Goal: Task Accomplishment & Management: Manage account settings

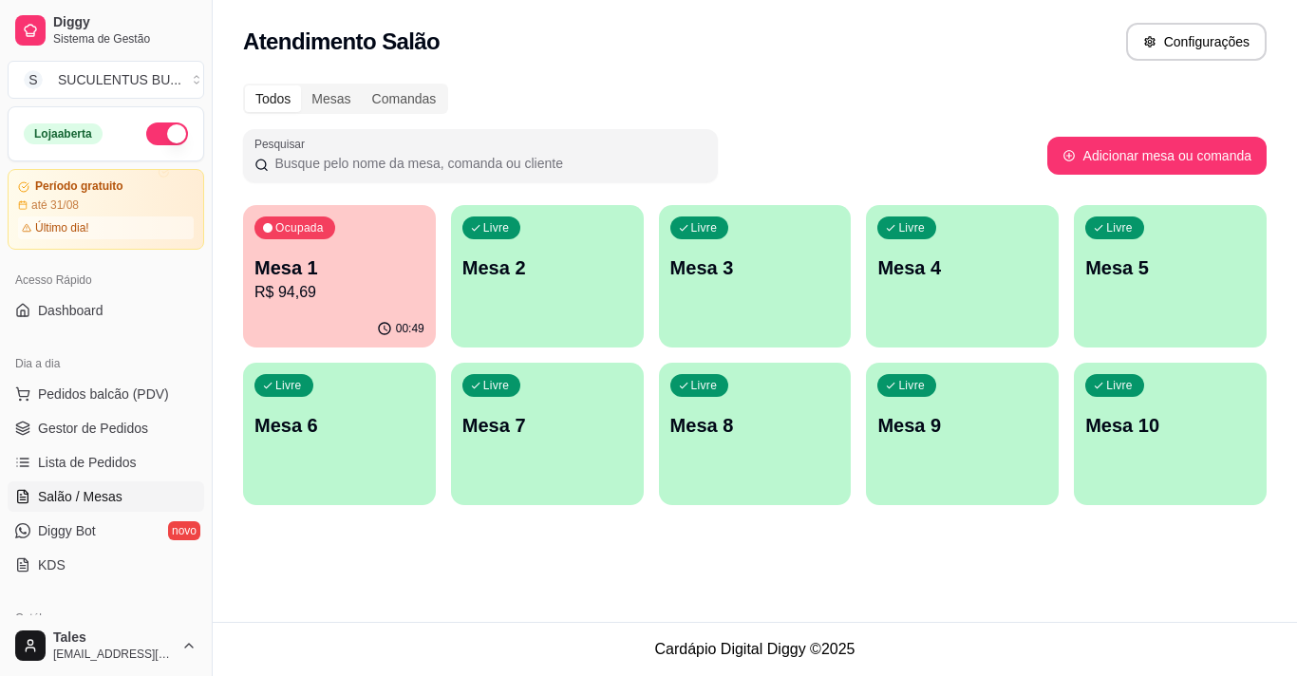
click at [303, 290] on p "R$ 94,69" at bounding box center [339, 292] width 170 height 23
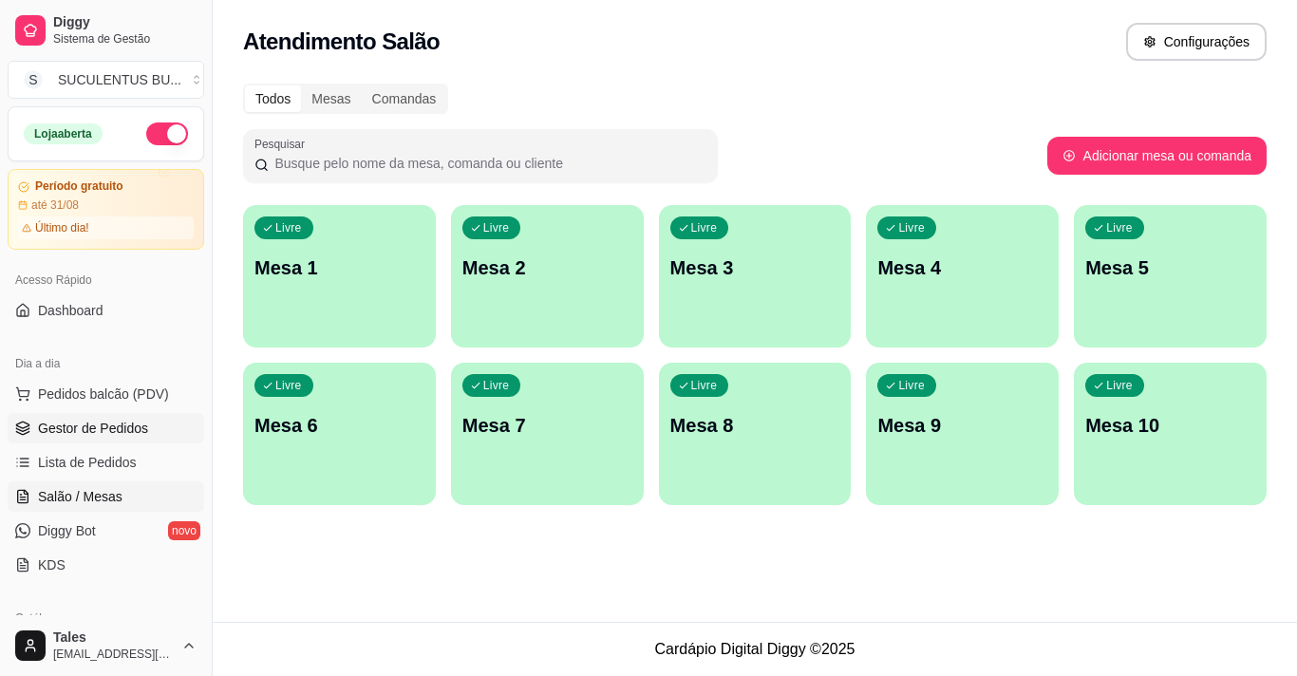
click at [97, 425] on span "Gestor de Pedidos" at bounding box center [93, 428] width 110 height 19
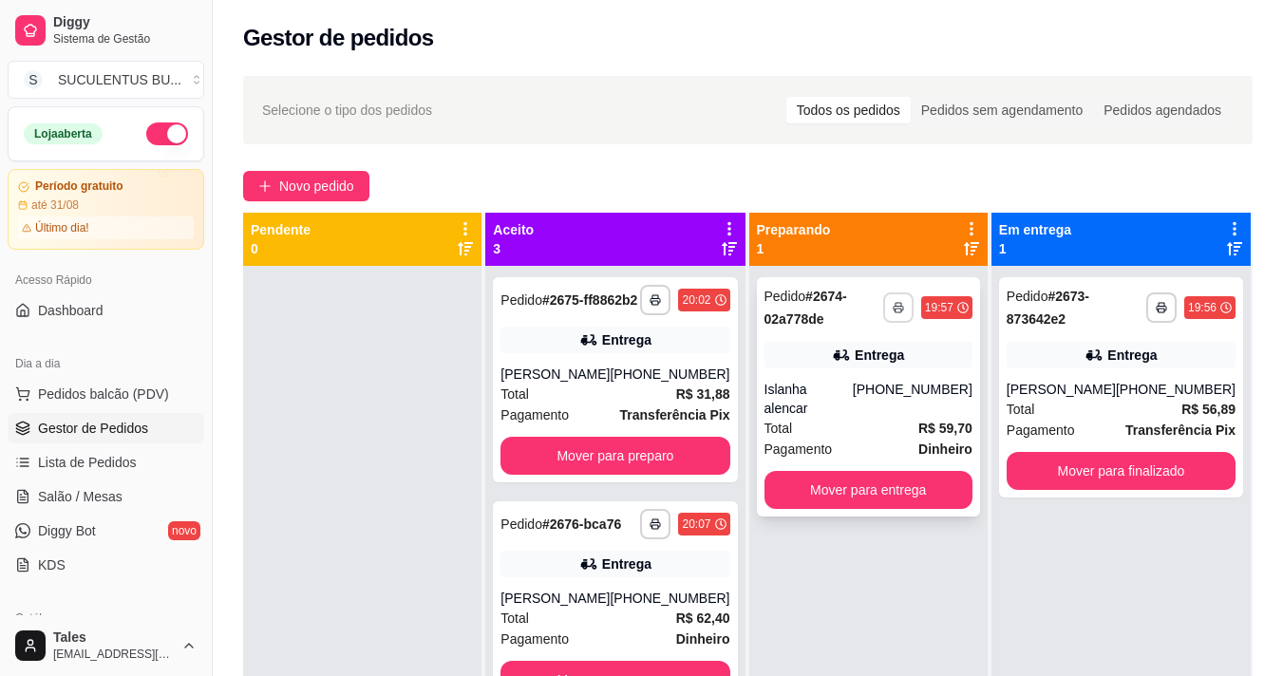
click at [897, 316] on button "button" at bounding box center [898, 307] width 30 height 30
click at [872, 371] on button "IMPRESSORA COZINHA" at bounding box center [837, 374] width 157 height 30
click at [908, 475] on button "Mover para entrega" at bounding box center [868, 490] width 208 height 38
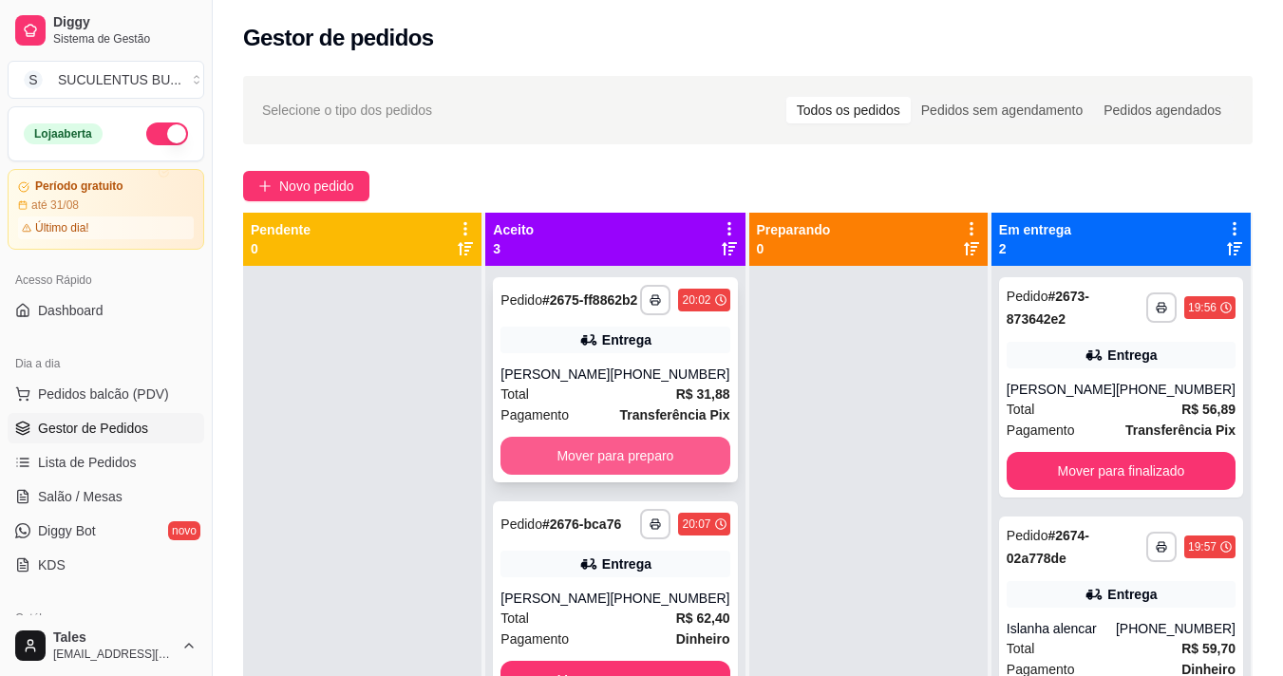
click at [637, 475] on button "Mover para preparo" at bounding box center [614, 456] width 229 height 38
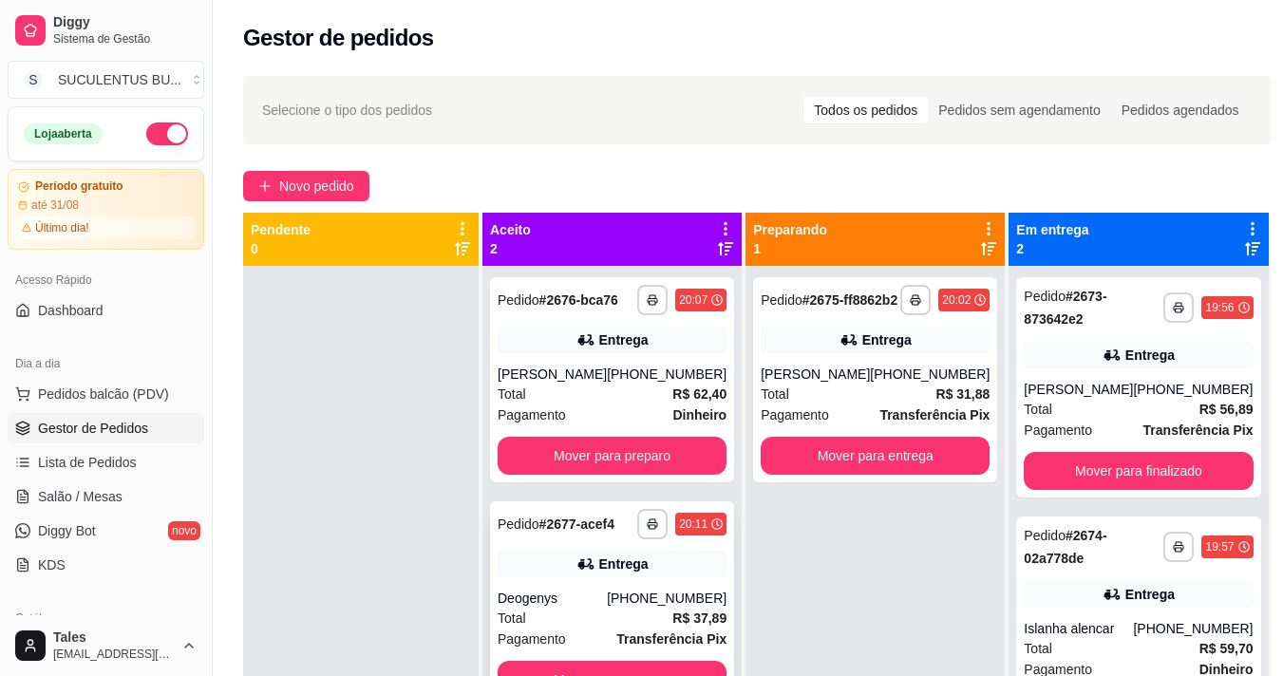
scroll to position [53, 0]
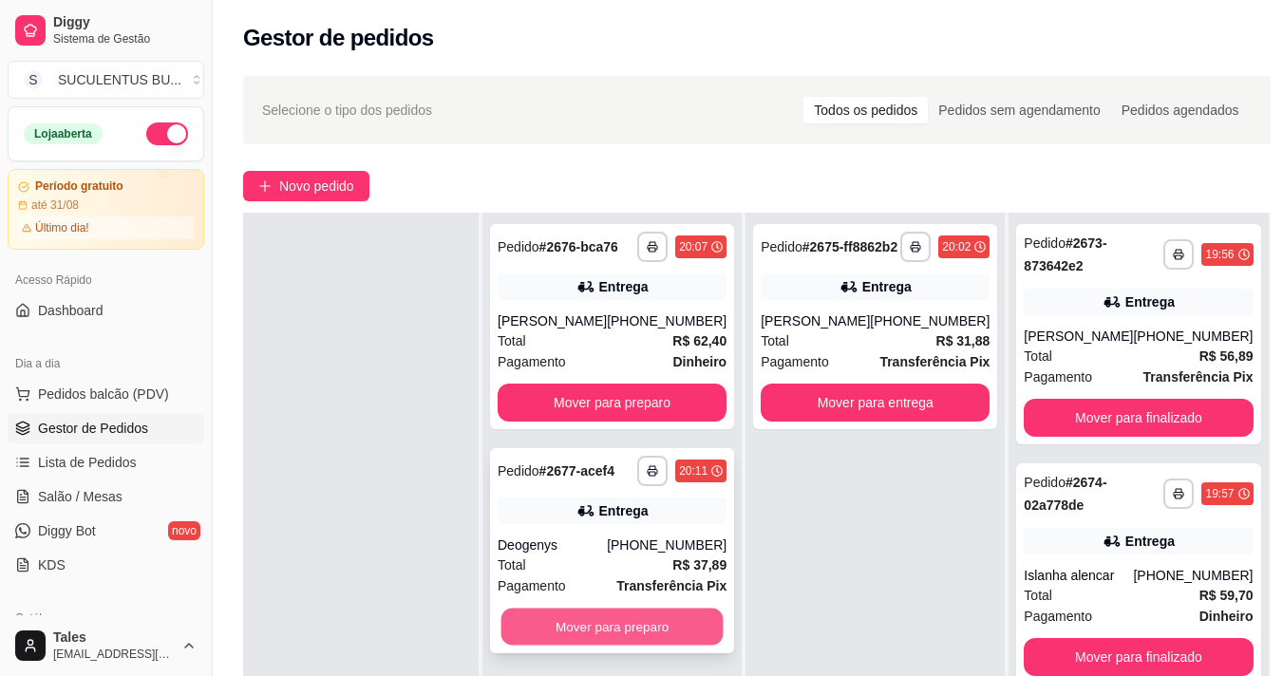
click at [609, 619] on button "Mover para preparo" at bounding box center [612, 627] width 222 height 37
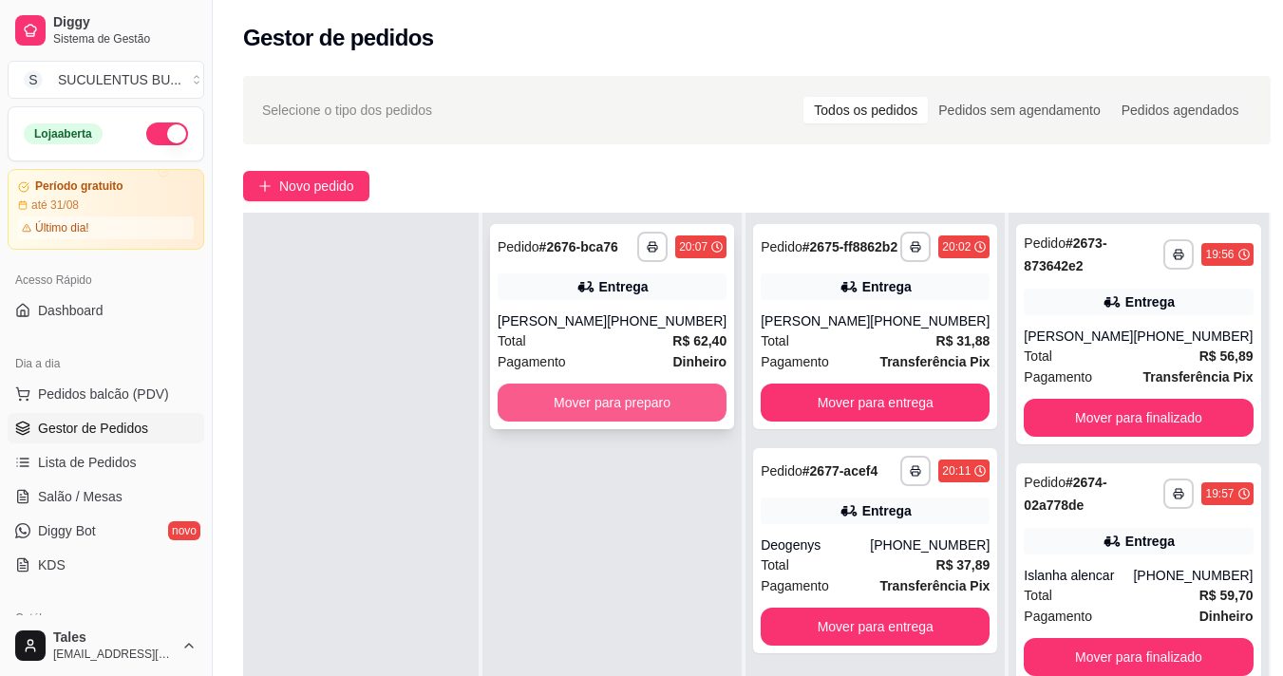
click at [610, 420] on button "Mover para preparo" at bounding box center [611, 403] width 229 height 38
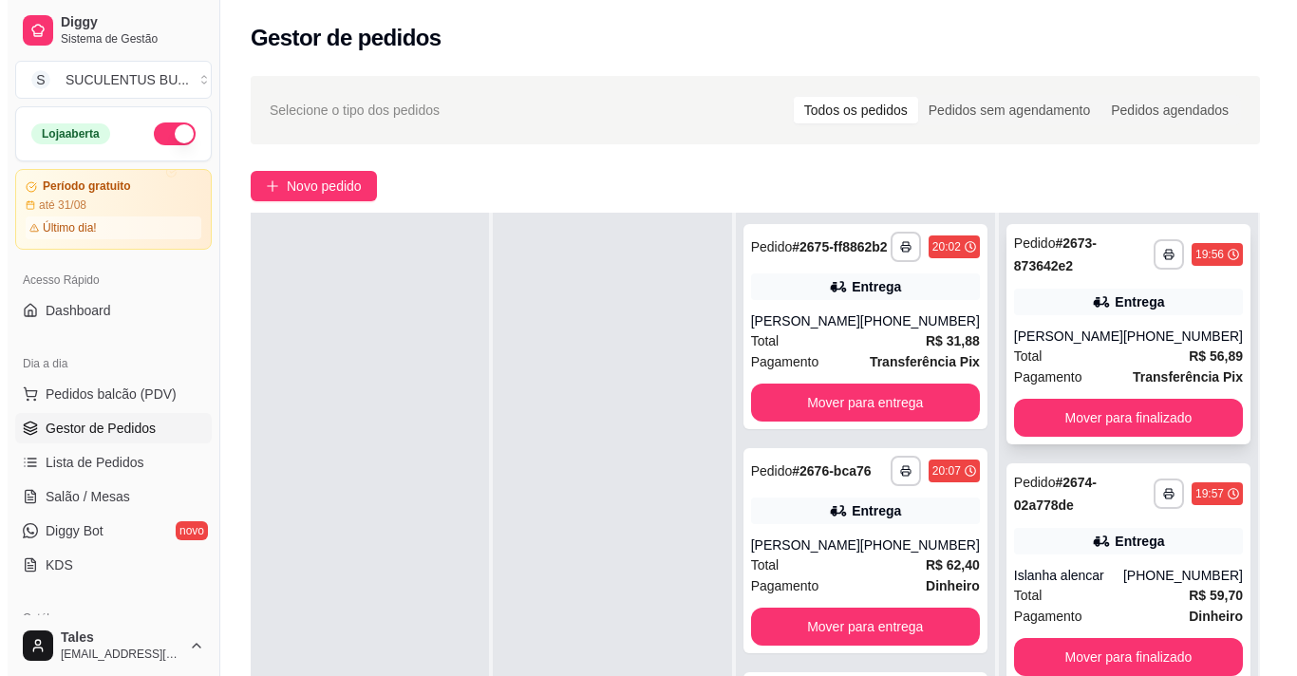
scroll to position [95, 0]
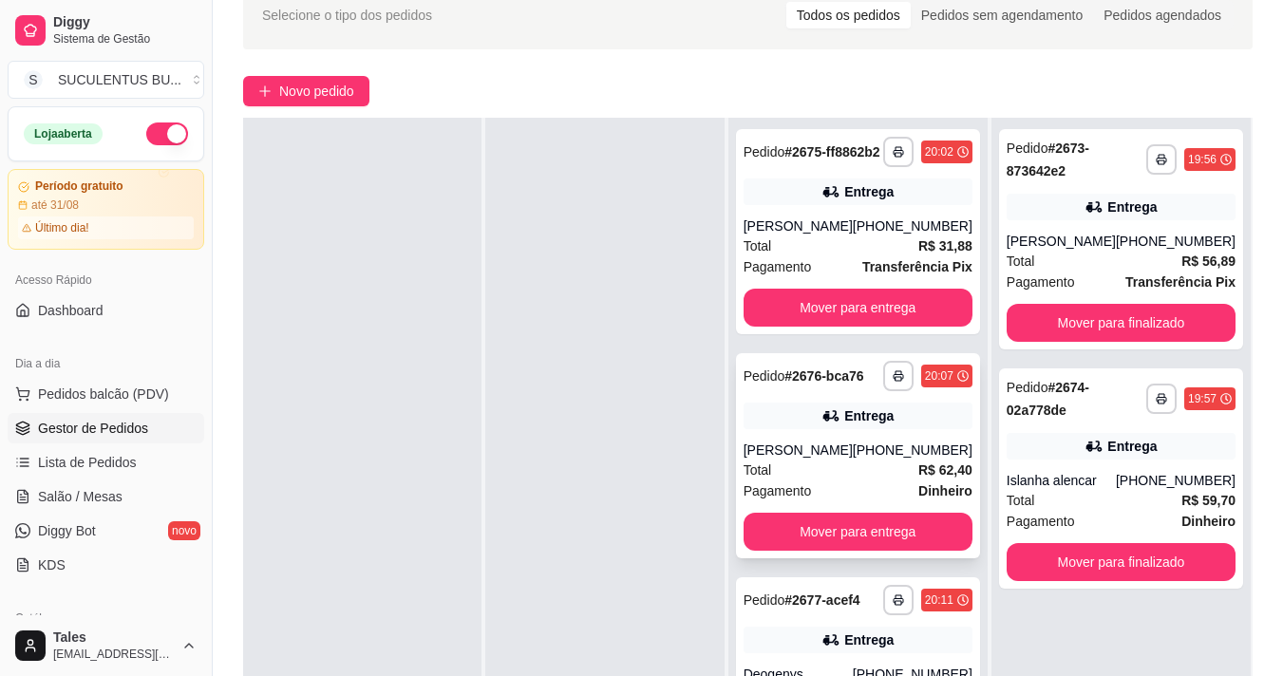
click at [901, 480] on div "Total R$ 62,40" at bounding box center [857, 469] width 229 height 21
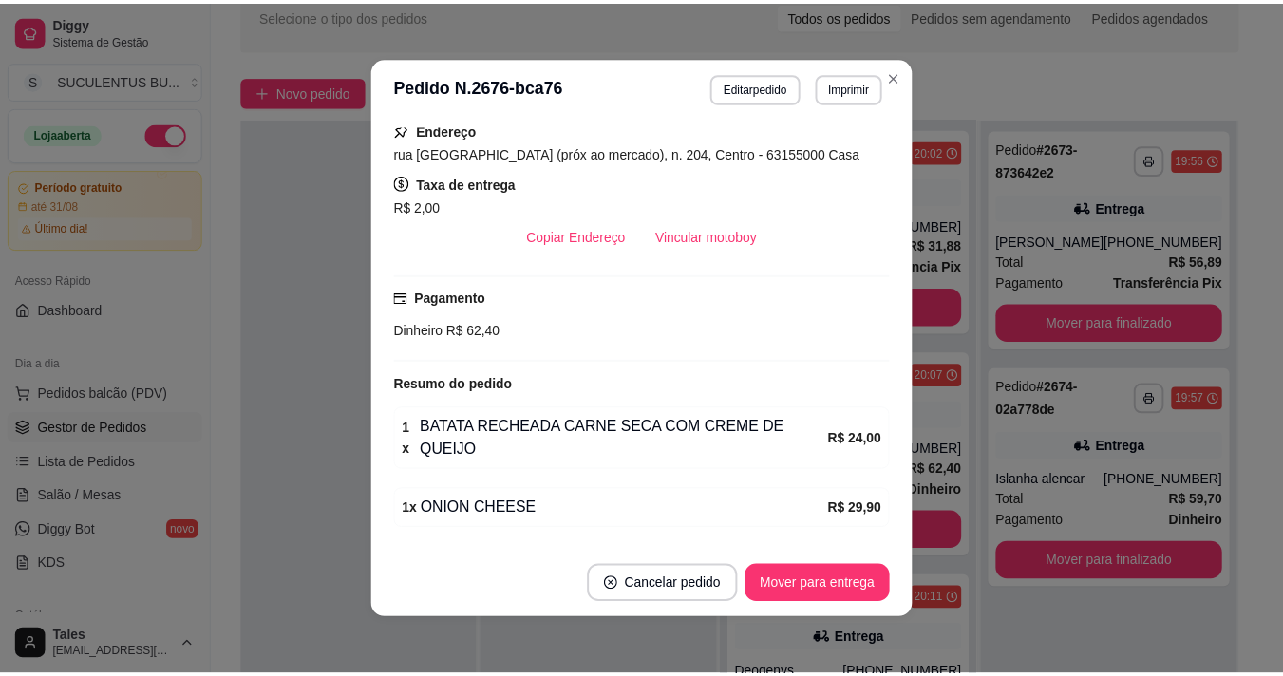
scroll to position [380, 0]
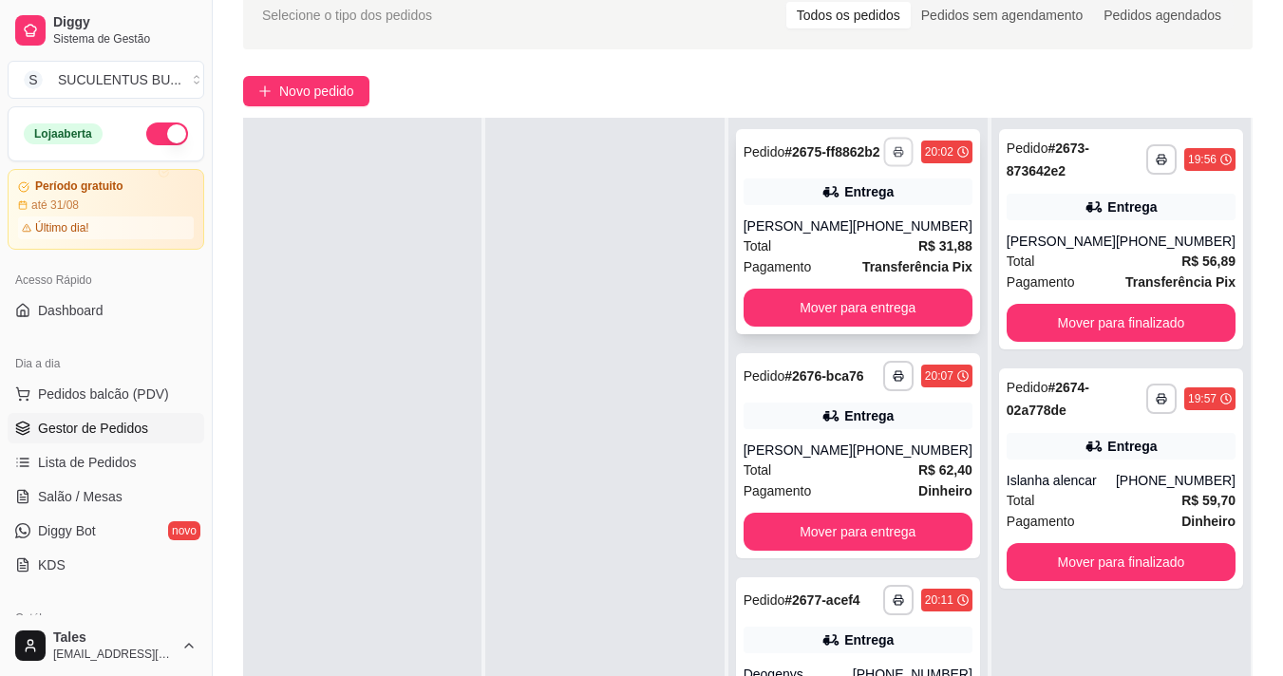
click at [892, 158] on icon "button" at bounding box center [897, 151] width 11 height 11
click at [839, 222] on button "IMPRESSORA COZINHA" at bounding box center [822, 226] width 157 height 30
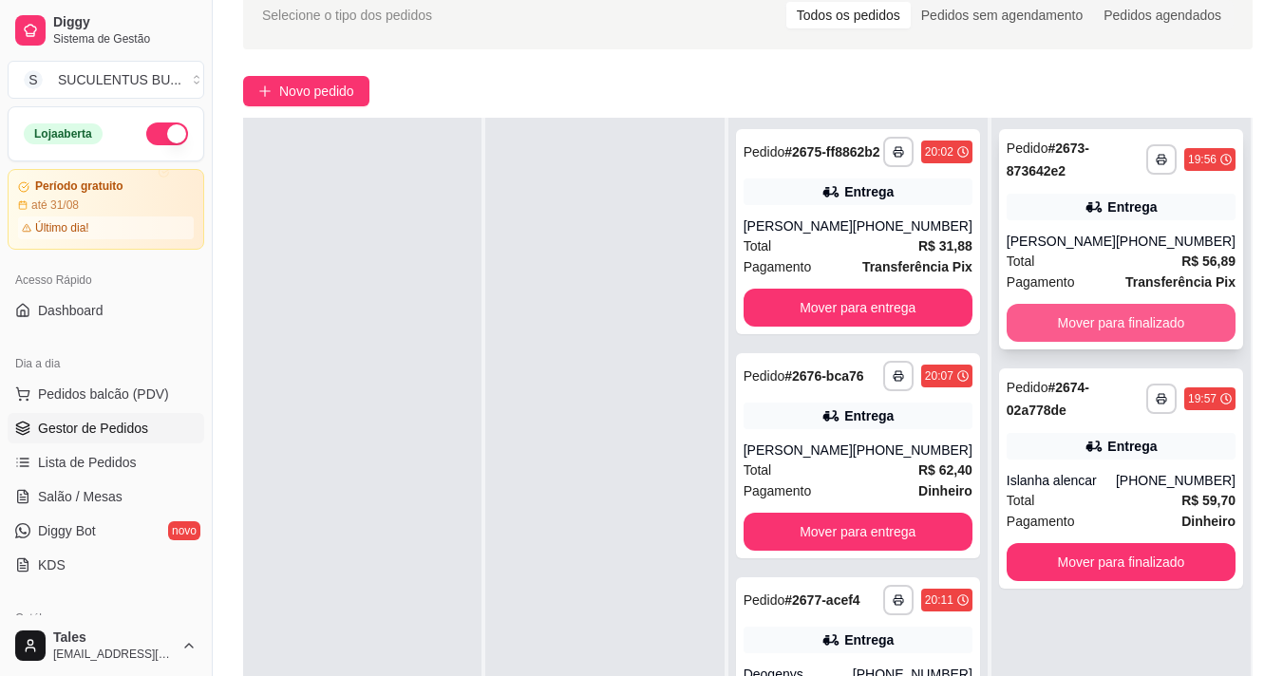
click at [1099, 319] on button "Mover para finalizado" at bounding box center [1120, 323] width 229 height 38
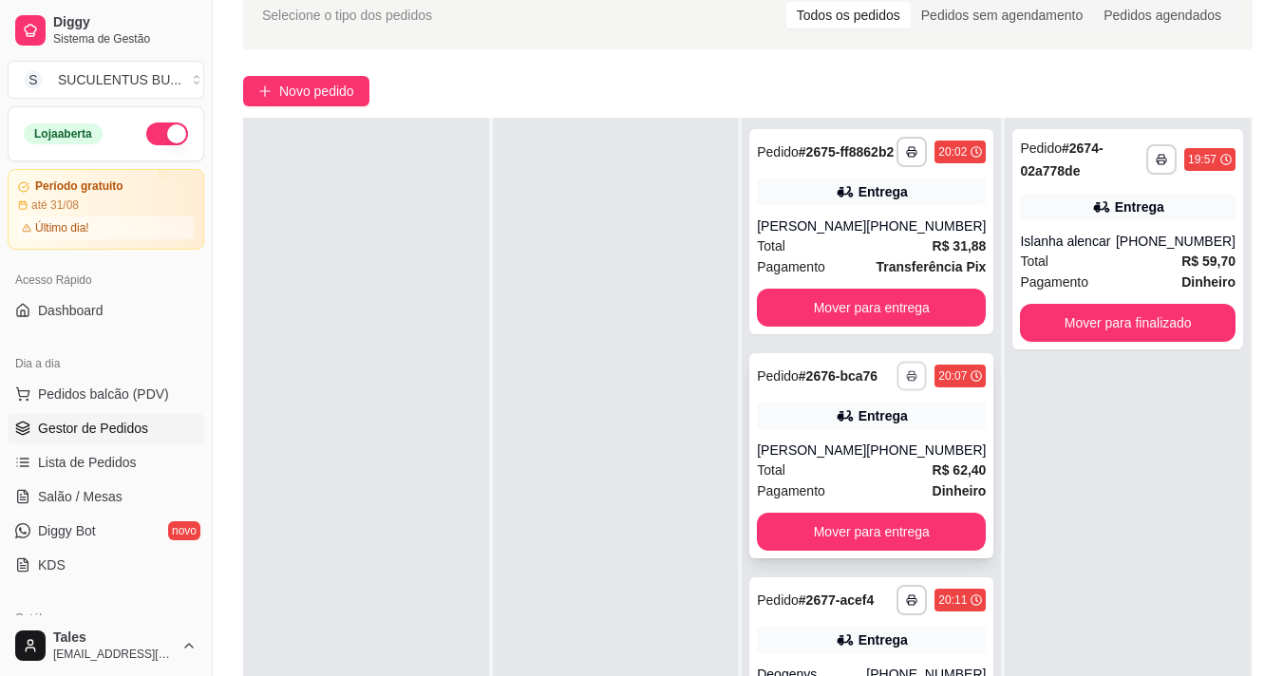
click at [897, 390] on button "button" at bounding box center [911, 375] width 29 height 29
click at [864, 467] on button "IMPRESSORA COZINHA" at bounding box center [822, 465] width 157 height 30
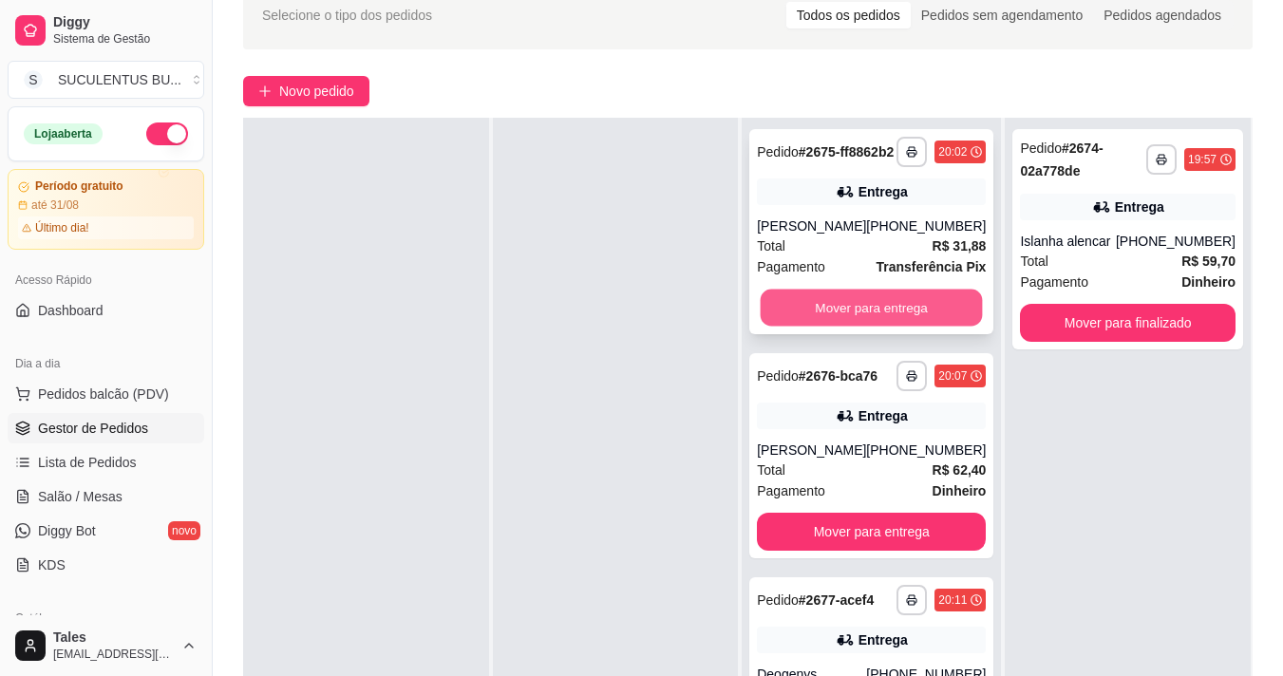
click at [928, 327] on button "Mover para entrega" at bounding box center [871, 308] width 222 height 37
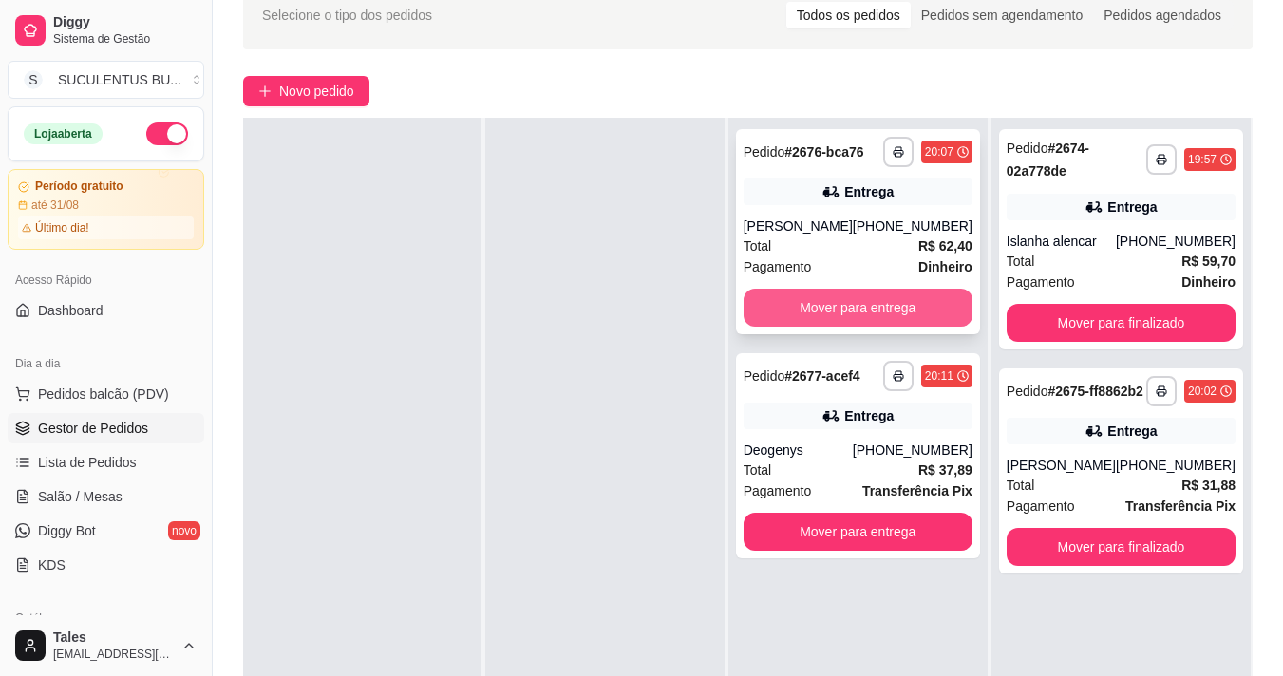
click at [921, 320] on button "Mover para entrega" at bounding box center [857, 308] width 229 height 38
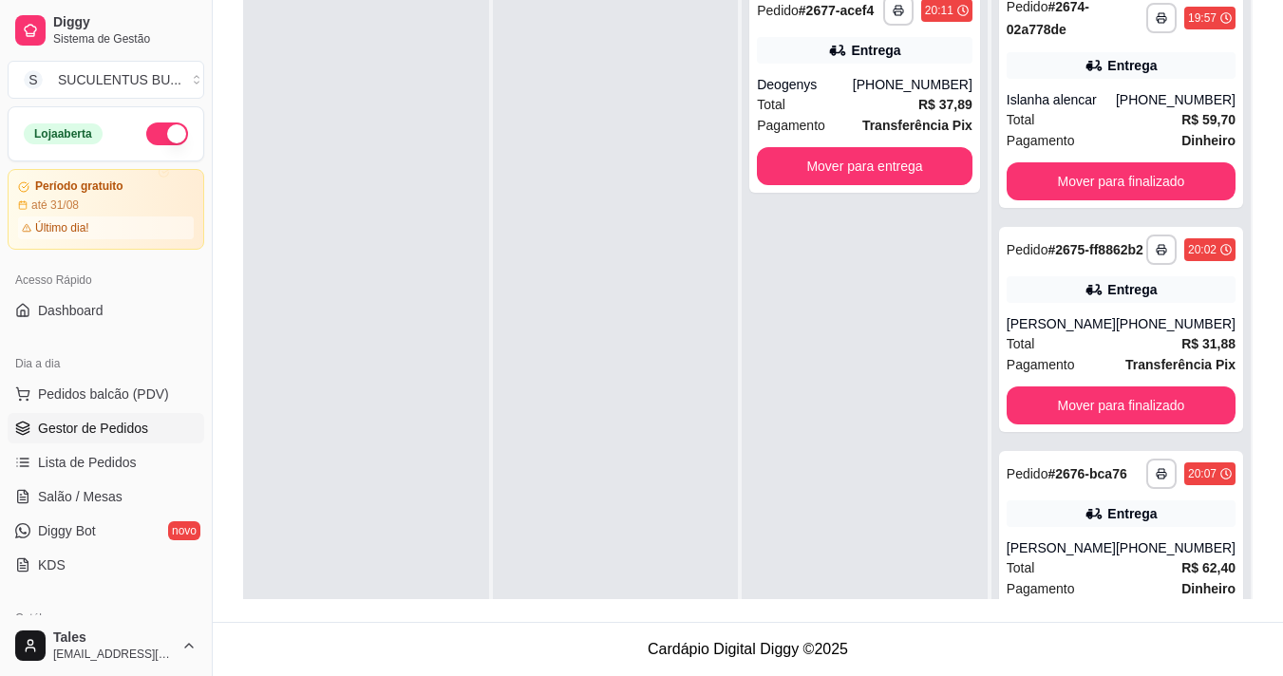
scroll to position [100, 0]
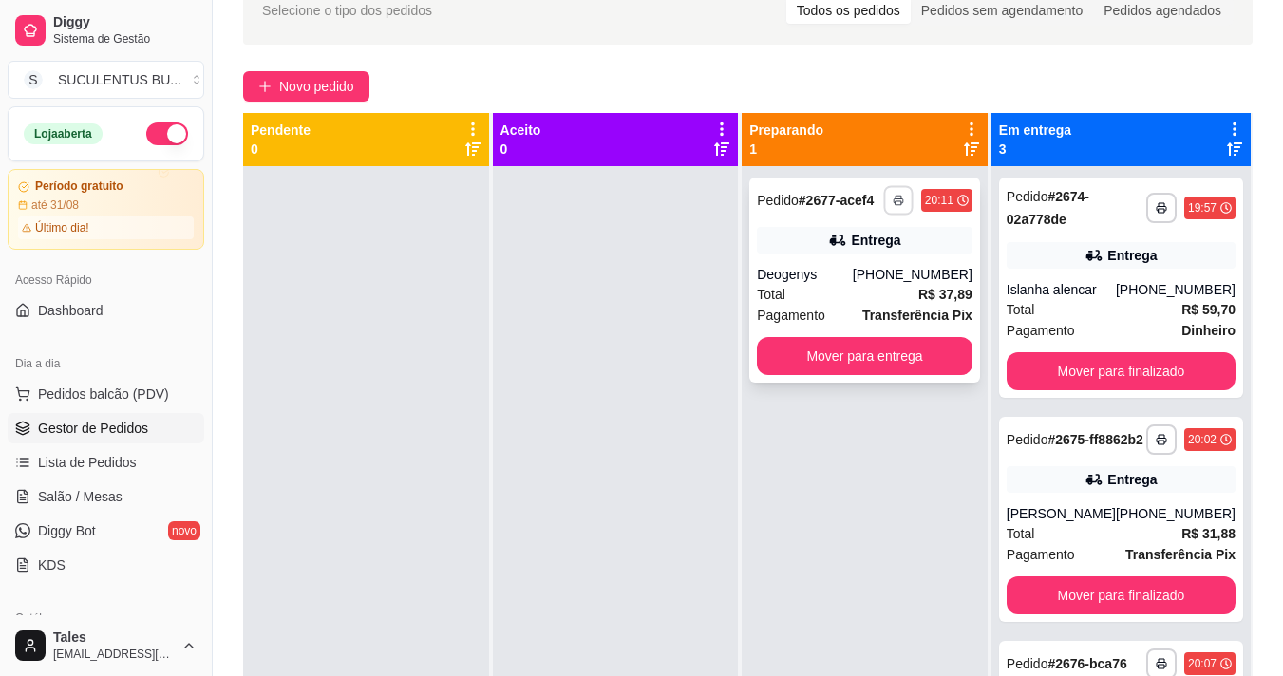
click at [888, 191] on button "button" at bounding box center [897, 199] width 29 height 29
click at [840, 270] on button "IMPRESSORA COZINHA" at bounding box center [837, 266] width 152 height 29
click at [819, 354] on button "Mover para entrega" at bounding box center [864, 356] width 209 height 37
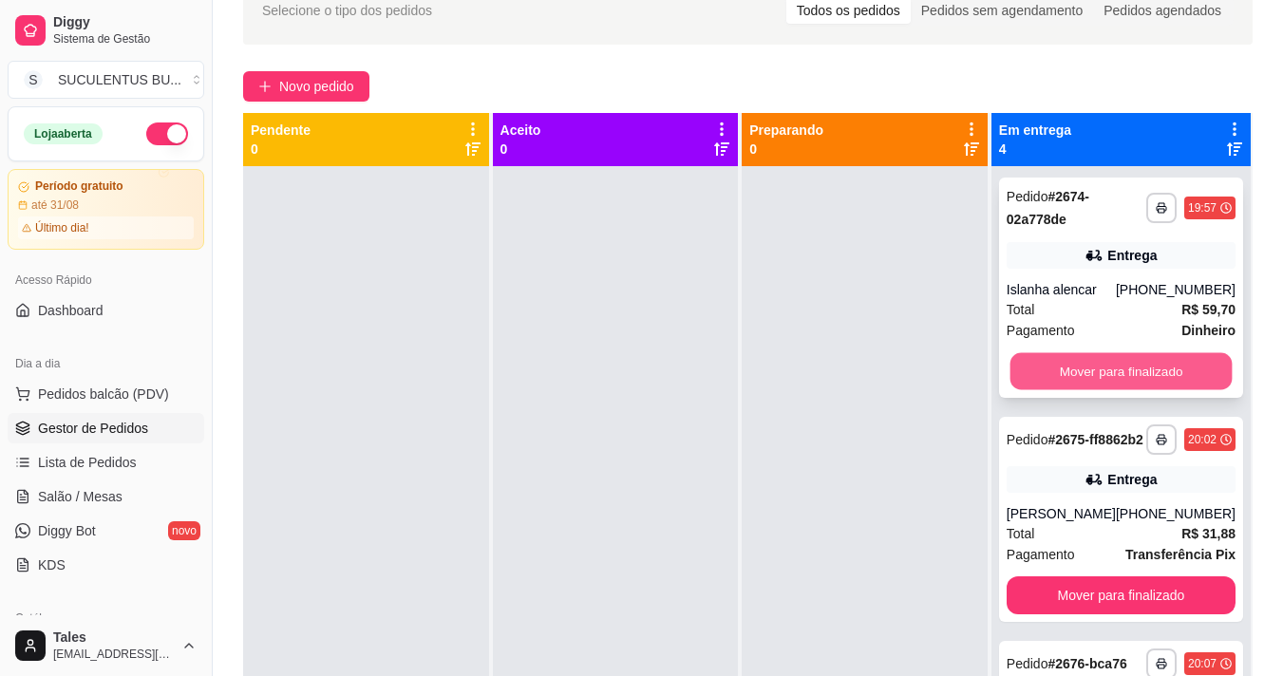
click at [1046, 367] on button "Mover para finalizado" at bounding box center [1120, 371] width 222 height 37
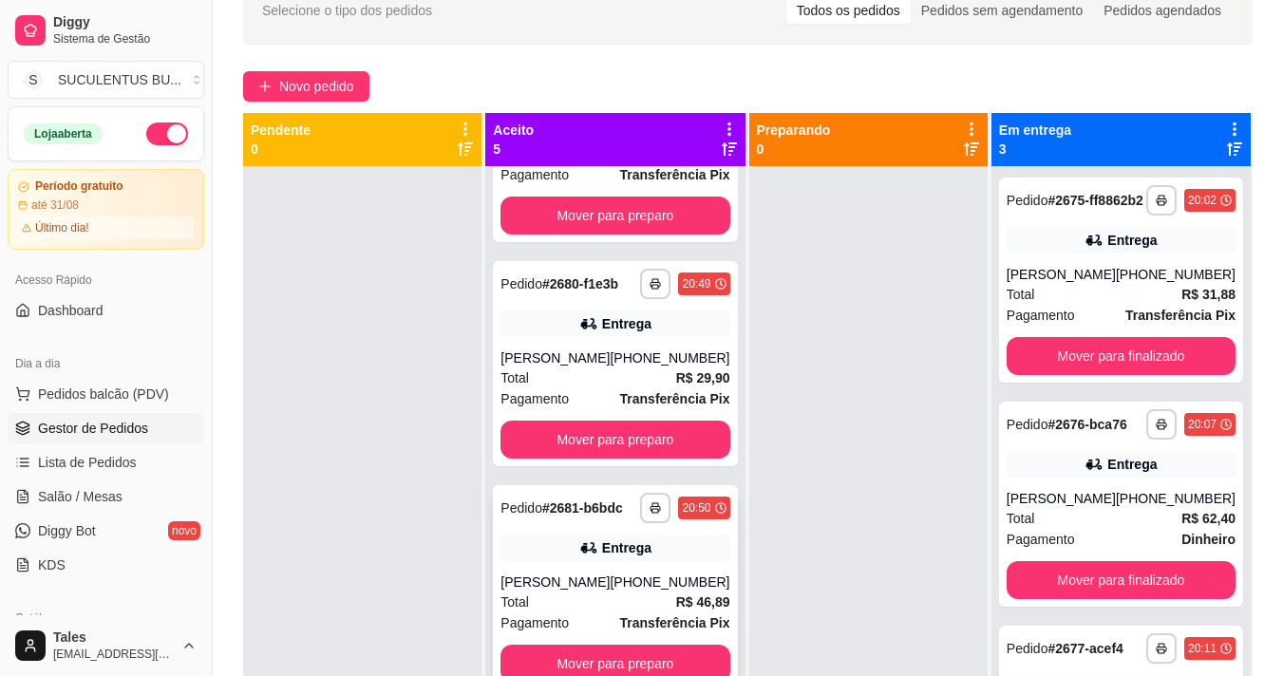
scroll to position [475, 0]
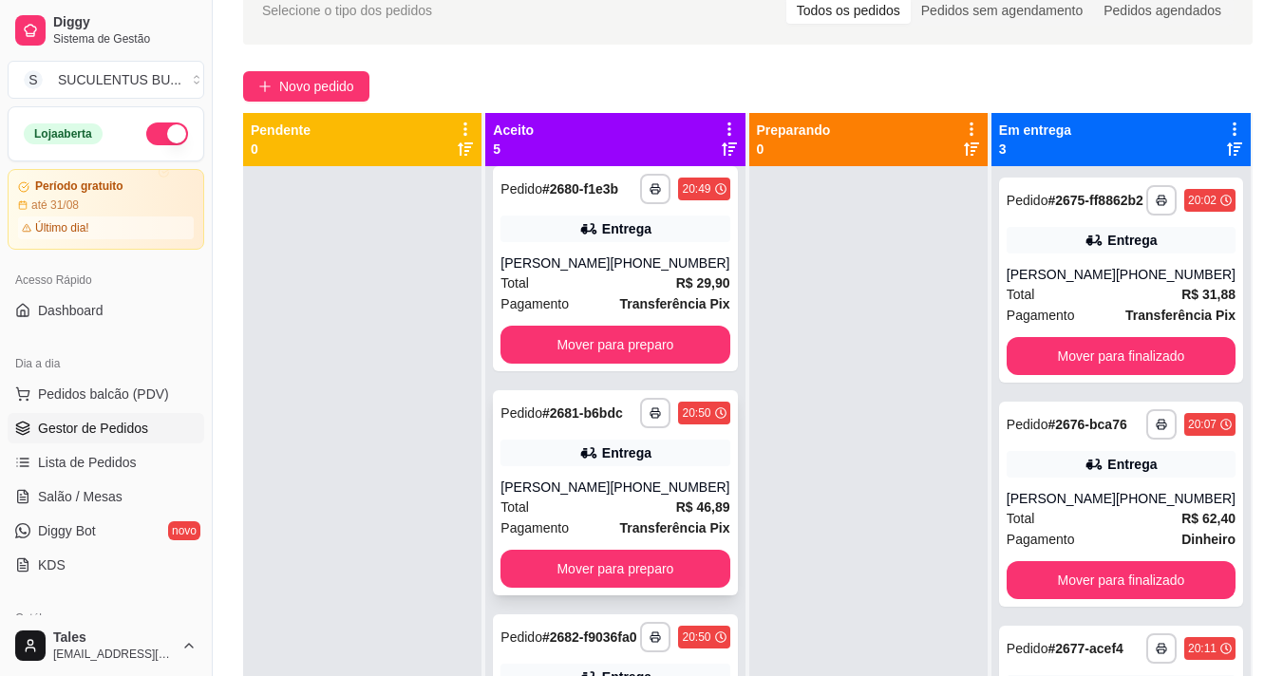
click at [633, 497] on div "[PHONE_NUMBER]" at bounding box center [669, 487] width 120 height 19
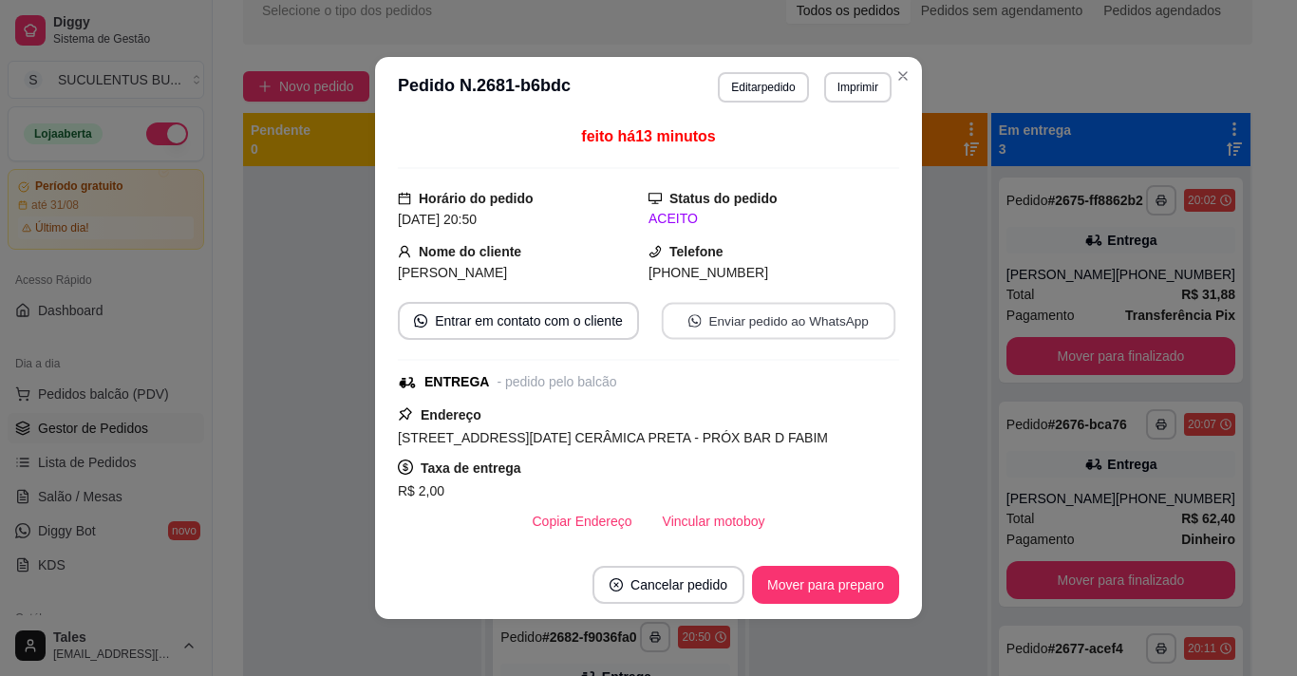
click at [708, 316] on button "Enviar pedido ao WhatsApp" at bounding box center [779, 321] width 234 height 37
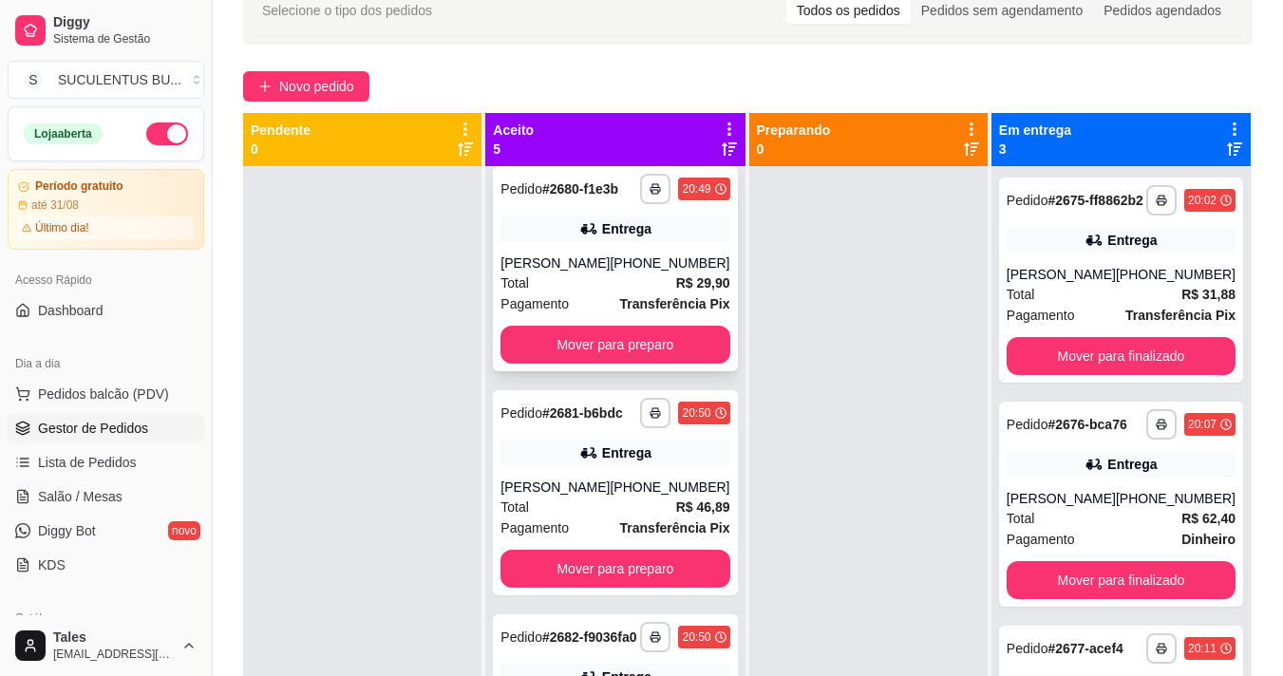
scroll to position [0, 0]
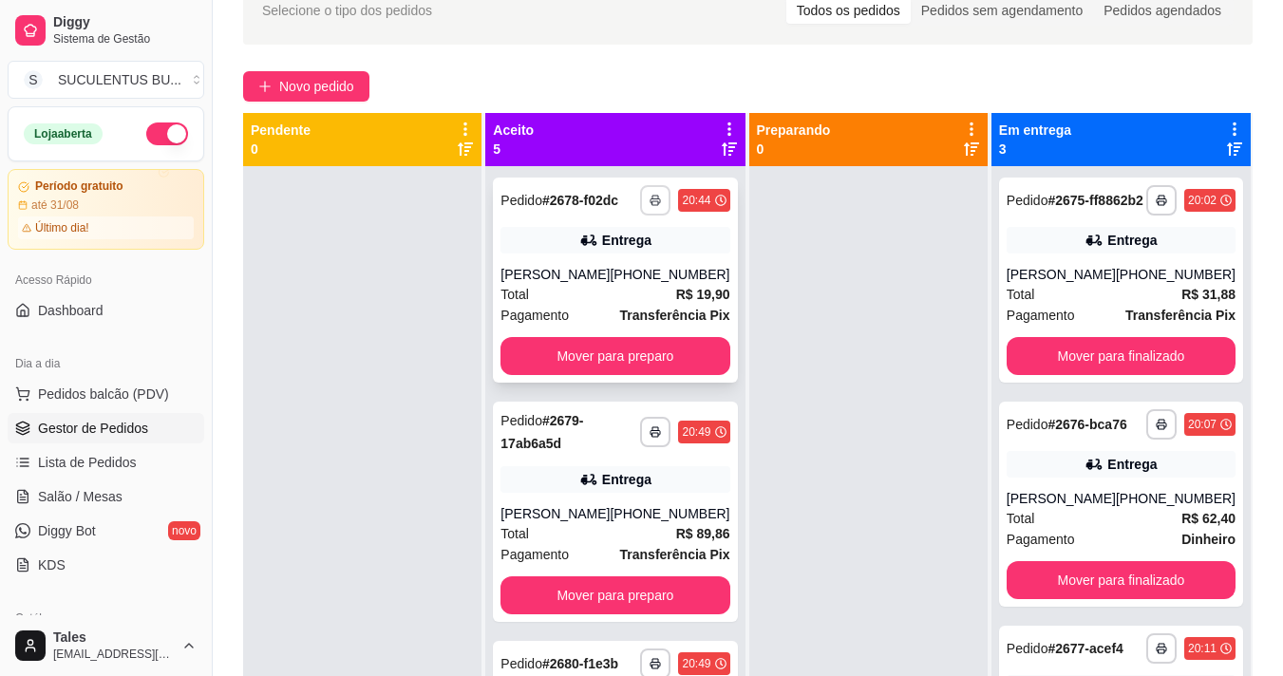
click at [640, 215] on button "button" at bounding box center [655, 200] width 30 height 30
click at [614, 272] on button "IMPRESSORA COZINHA" at bounding box center [574, 274] width 157 height 30
click at [632, 375] on button "Mover para preparo" at bounding box center [614, 356] width 229 height 38
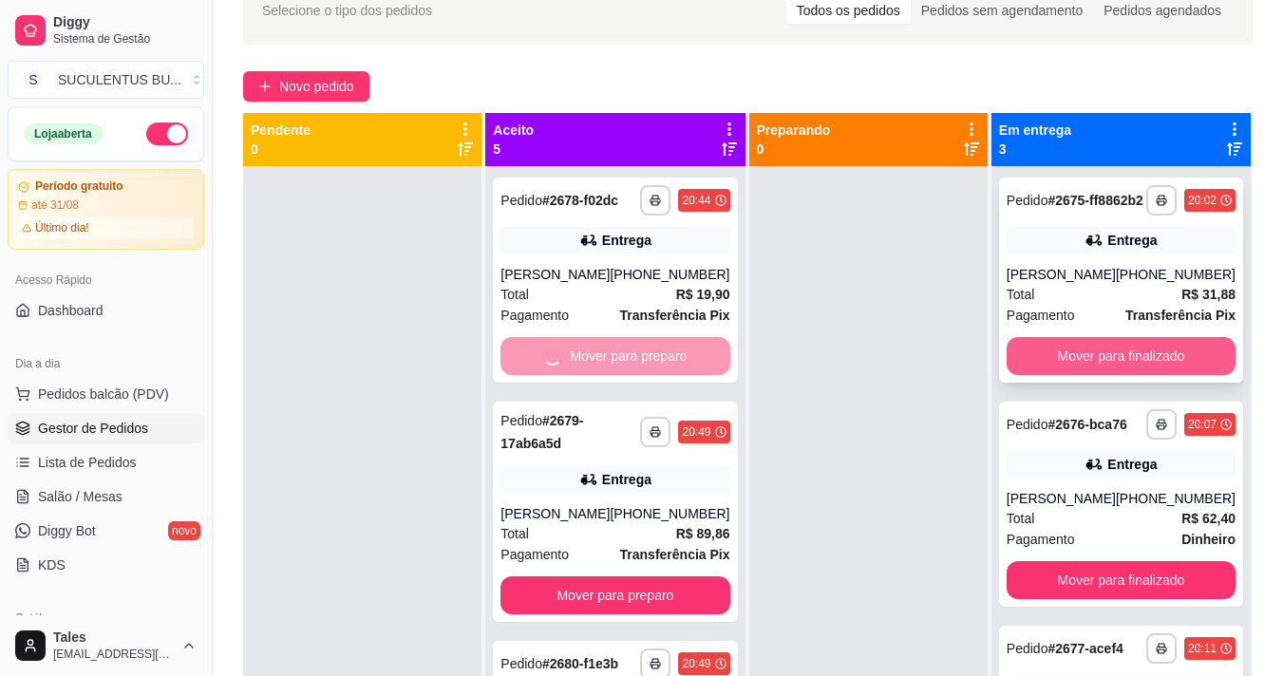
click at [1025, 374] on button "Mover para finalizado" at bounding box center [1120, 356] width 229 height 38
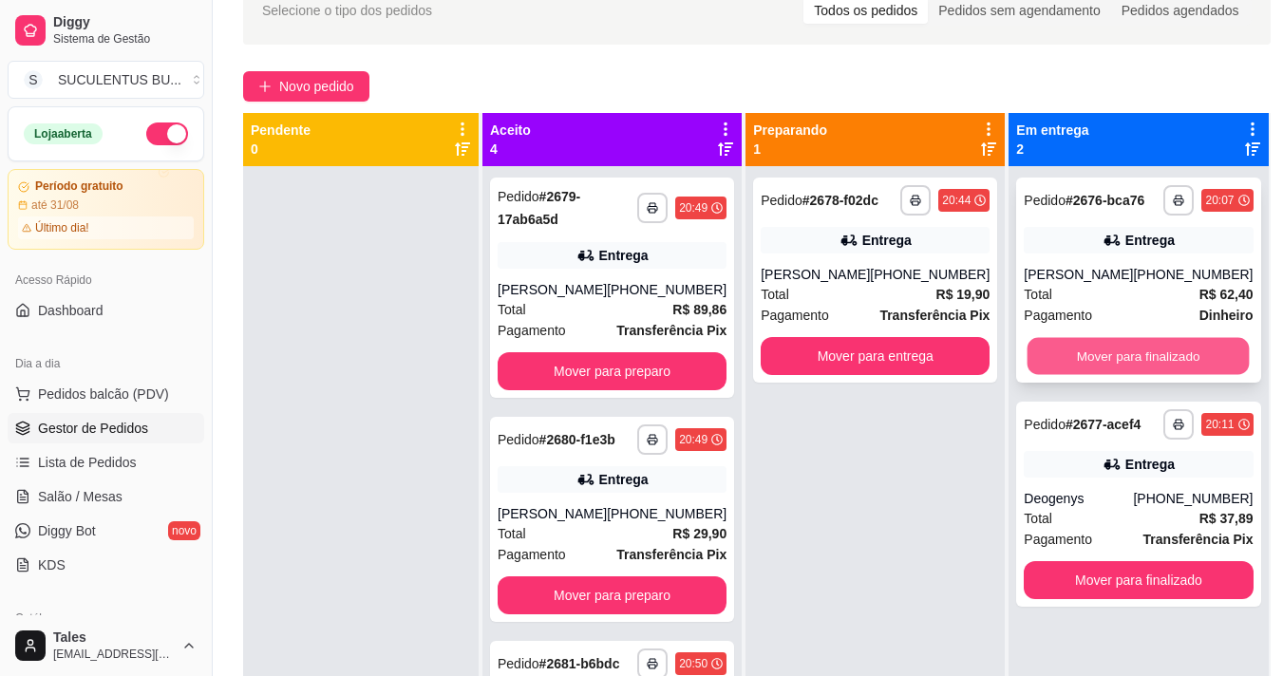
click at [1051, 357] on button "Mover para finalizado" at bounding box center [1138, 356] width 222 height 37
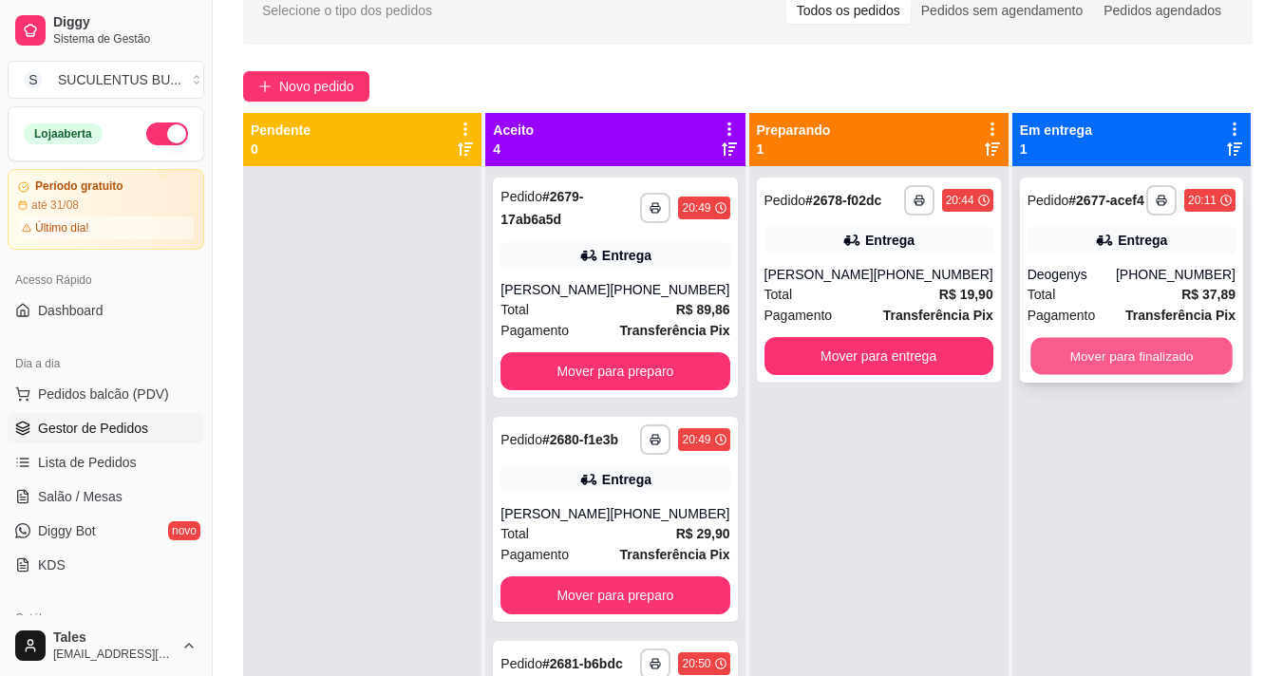
click at [1059, 360] on button "Mover para finalizado" at bounding box center [1131, 356] width 202 height 37
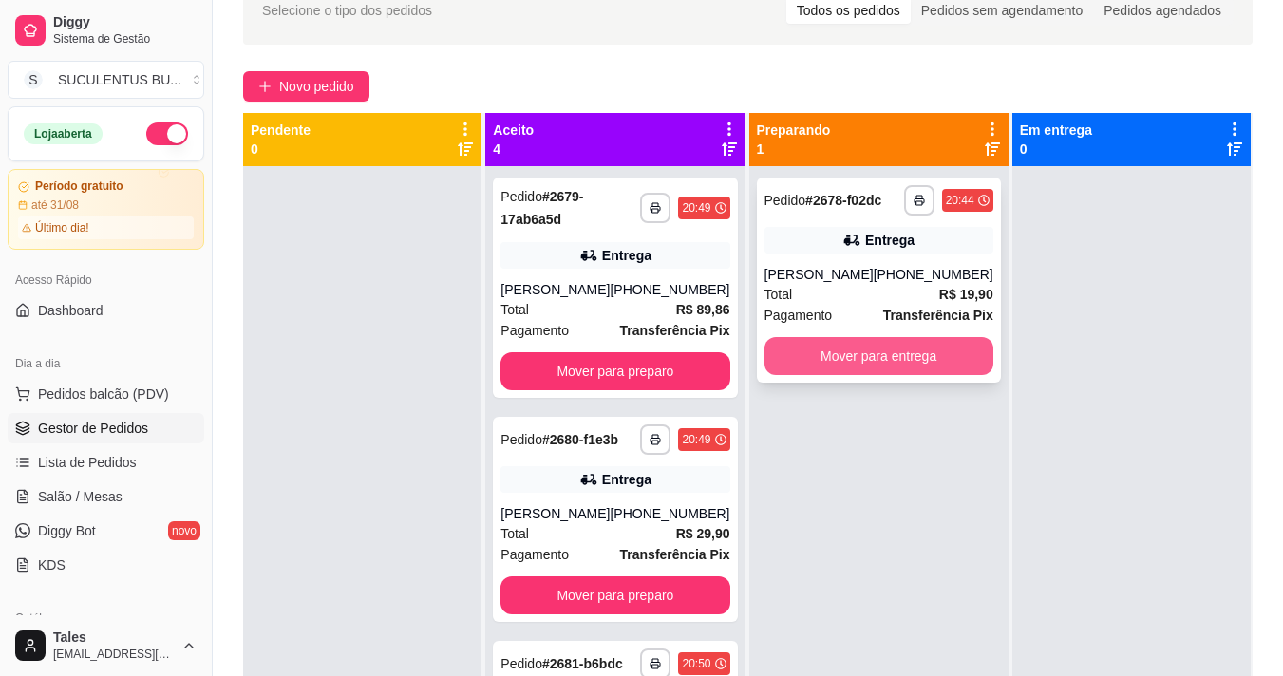
click at [903, 374] on button "Mover para entrega" at bounding box center [878, 356] width 229 height 38
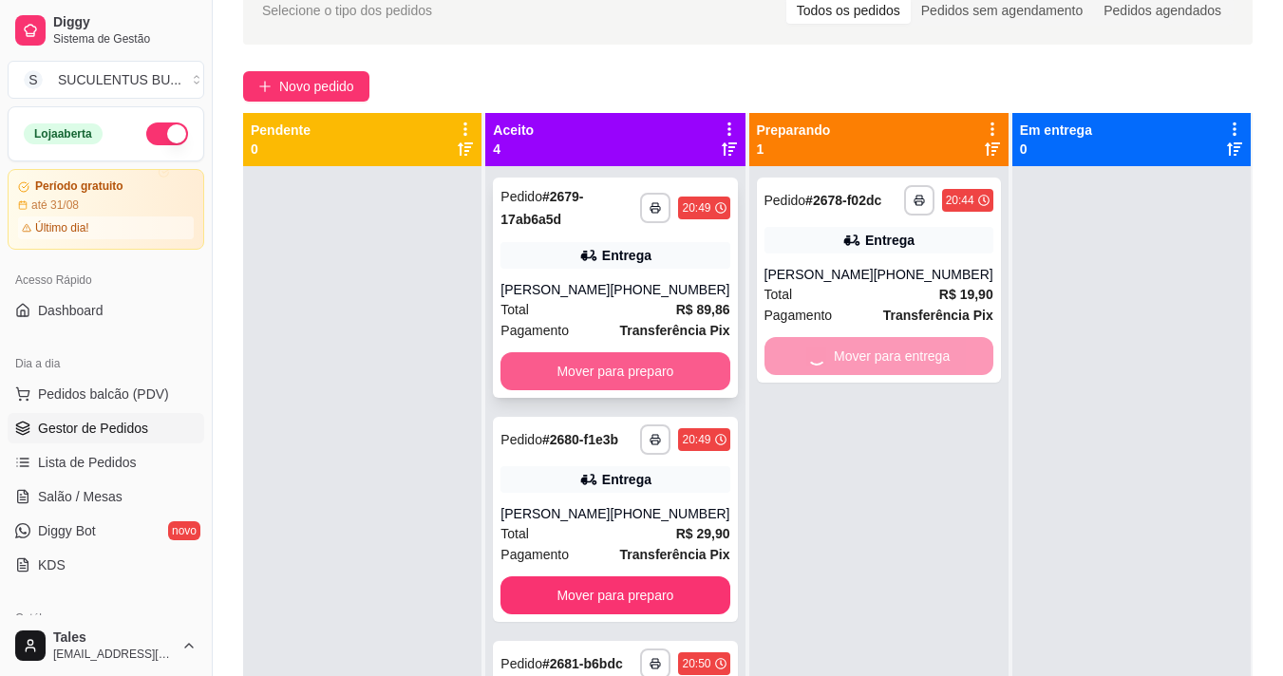
click at [623, 386] on button "Mover para preparo" at bounding box center [614, 371] width 229 height 38
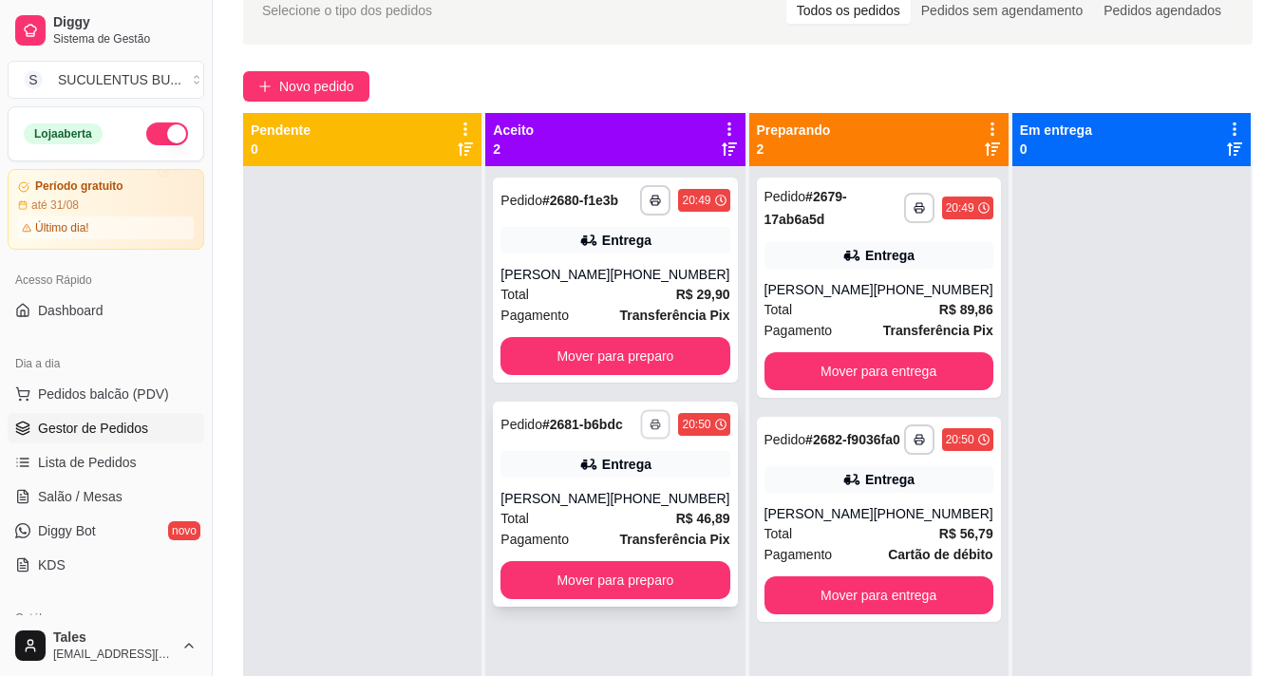
click at [650, 426] on icon "button" at bounding box center [655, 424] width 11 height 11
click at [632, 494] on button "IMPRESSORA COZINHA" at bounding box center [588, 490] width 152 height 29
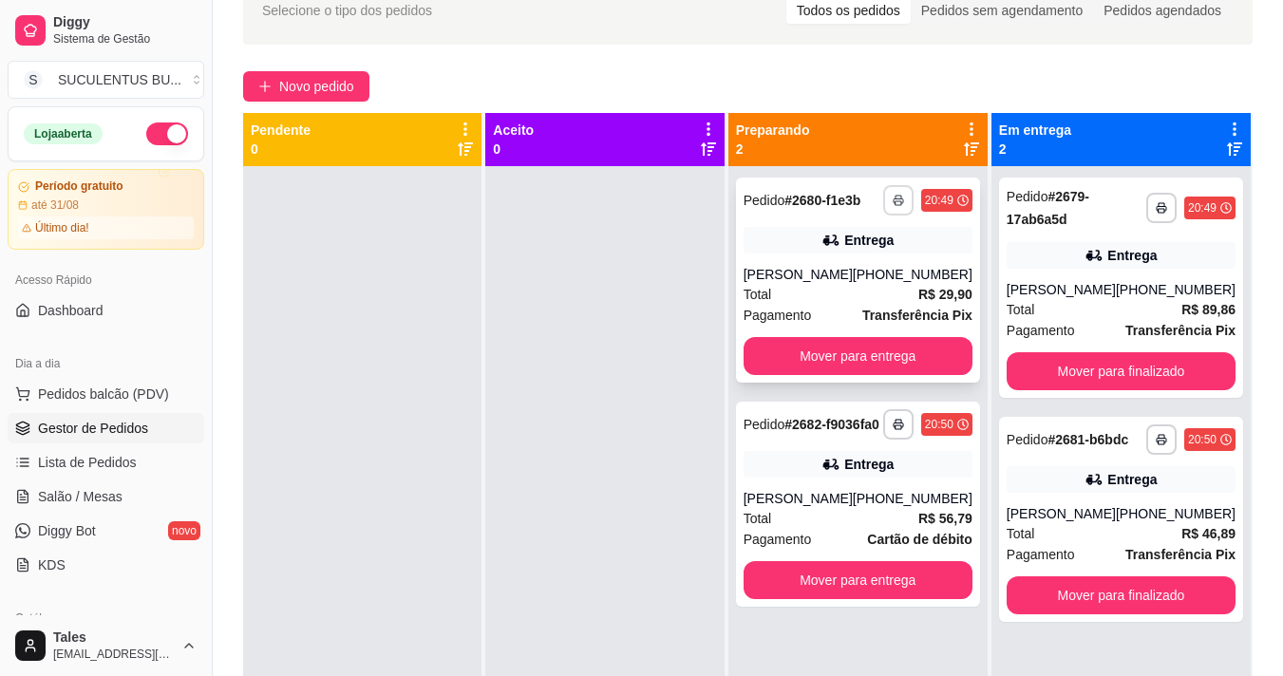
click at [897, 194] on button "button" at bounding box center [898, 200] width 30 height 30
click at [839, 263] on button "IMPRESSORA COZINHA" at bounding box center [837, 266] width 152 height 29
click at [901, 420] on button "button" at bounding box center [898, 424] width 30 height 30
click at [836, 507] on button "IMPRESSORA COZINHA" at bounding box center [837, 498] width 157 height 30
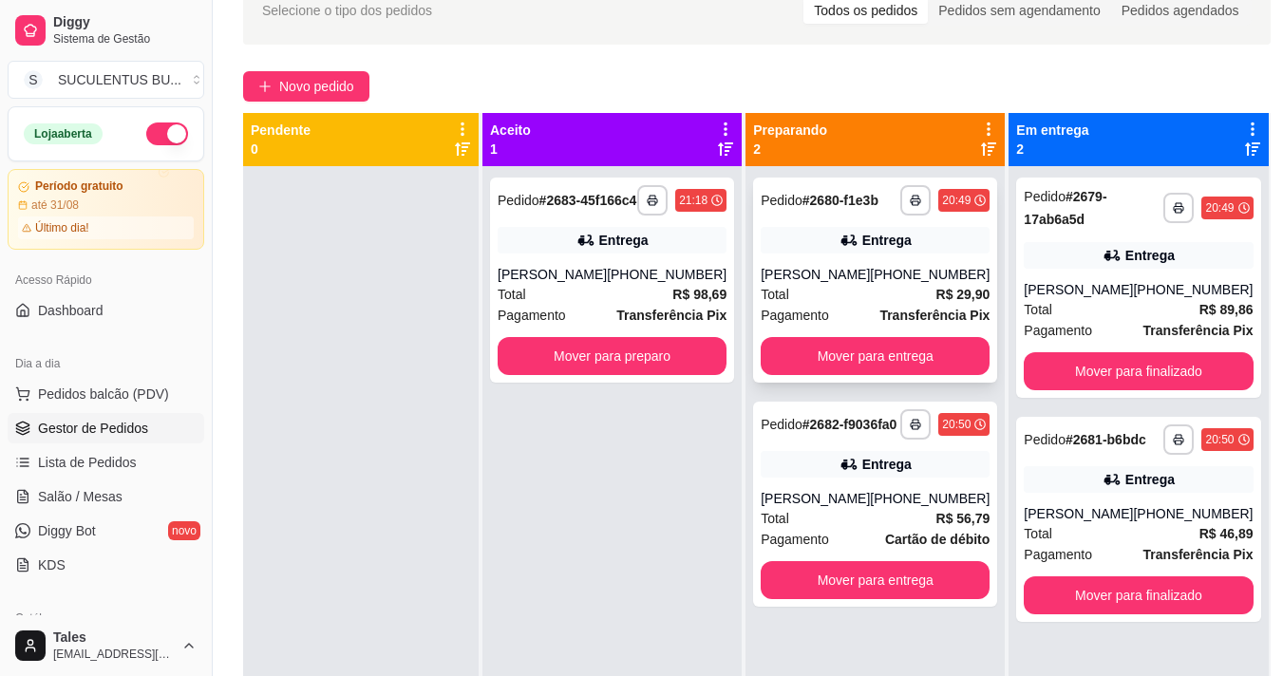
click at [856, 315] on div "Pagamento Transferência Pix" at bounding box center [874, 315] width 229 height 21
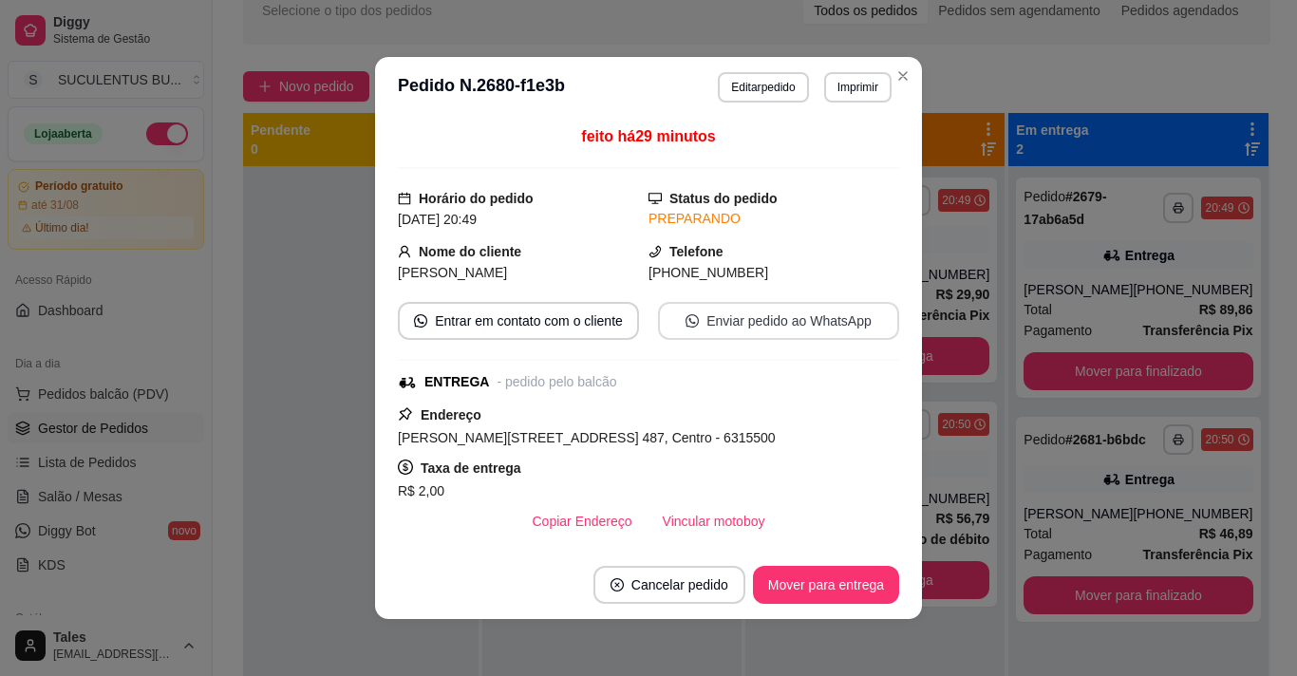
click at [797, 332] on button "Enviar pedido ao WhatsApp" at bounding box center [778, 321] width 241 height 38
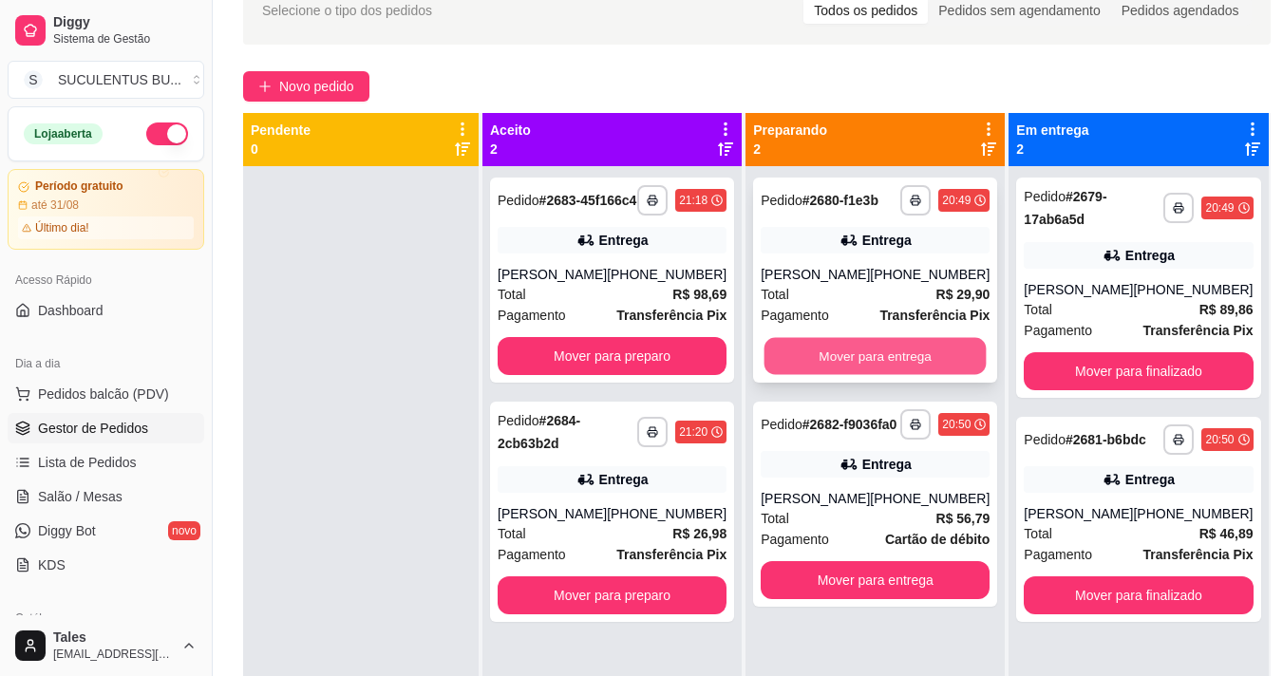
click at [854, 359] on button "Mover para entrega" at bounding box center [875, 356] width 222 height 37
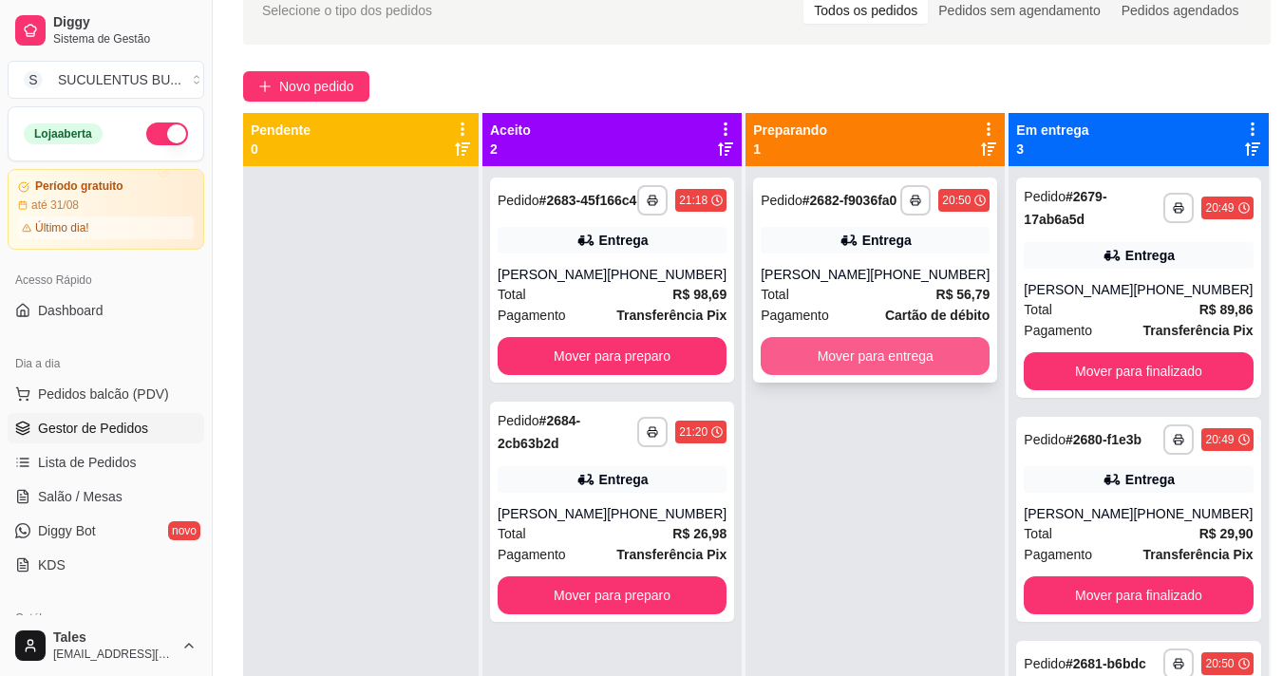
click at [862, 368] on button "Mover para entrega" at bounding box center [874, 356] width 229 height 38
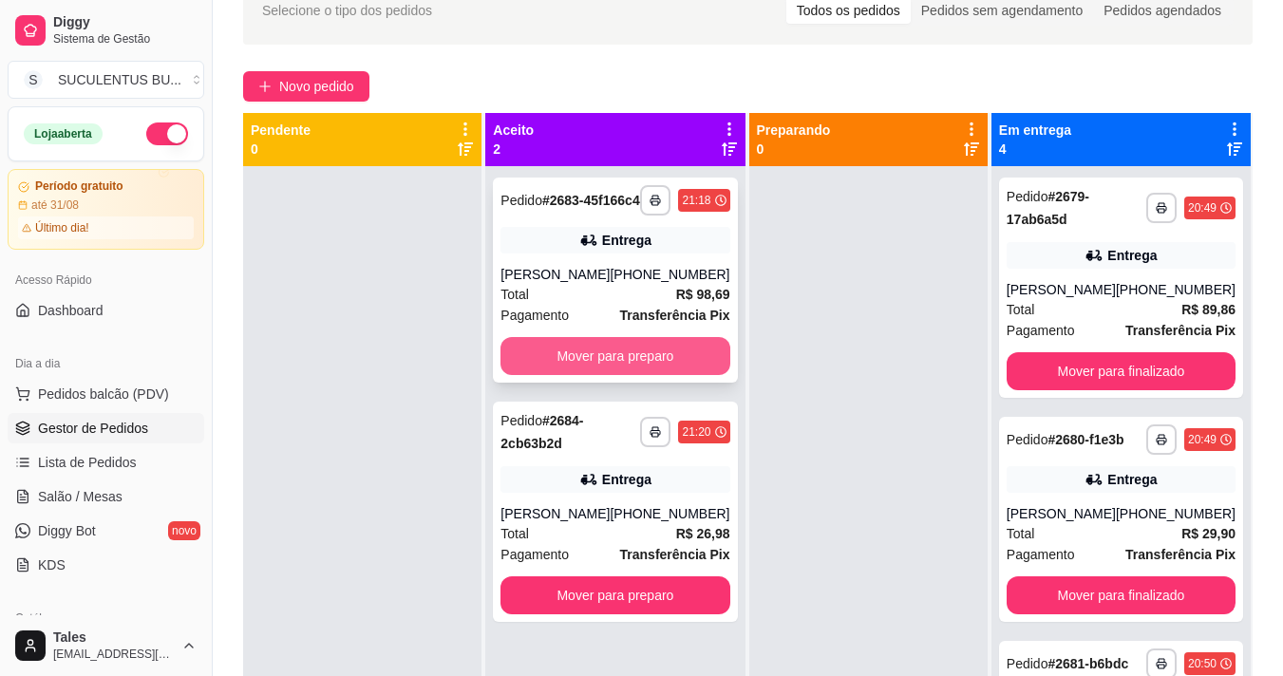
click at [673, 367] on button "Mover para preparo" at bounding box center [614, 356] width 229 height 38
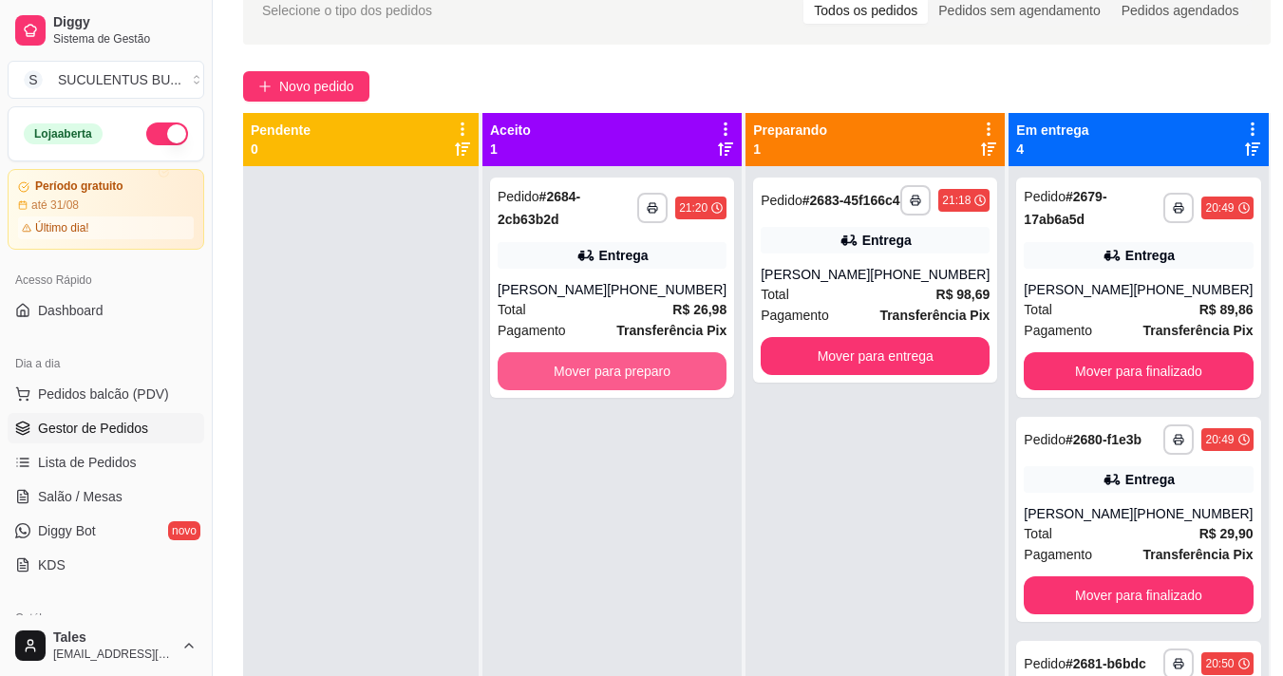
click at [672, 366] on button "Mover para preparo" at bounding box center [611, 371] width 229 height 38
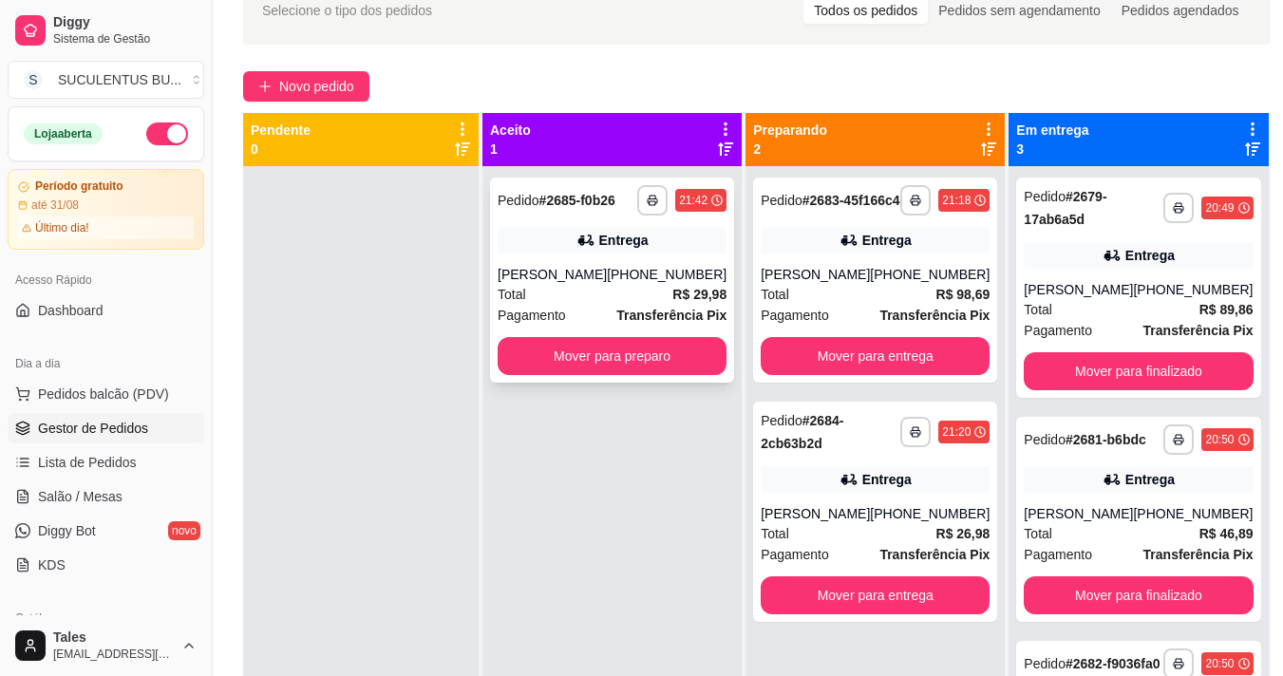
click at [603, 279] on div "[PERSON_NAME]" at bounding box center [551, 274] width 109 height 19
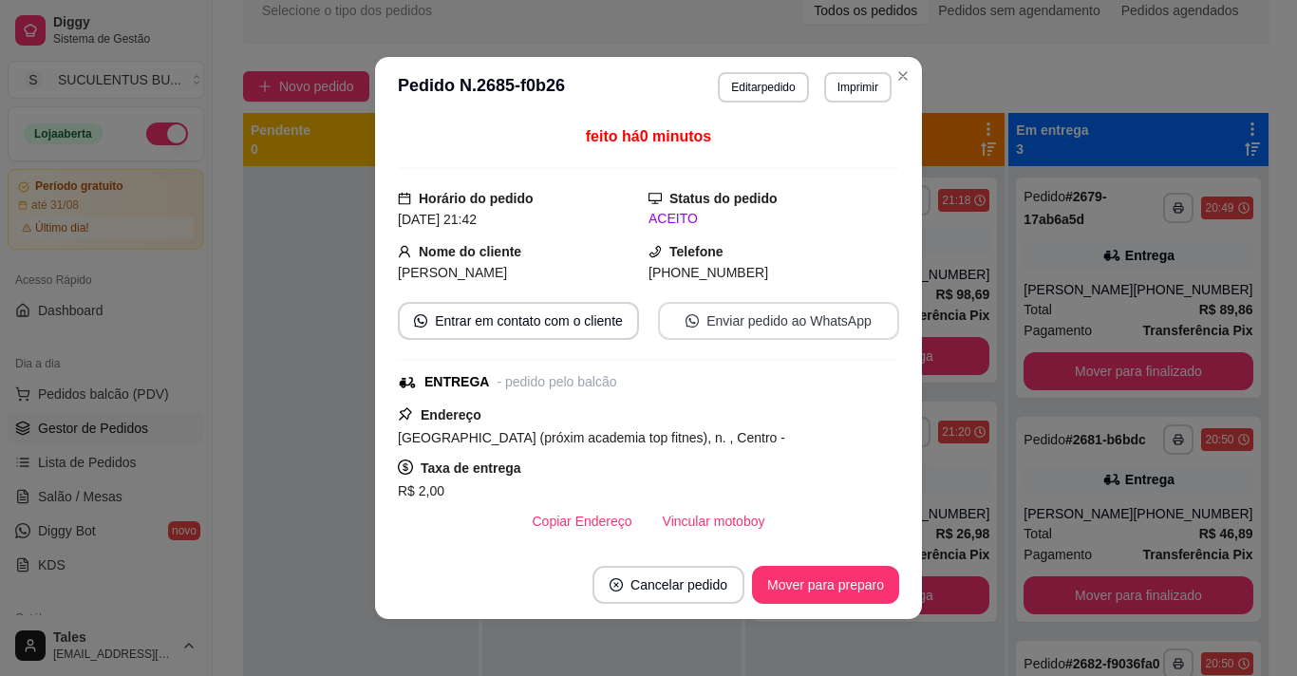
click at [737, 318] on button "Enviar pedido ao WhatsApp" at bounding box center [778, 321] width 241 height 38
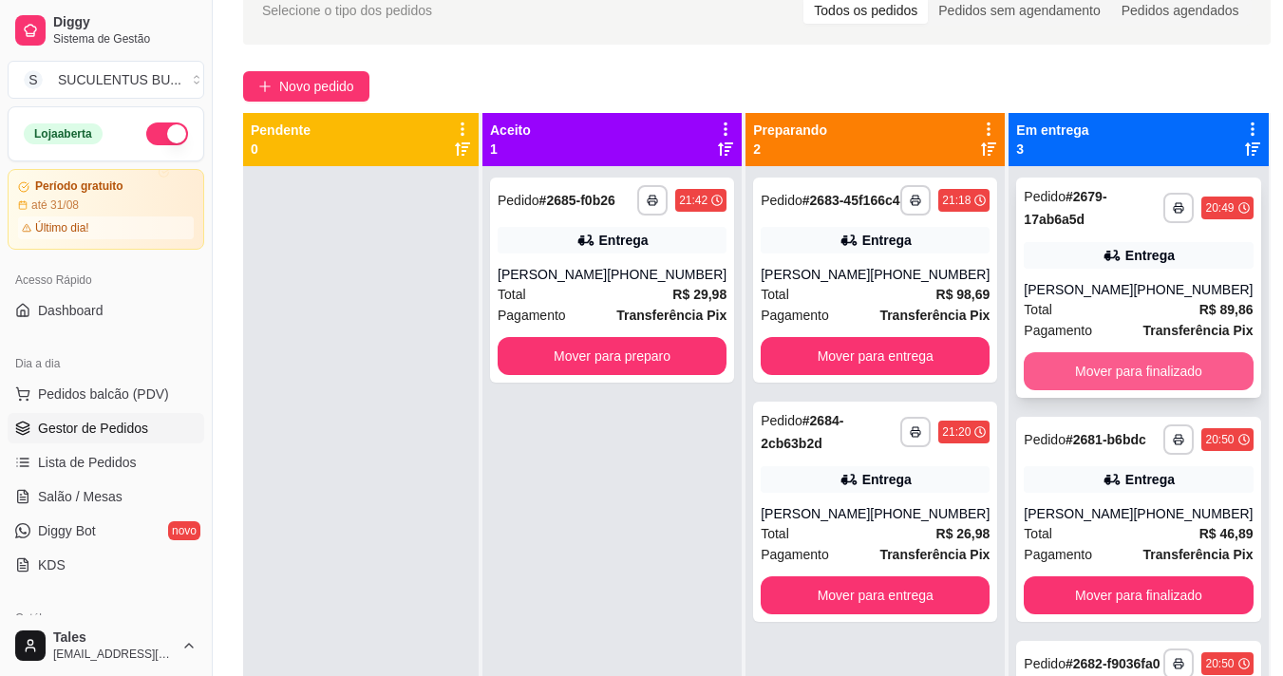
click at [1053, 390] on button "Mover para finalizado" at bounding box center [1137, 371] width 229 height 38
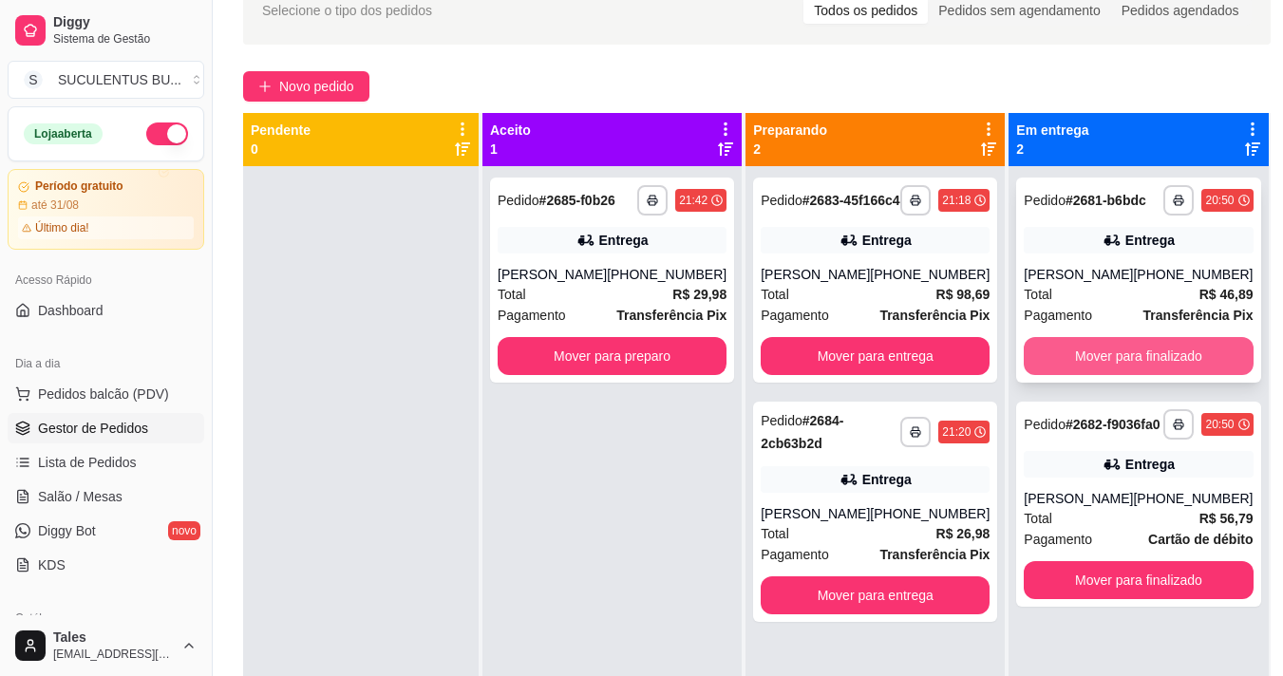
click at [1050, 373] on button "Mover para finalizado" at bounding box center [1137, 356] width 229 height 38
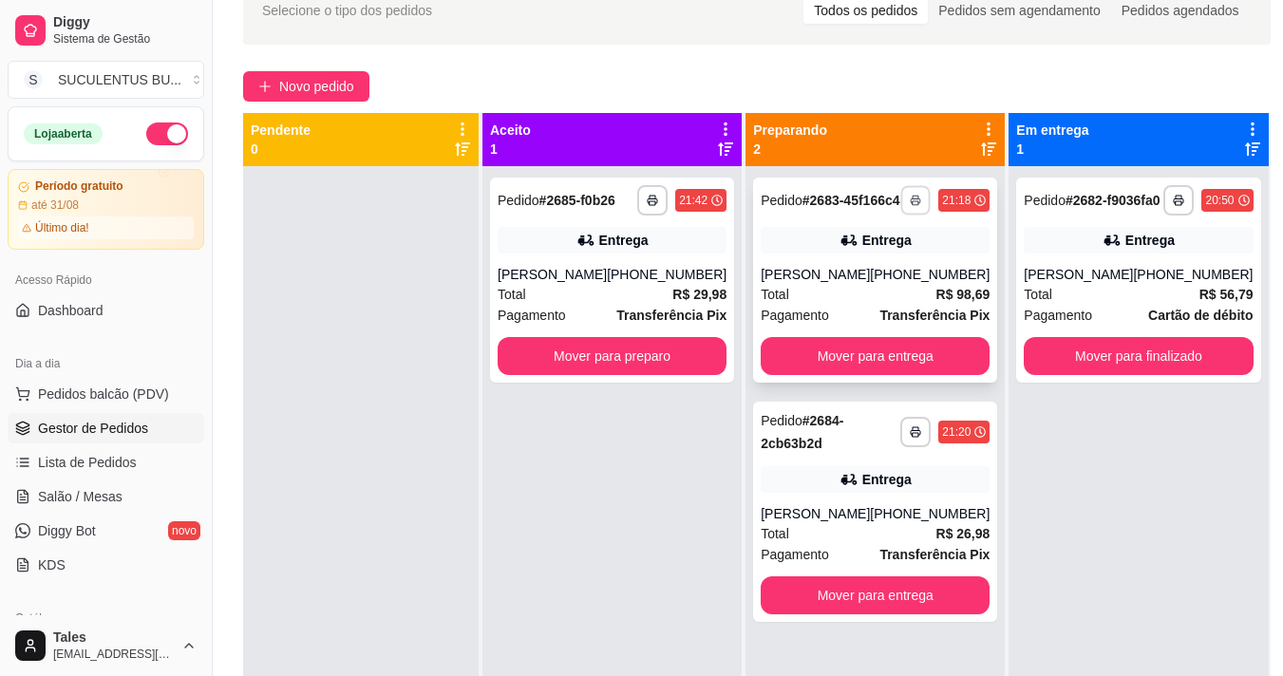
click at [909, 206] on icon "button" at bounding box center [914, 200] width 11 height 11
click at [854, 278] on button "IMPRESSORA COZINHA" at bounding box center [837, 273] width 152 height 29
click at [909, 438] on icon "button" at bounding box center [914, 431] width 11 height 11
click at [871, 509] on button "IMPRESSORA COZINHA" at bounding box center [837, 512] width 152 height 29
click at [889, 368] on button "Mover para entrega" at bounding box center [874, 356] width 229 height 38
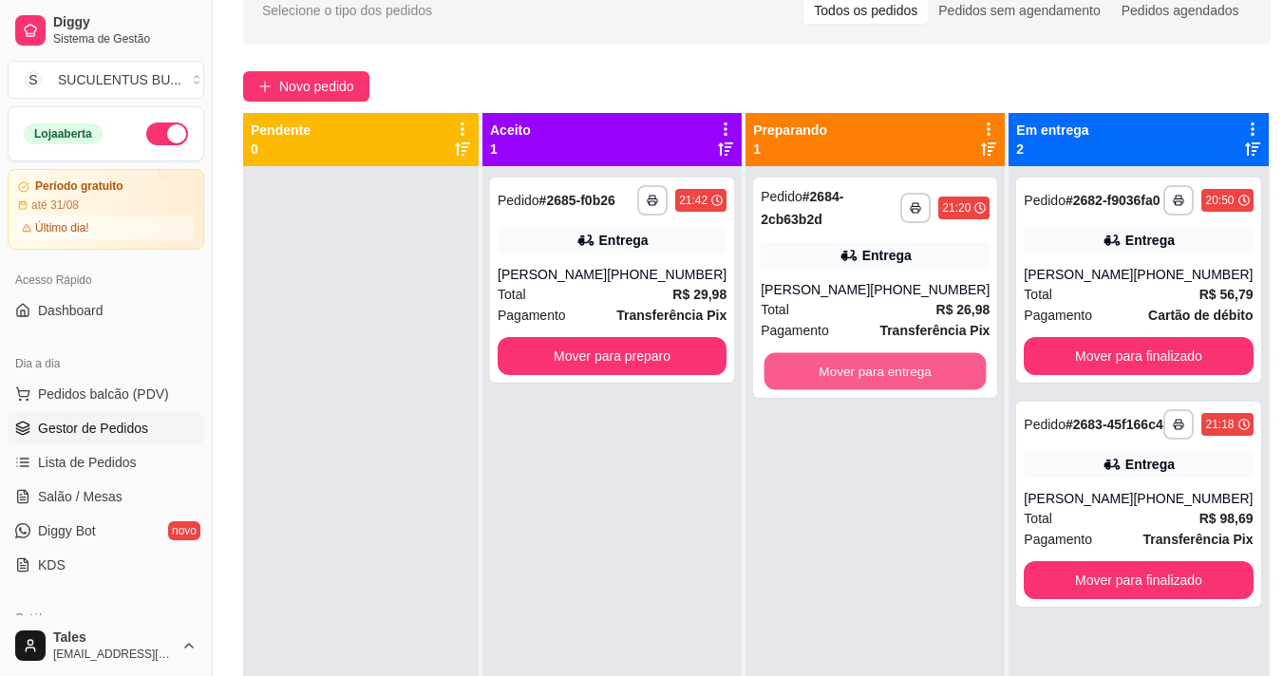
click at [889, 368] on button "Mover para entrega" at bounding box center [875, 371] width 222 height 37
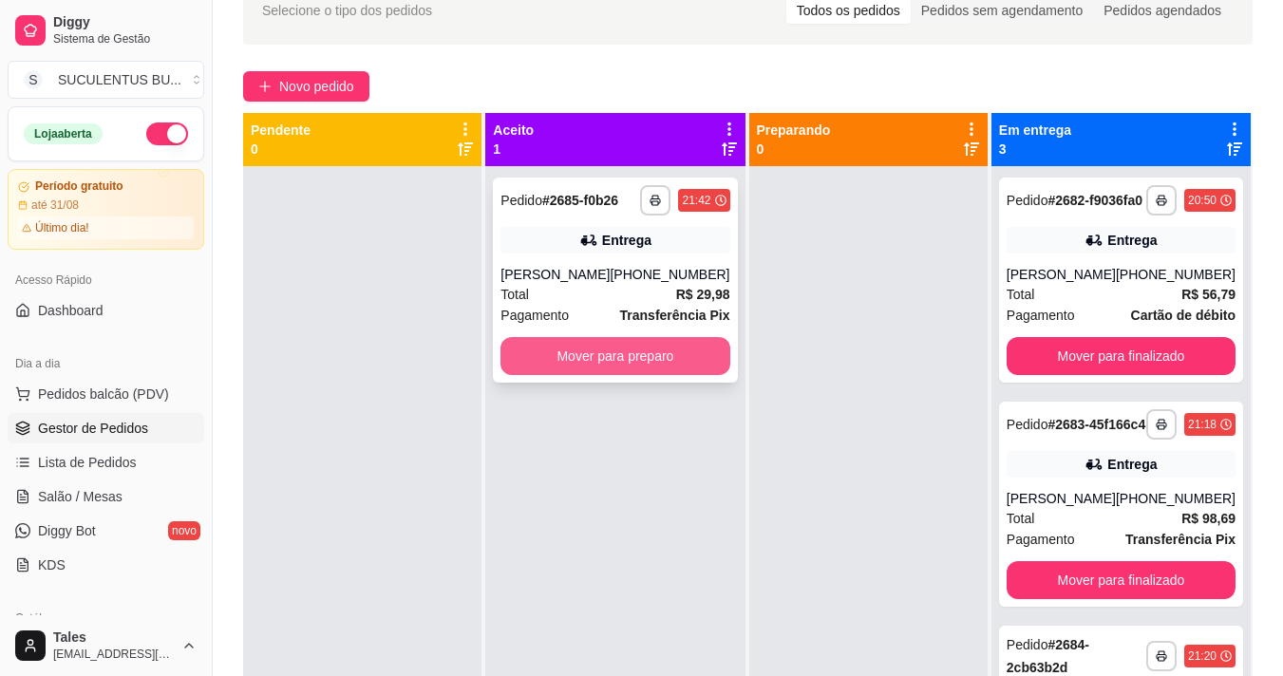
click at [576, 358] on button "Mover para preparo" at bounding box center [614, 356] width 229 height 38
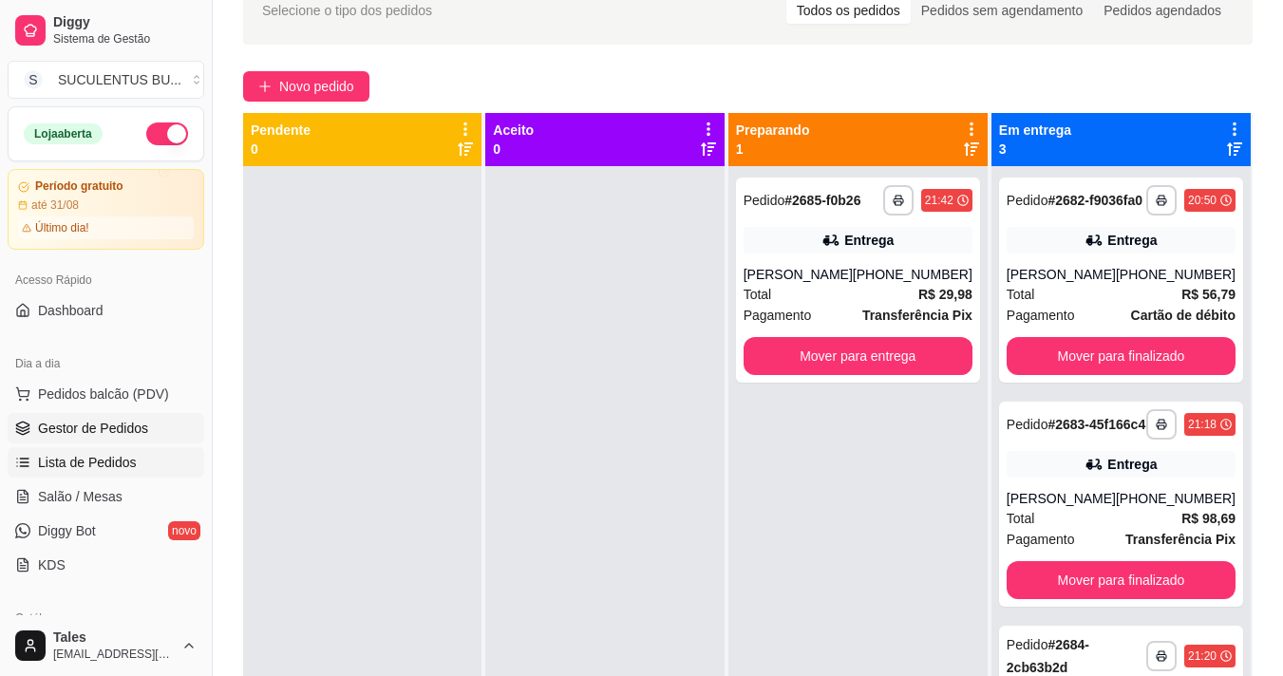
click at [56, 451] on link "Lista de Pedidos" at bounding box center [106, 462] width 197 height 30
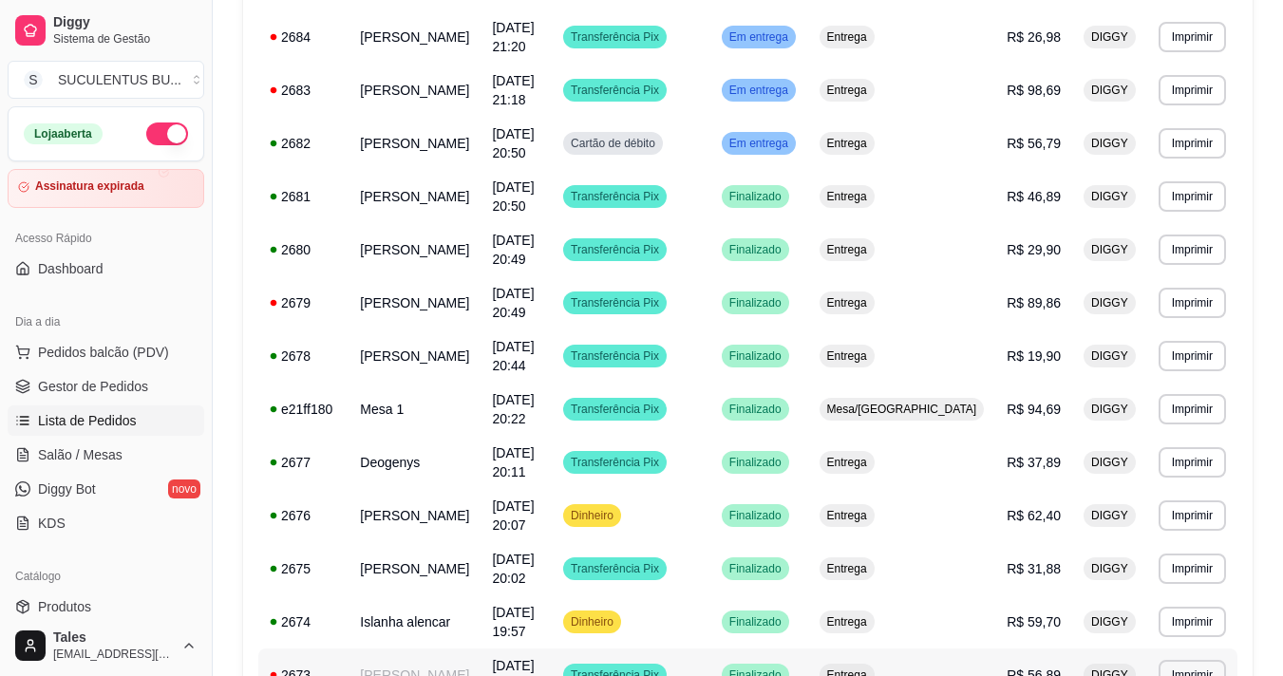
scroll to position [602, 0]
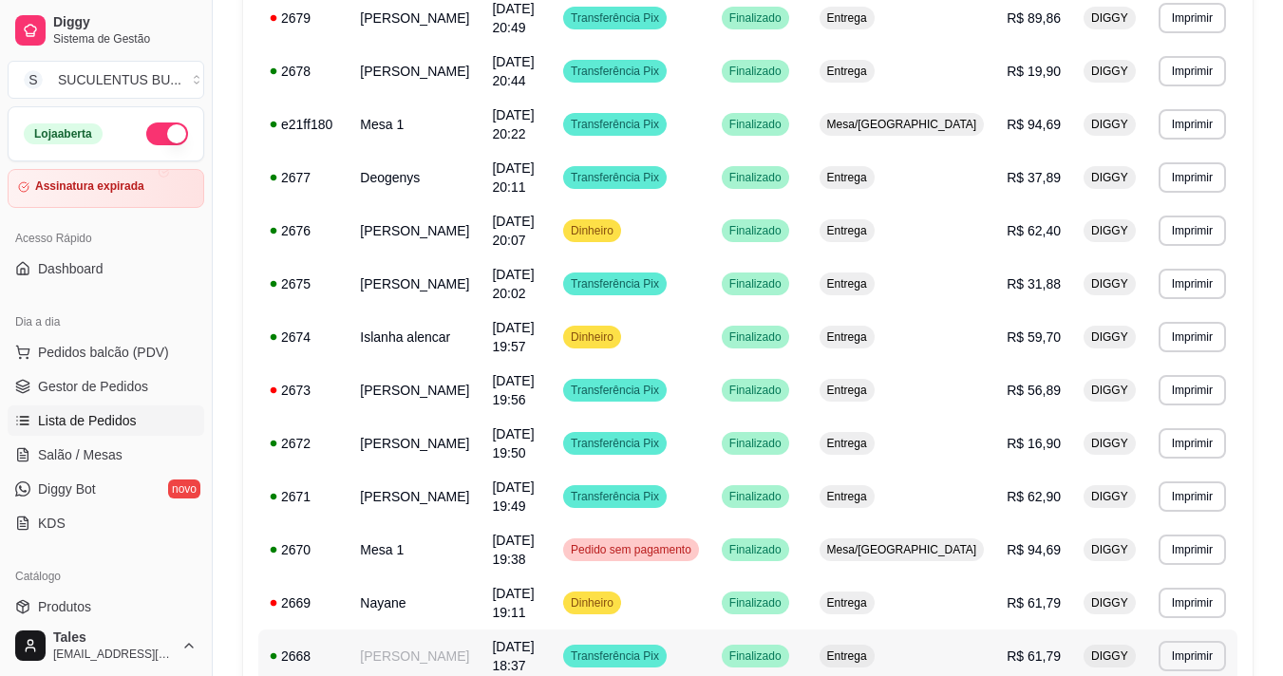
click at [534, 639] on span "[DATE] 18:37" at bounding box center [513, 656] width 42 height 34
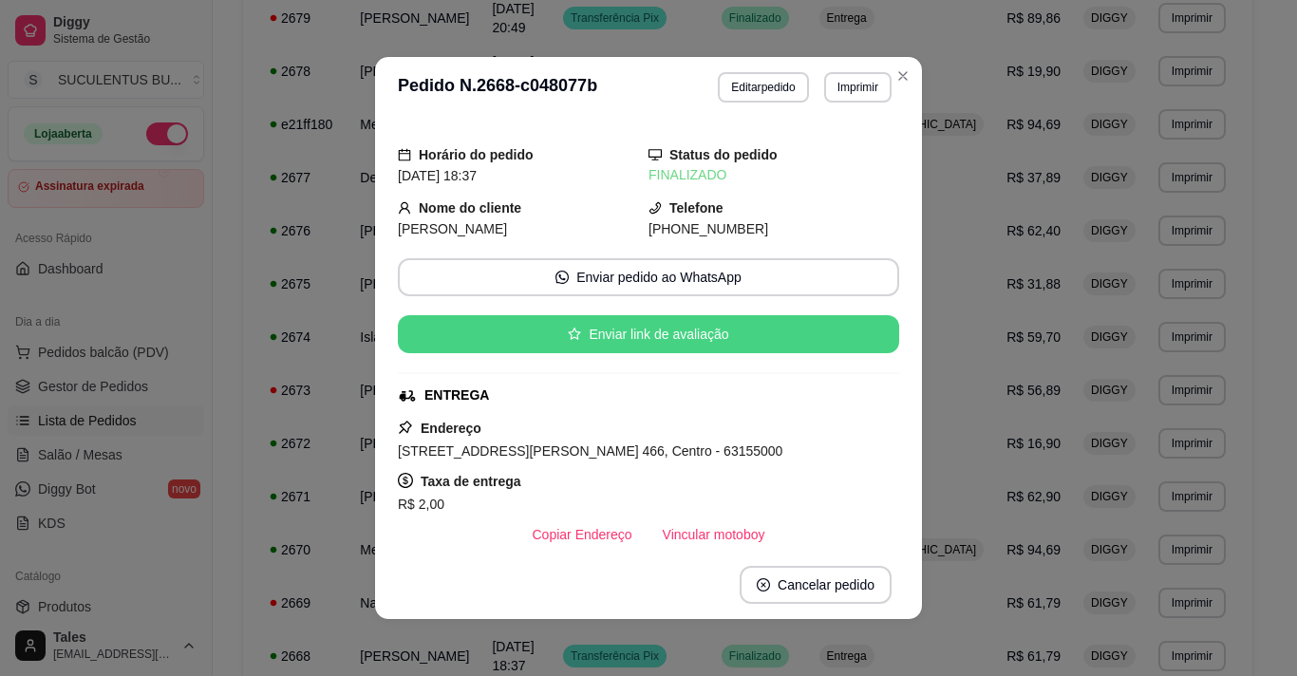
click at [722, 335] on button "Enviar link de avaliação" at bounding box center [648, 334] width 501 height 38
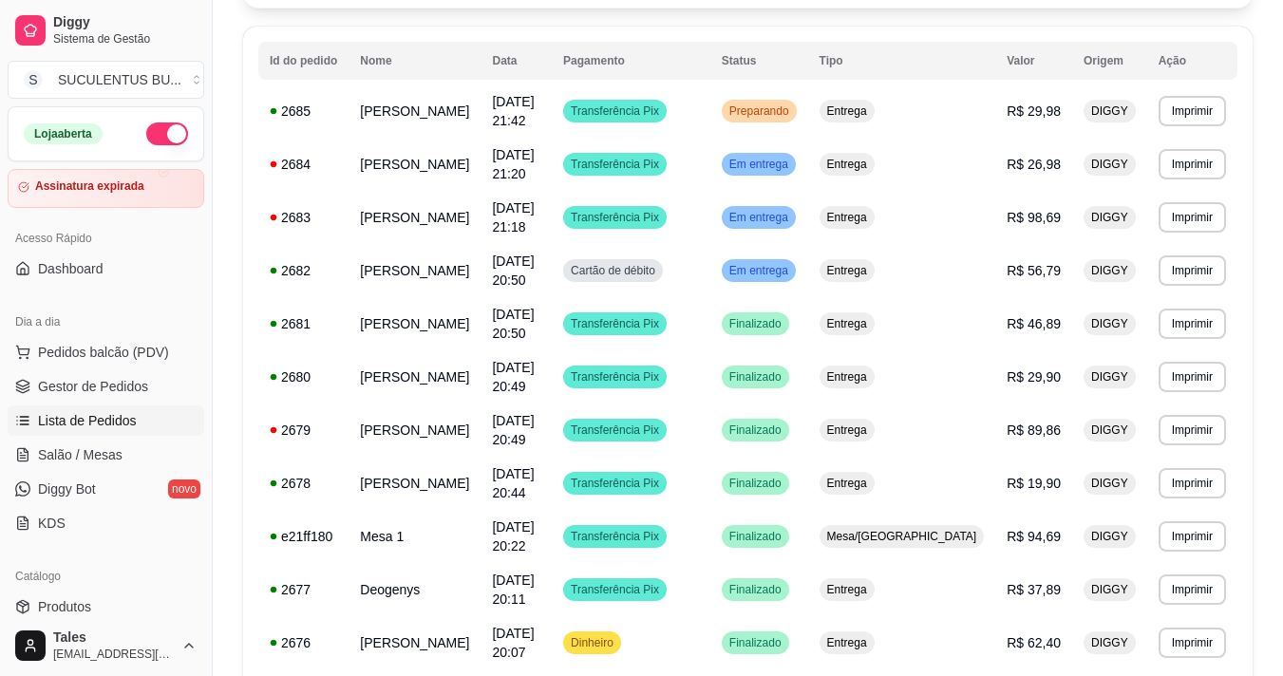
scroll to position [95, 0]
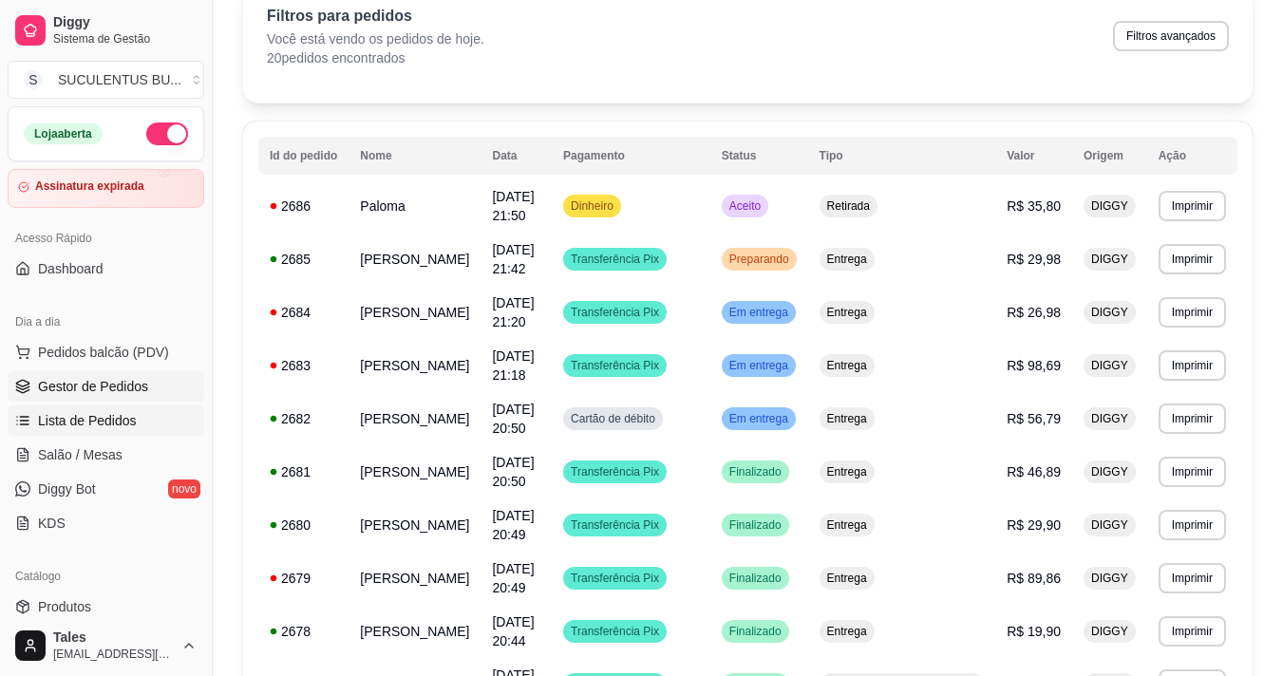
click at [111, 388] on span "Gestor de Pedidos" at bounding box center [93, 386] width 110 height 19
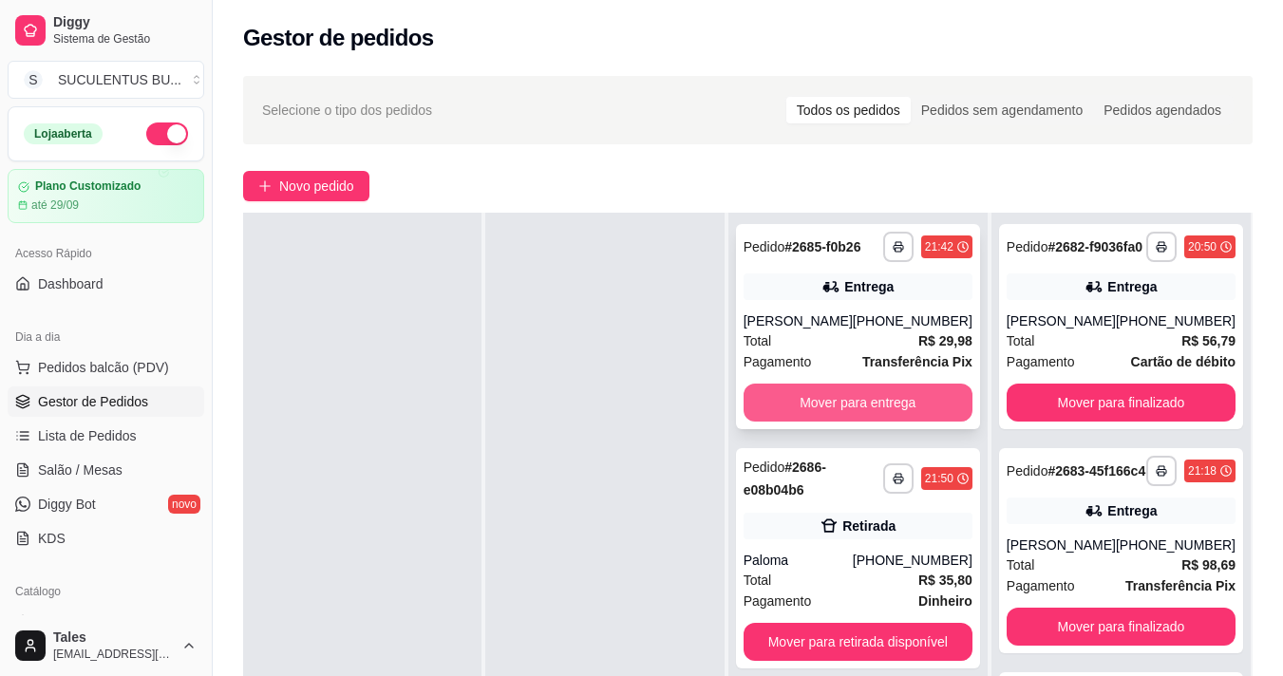
scroll to position [95, 0]
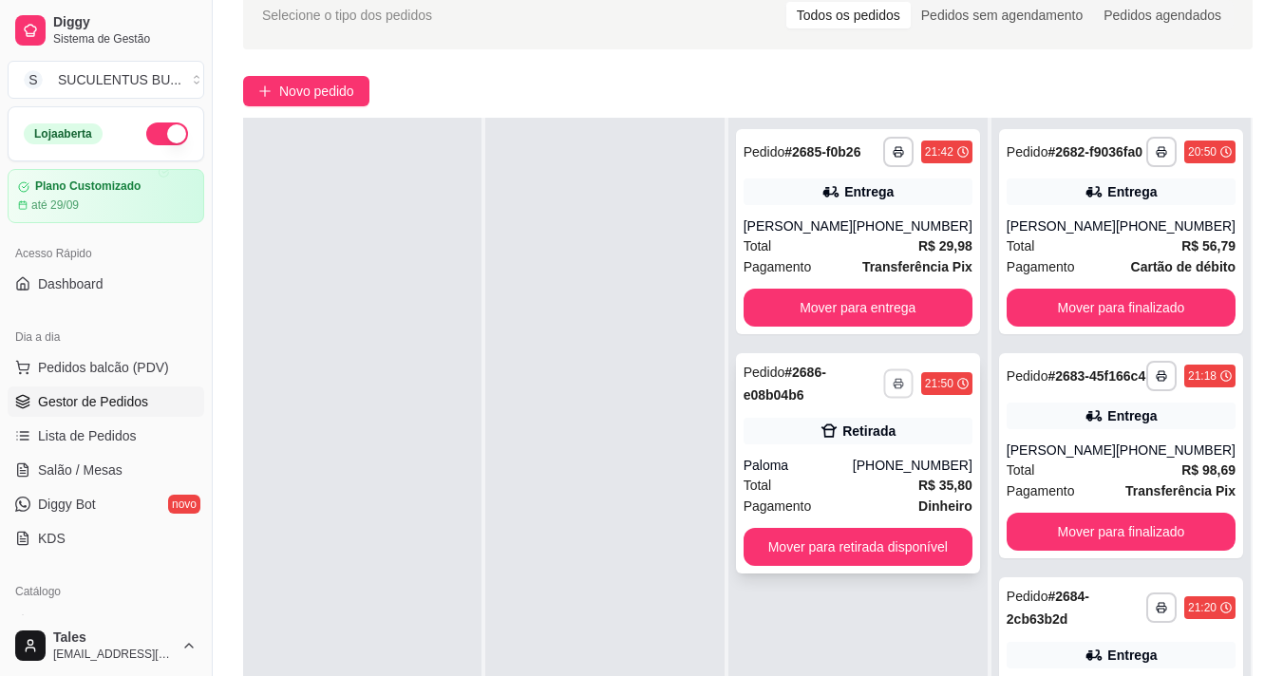
click at [899, 386] on icon "button" at bounding box center [897, 383] width 11 height 11
click at [865, 448] on button "IMPRESSORA COZINHA" at bounding box center [837, 449] width 152 height 29
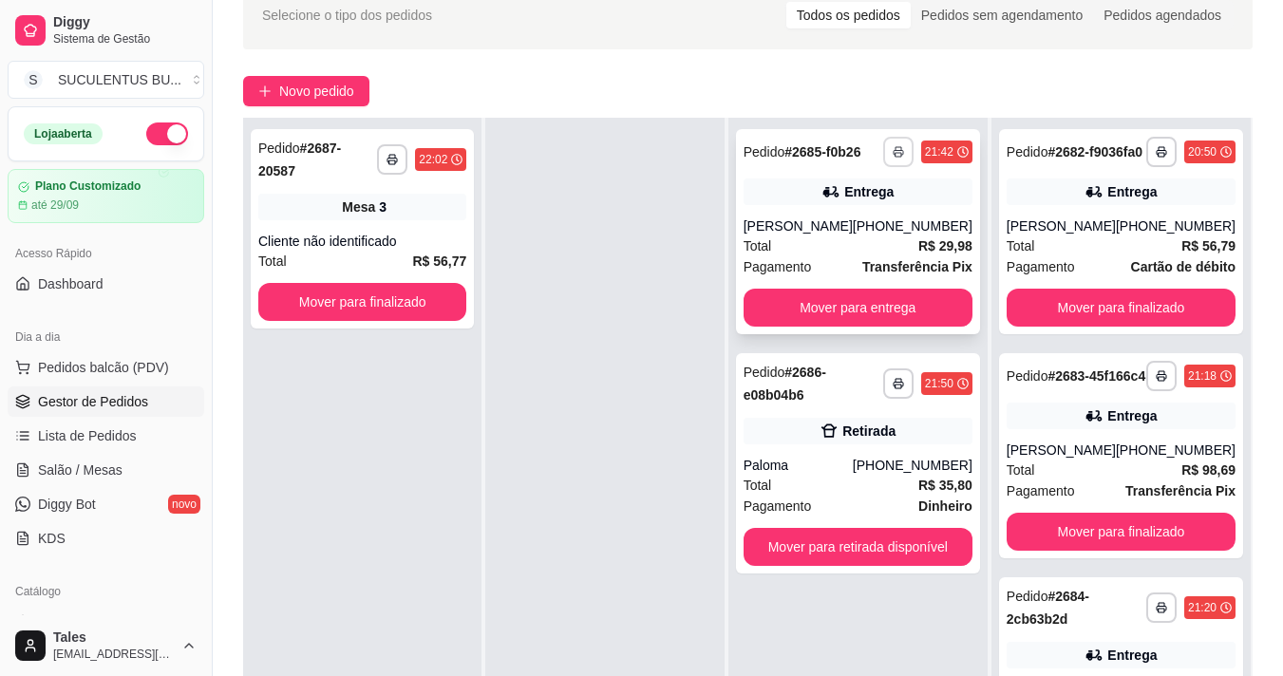
click at [892, 137] on button "button" at bounding box center [898, 152] width 30 height 30
click at [883, 215] on button "IMPRESSORA COZINHA" at bounding box center [837, 218] width 157 height 30
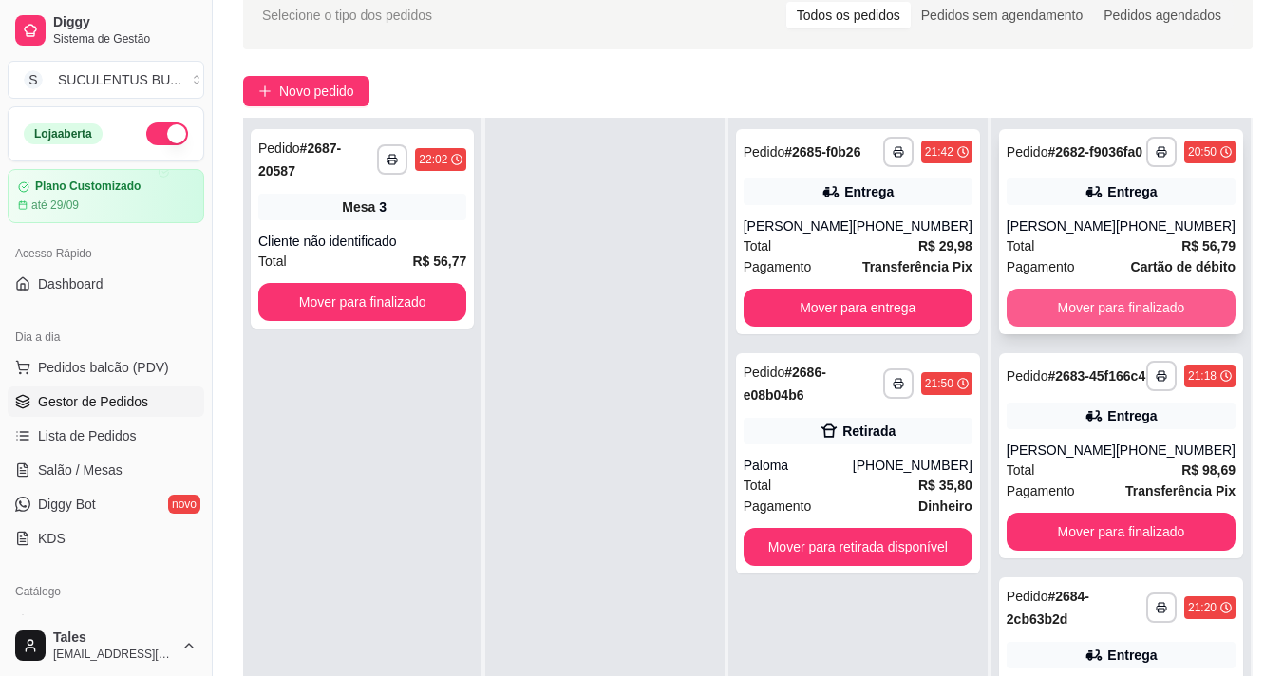
click at [1076, 315] on button "Mover para finalizado" at bounding box center [1120, 308] width 229 height 38
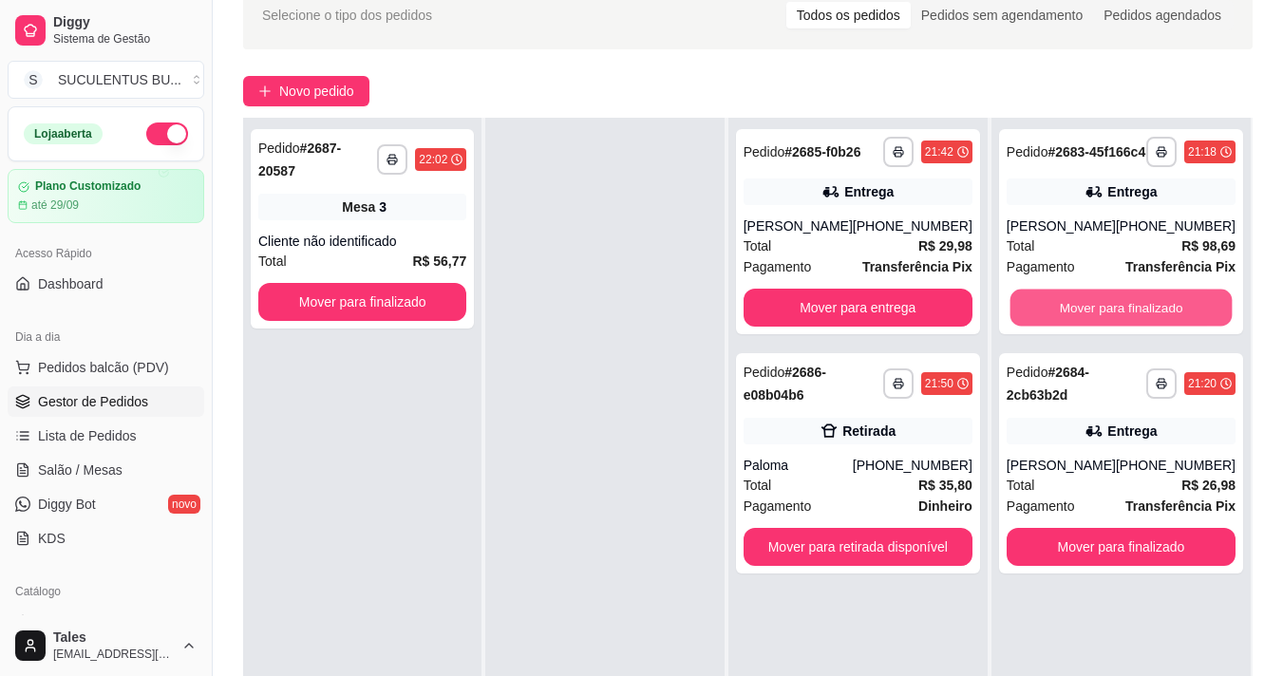
click at [1078, 319] on button "Mover para finalizado" at bounding box center [1120, 308] width 222 height 37
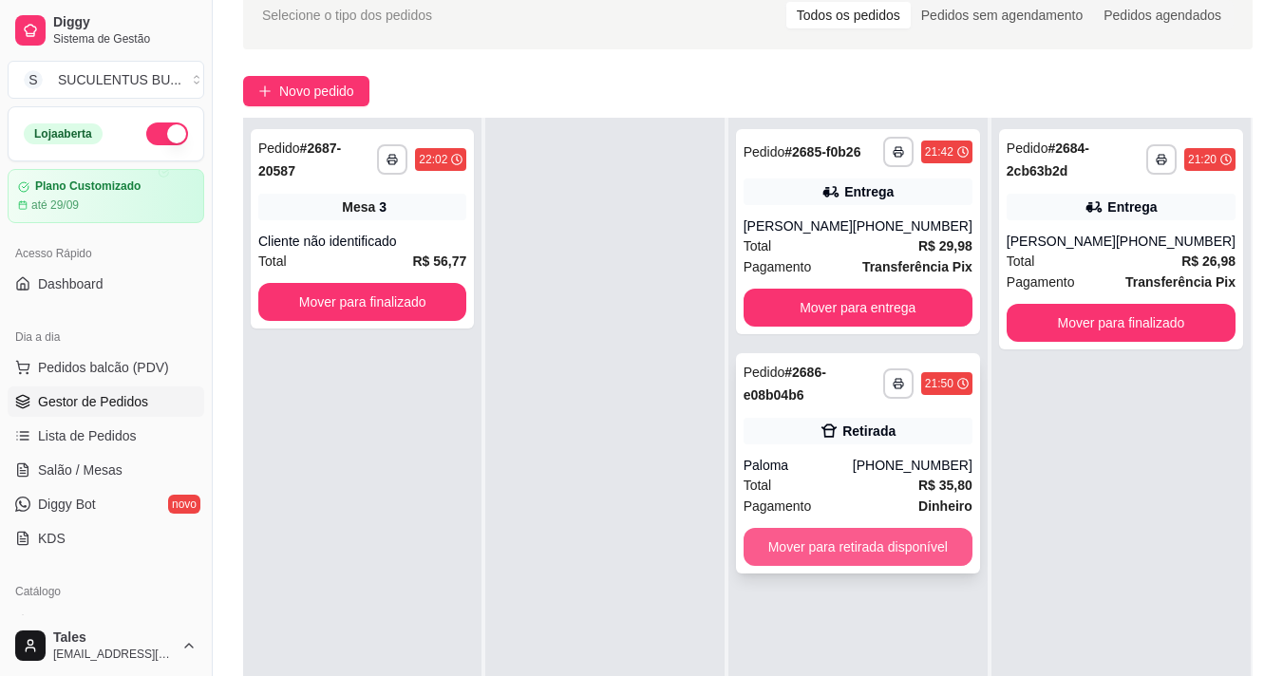
click at [915, 548] on button "Mover para retirada disponível" at bounding box center [857, 547] width 229 height 38
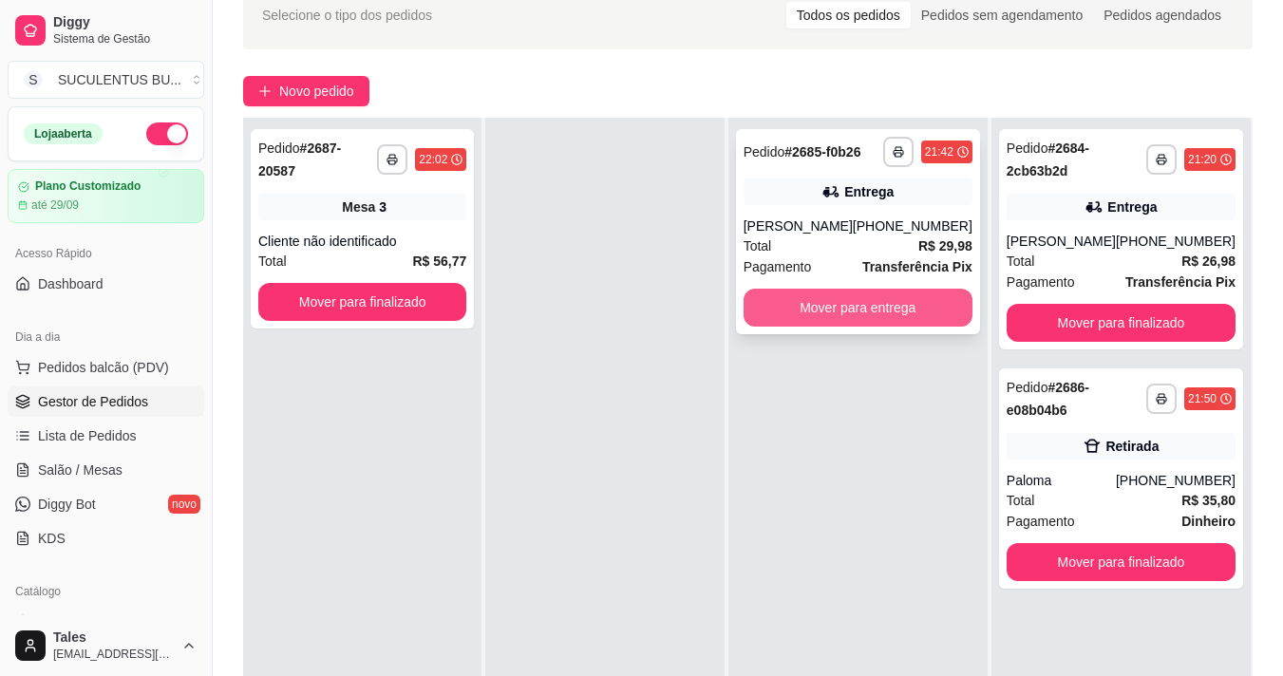
click at [853, 323] on button "Mover para entrega" at bounding box center [857, 308] width 229 height 38
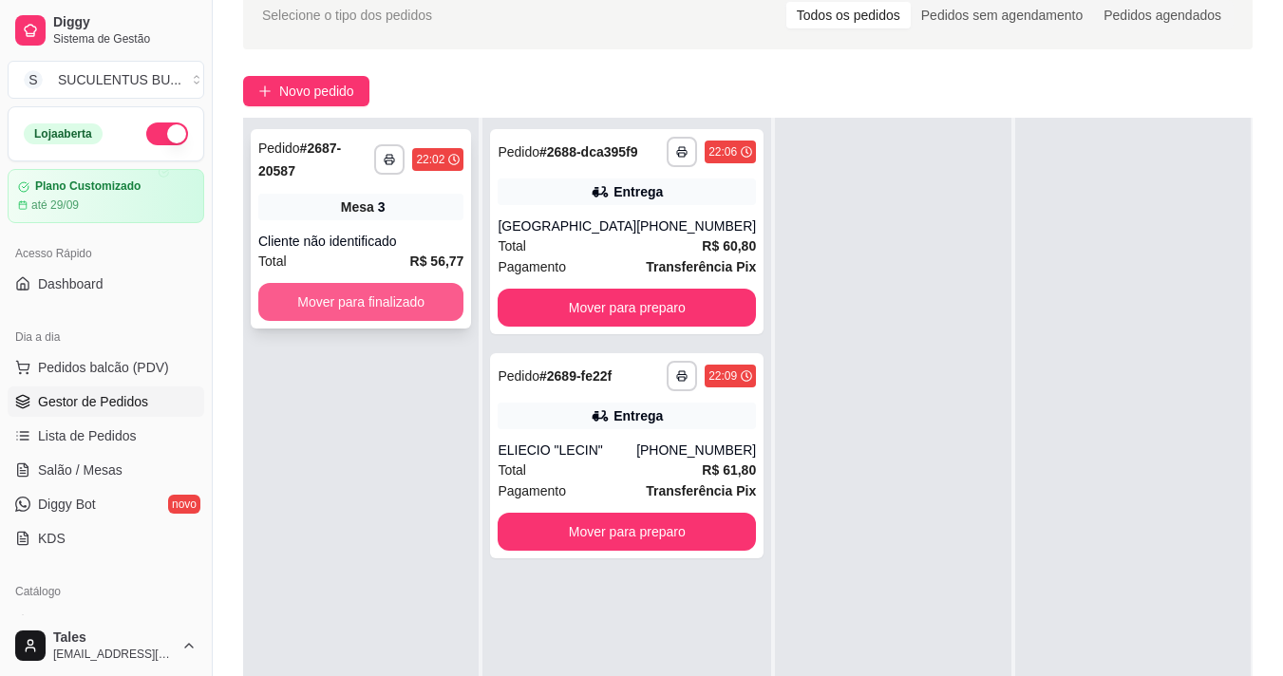
click at [331, 297] on button "Mover para finalizado" at bounding box center [360, 302] width 205 height 38
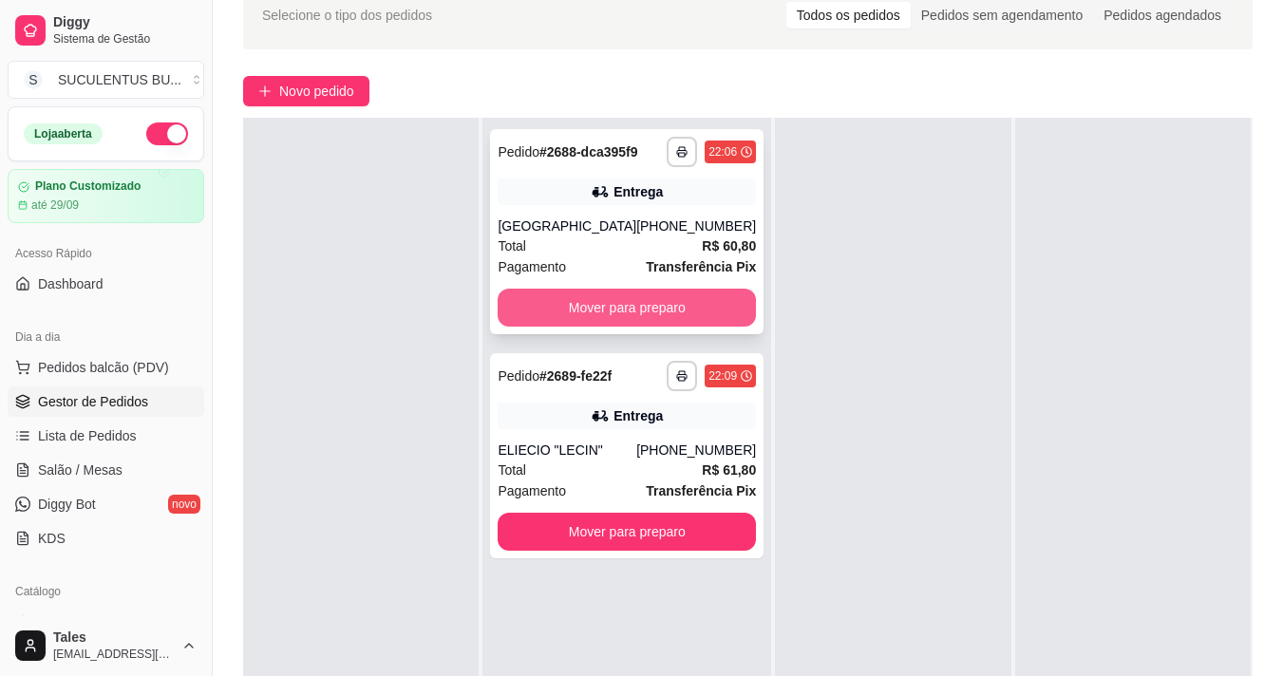
click at [601, 327] on button "Mover para preparo" at bounding box center [626, 308] width 258 height 38
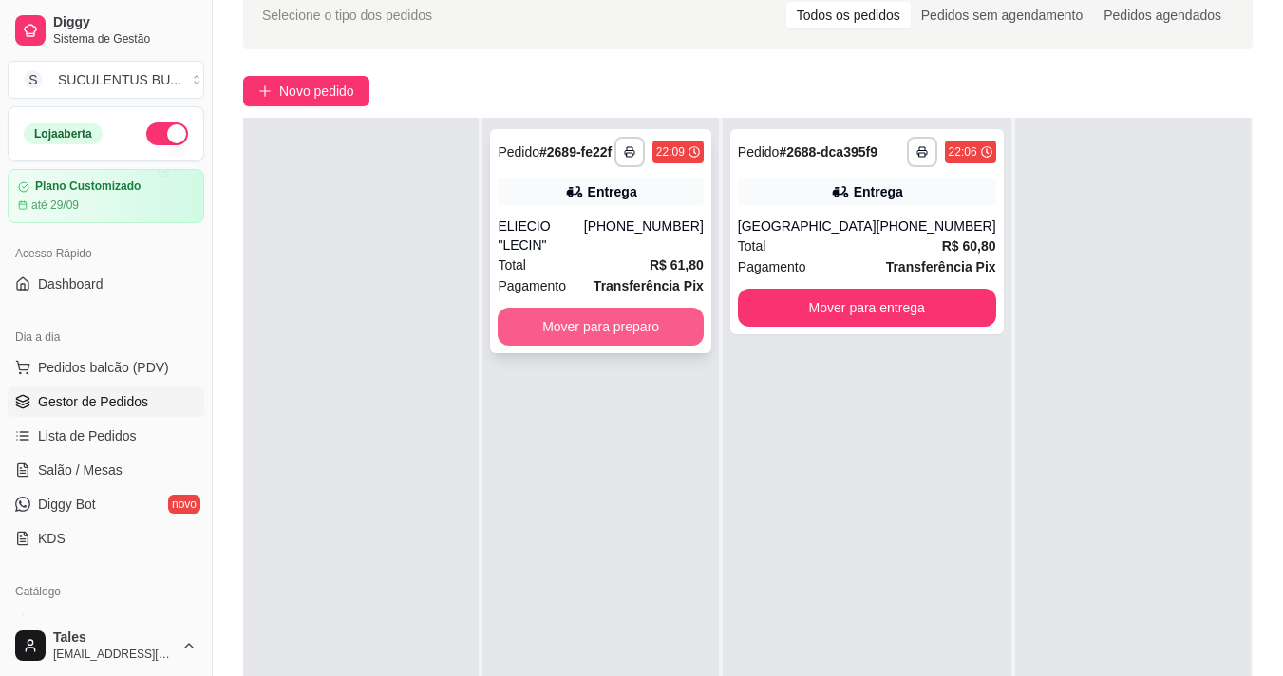
click at [648, 310] on button "Mover para preparo" at bounding box center [599, 327] width 205 height 38
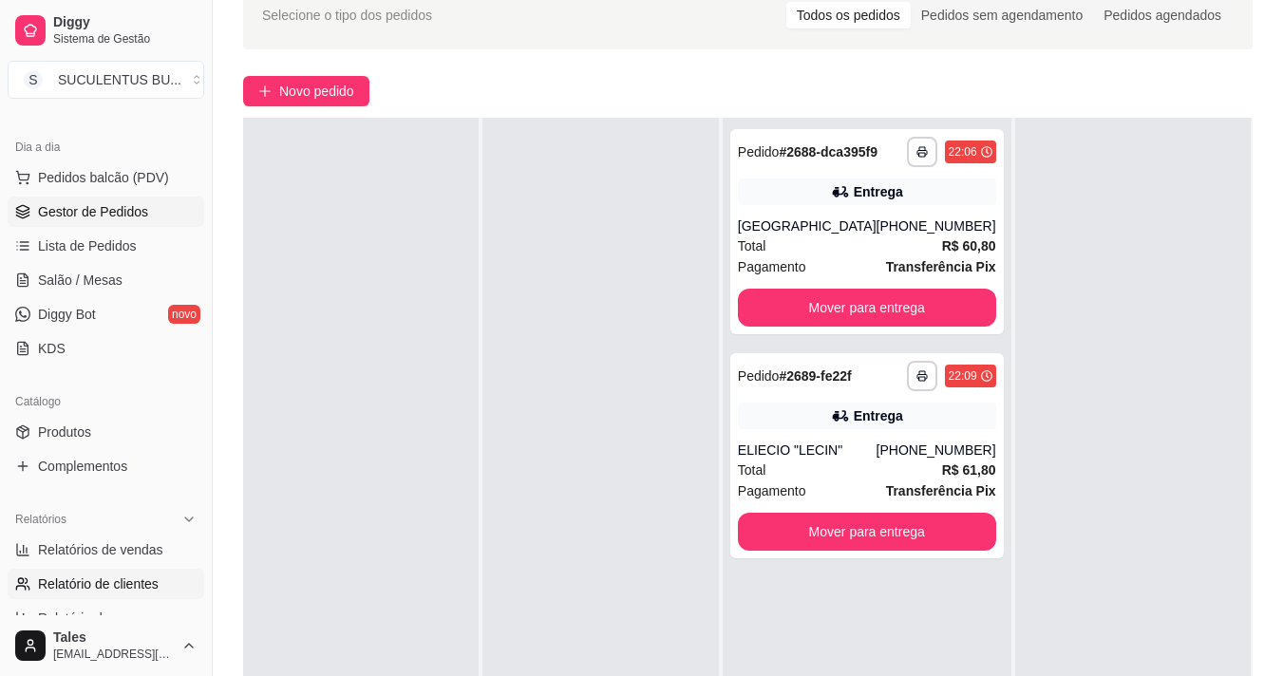
scroll to position [285, 0]
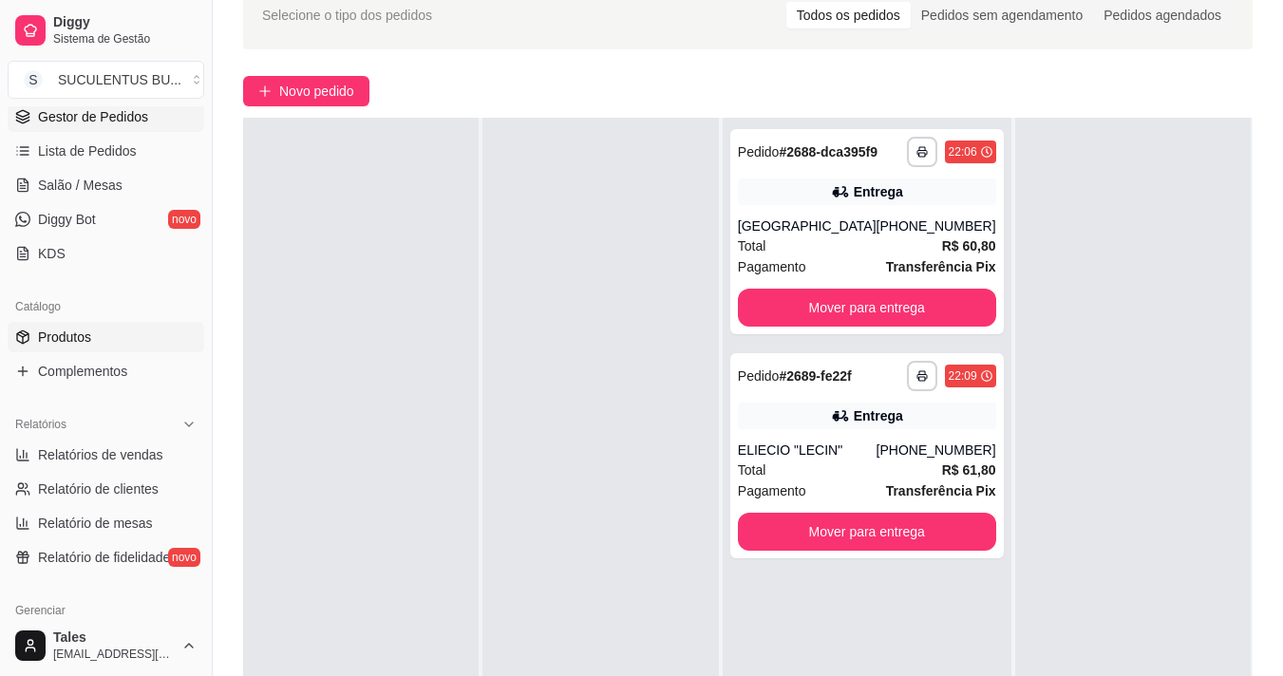
click at [147, 346] on link "Produtos" at bounding box center [106, 337] width 197 height 30
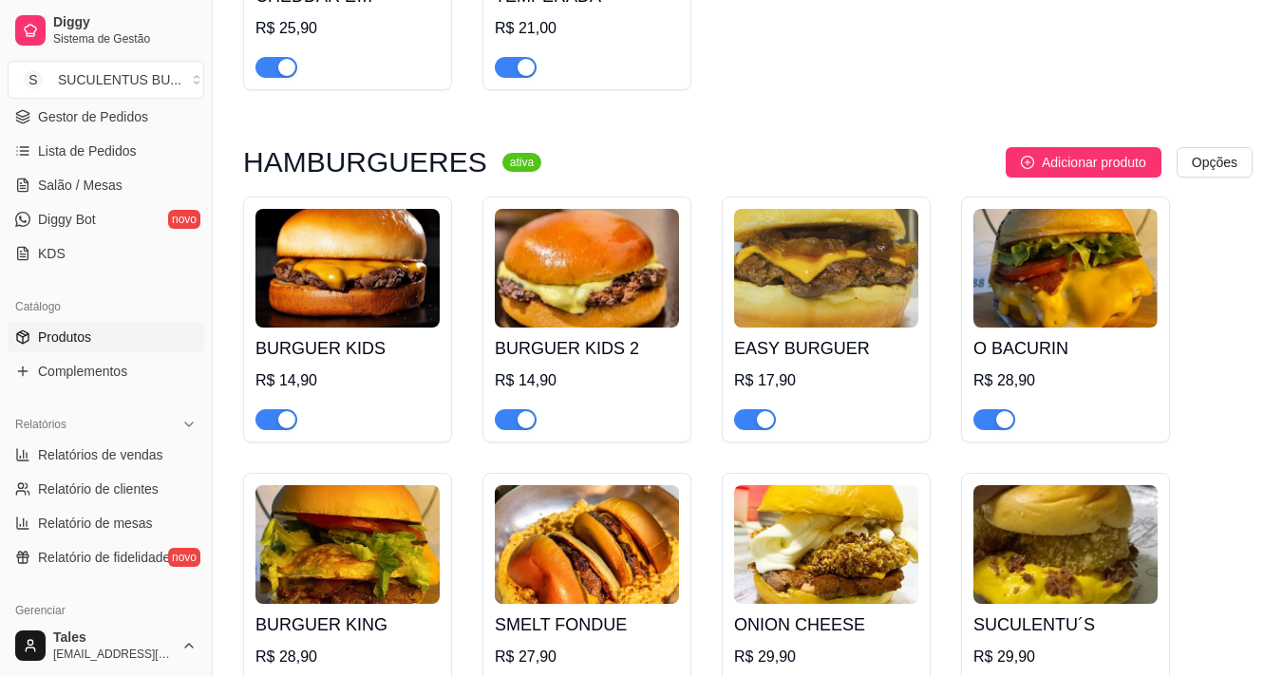
scroll to position [2373, 0]
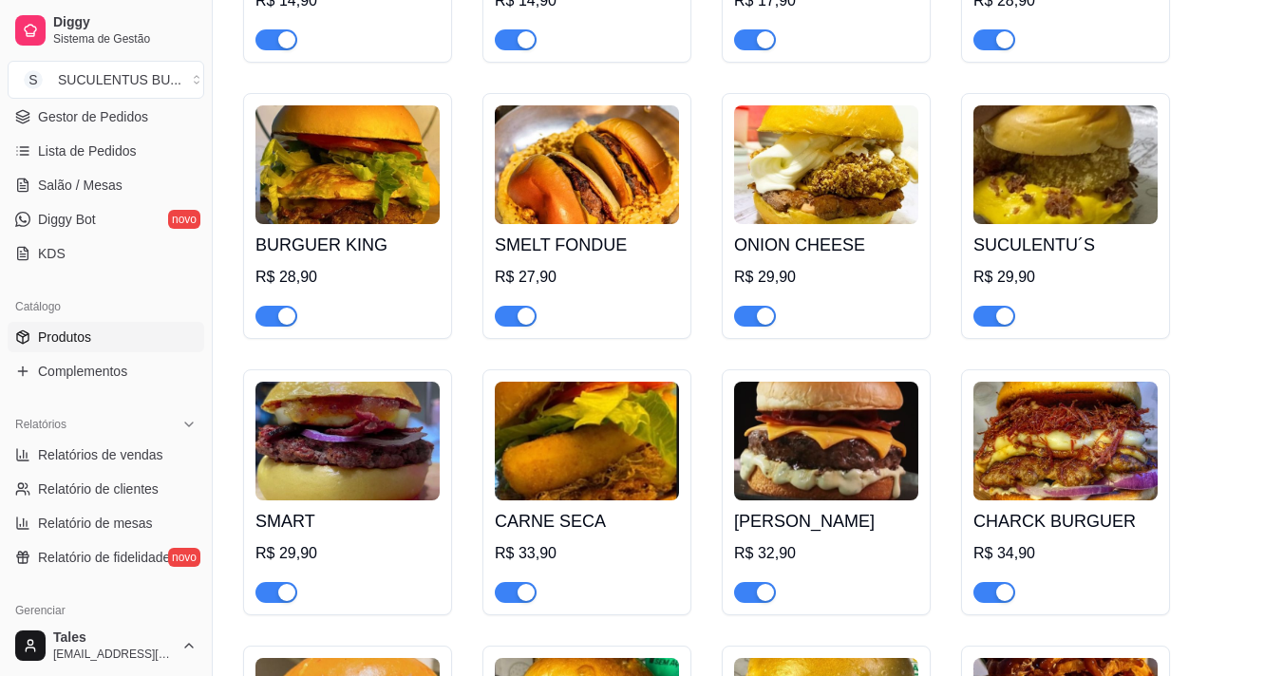
click at [758, 308] on div "button" at bounding box center [765, 316] width 17 height 17
click at [989, 306] on span "button" at bounding box center [994, 316] width 42 height 21
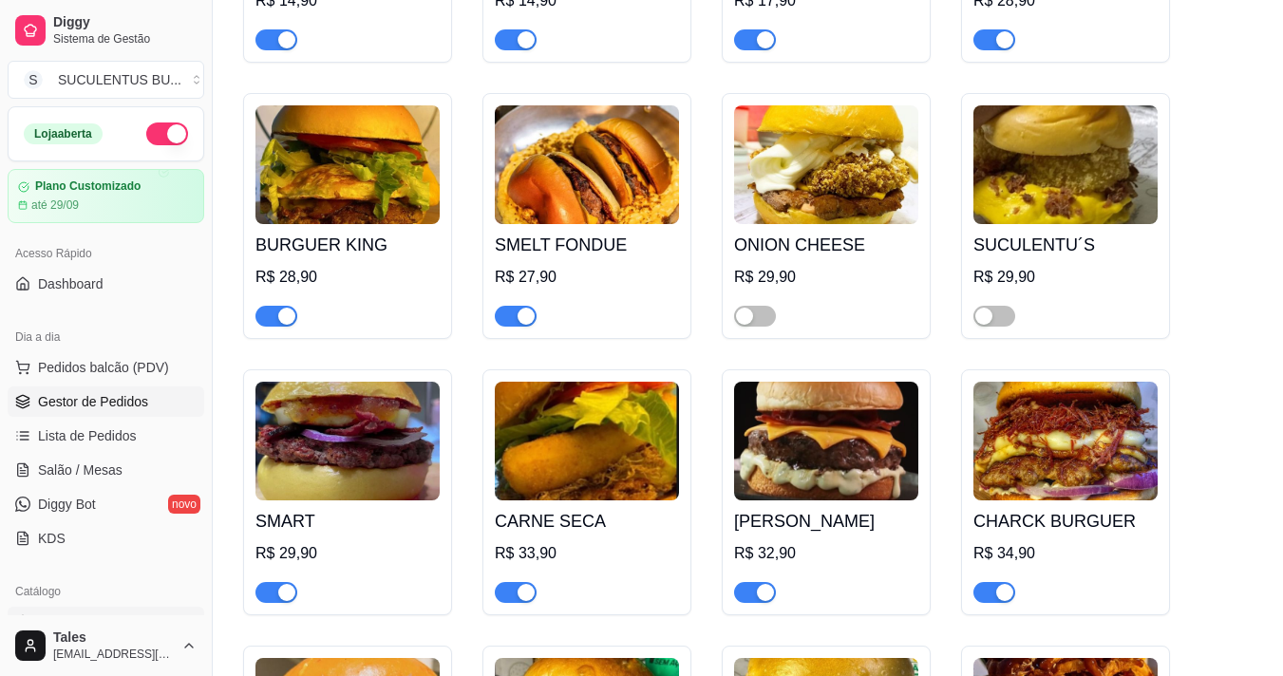
click at [107, 403] on span "Gestor de Pedidos" at bounding box center [93, 401] width 110 height 19
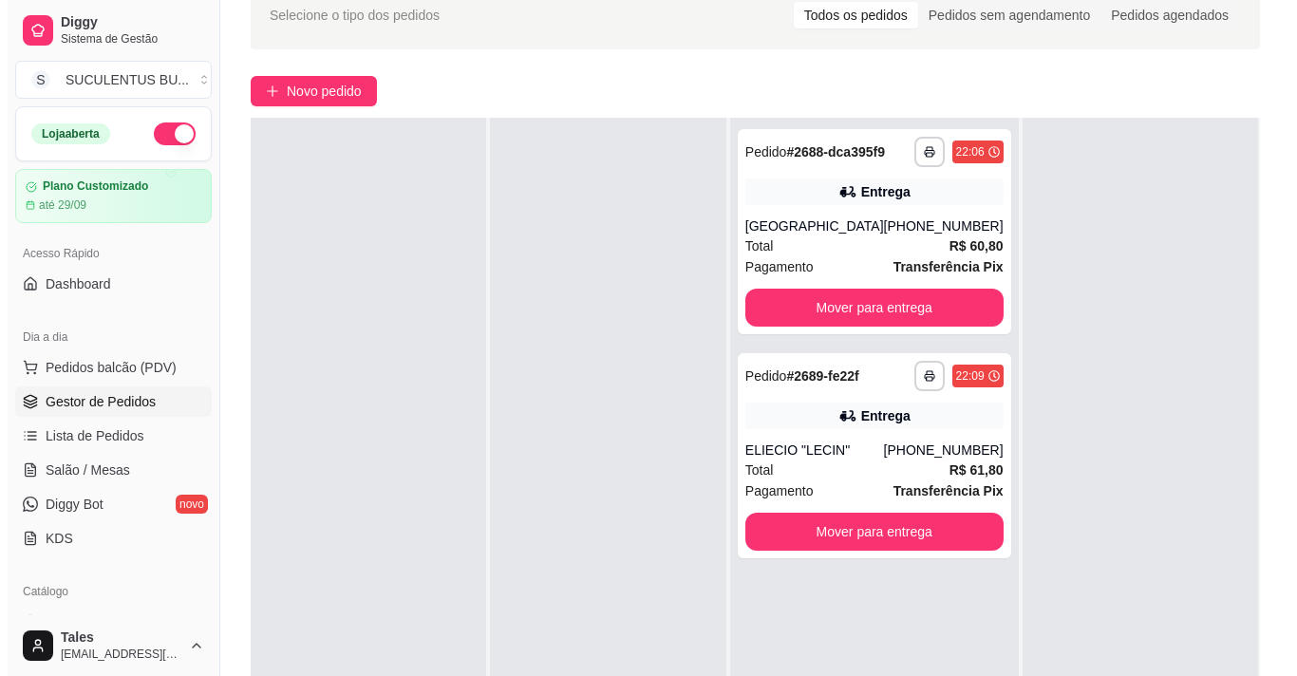
scroll to position [190, 0]
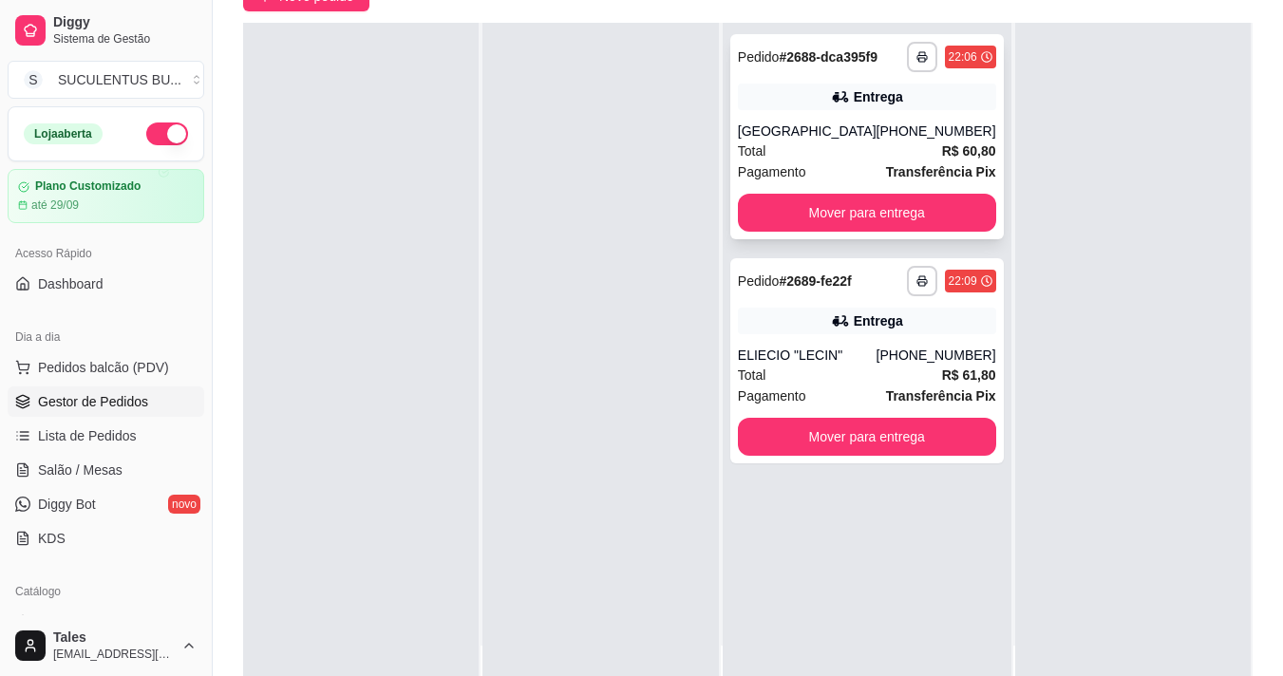
click at [820, 135] on div "**********" at bounding box center [866, 136] width 273 height 205
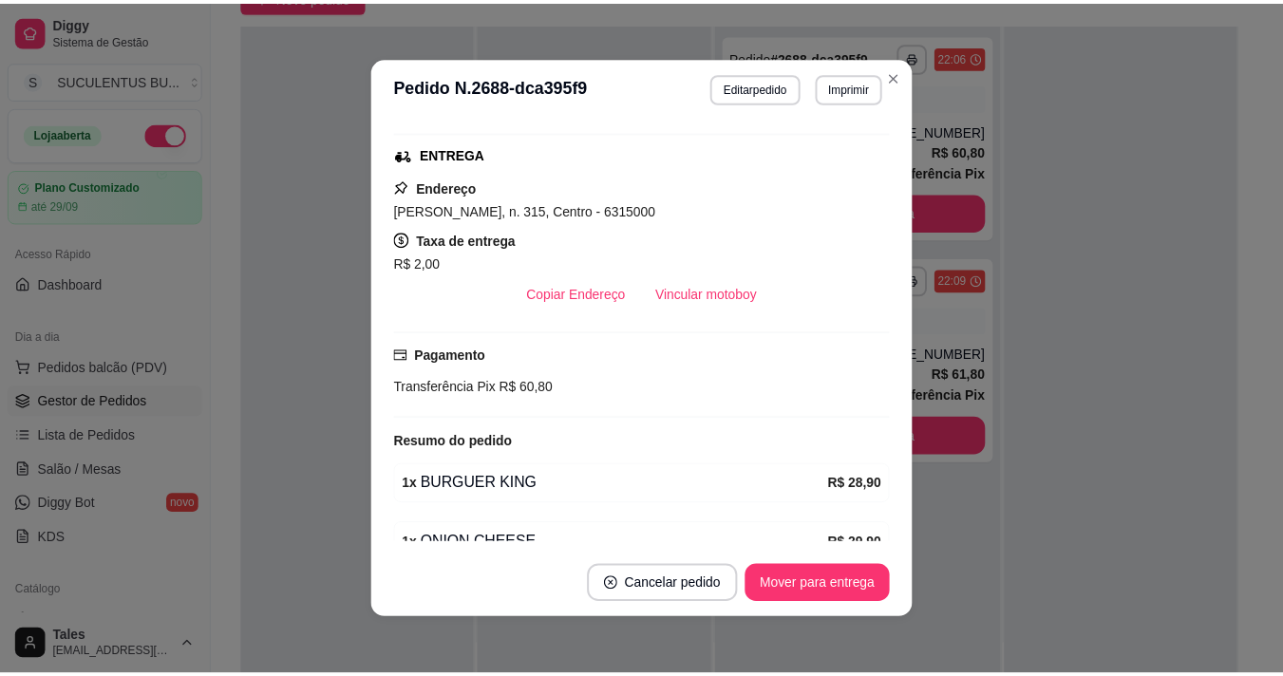
scroll to position [379, 0]
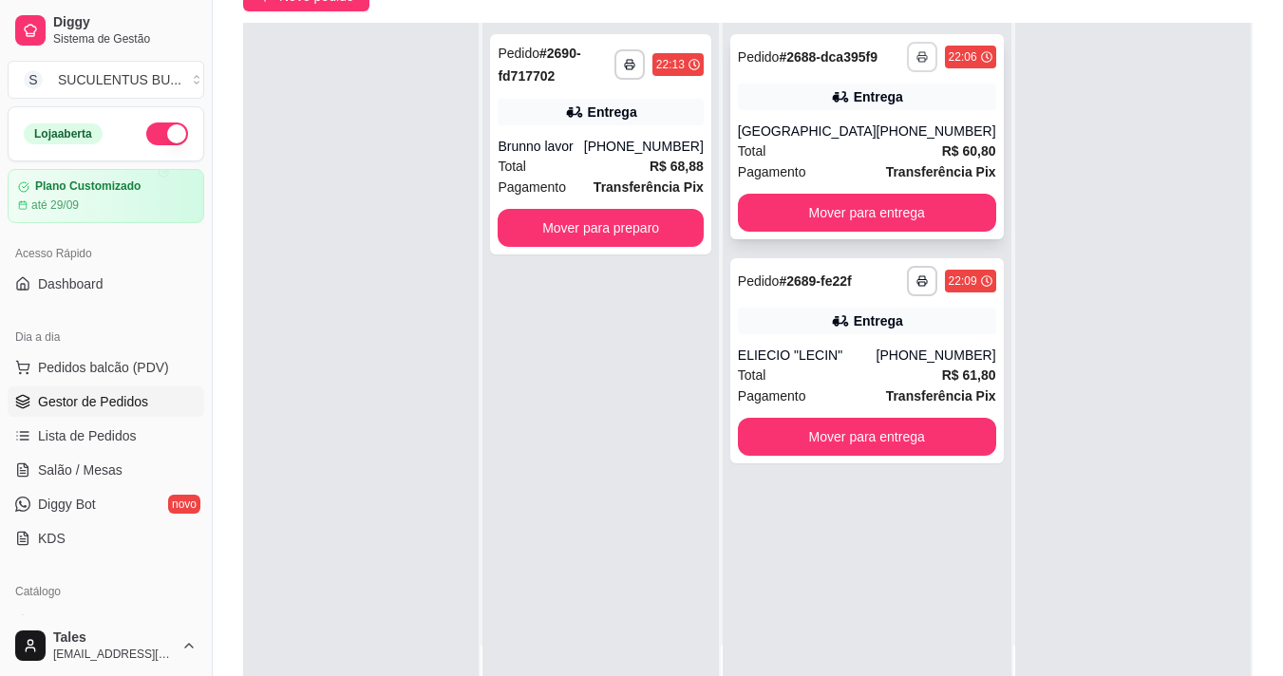
click at [919, 62] on rect "button" at bounding box center [922, 60] width 6 height 4
click at [857, 126] on button "IMPRESSORA COZINHA" at bounding box center [837, 131] width 157 height 30
click at [907, 295] on button "button" at bounding box center [922, 281] width 30 height 30
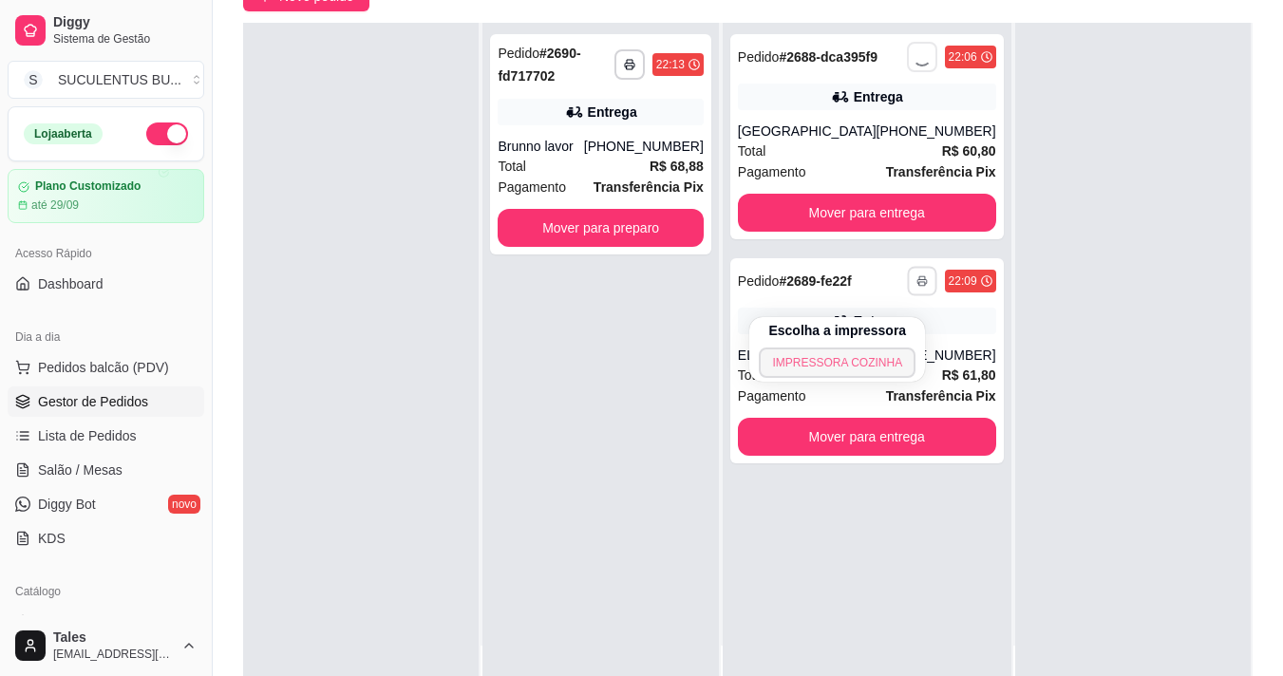
click at [876, 358] on button "IMPRESSORA COZINHA" at bounding box center [837, 362] width 157 height 30
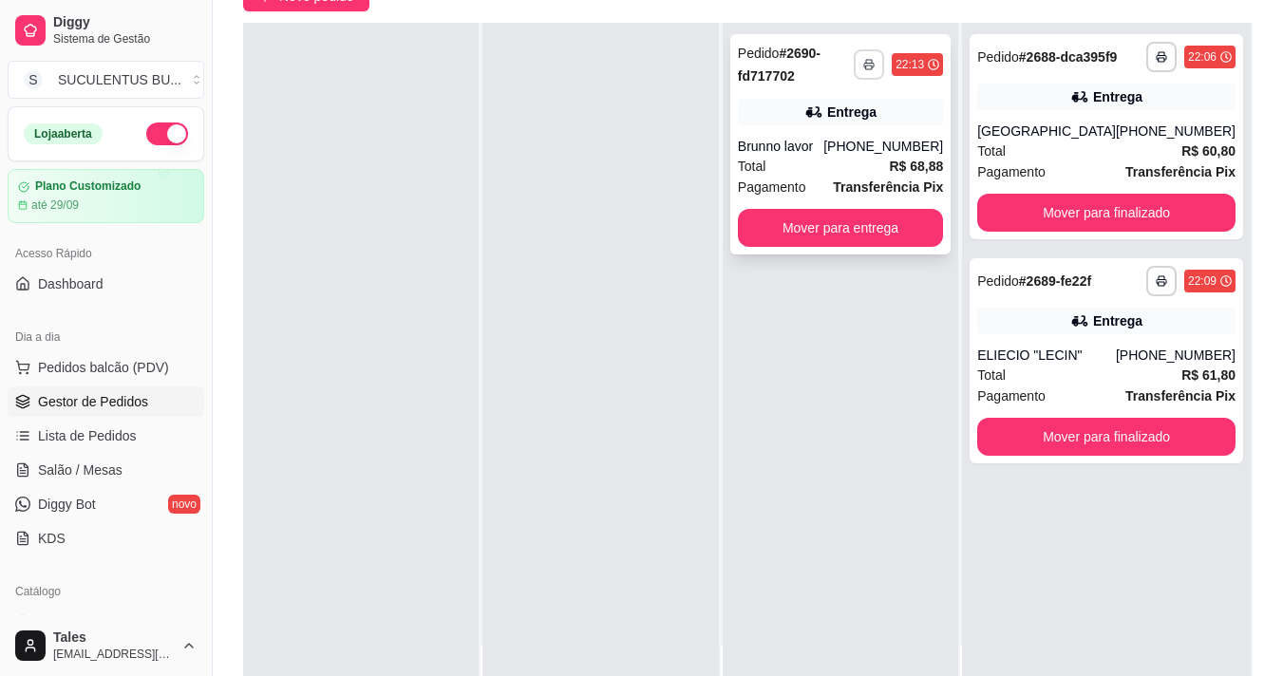
click at [884, 76] on button "button" at bounding box center [868, 64] width 30 height 30
click at [832, 133] on button "IMPRESSORA COZINHA" at bounding box center [837, 131] width 157 height 30
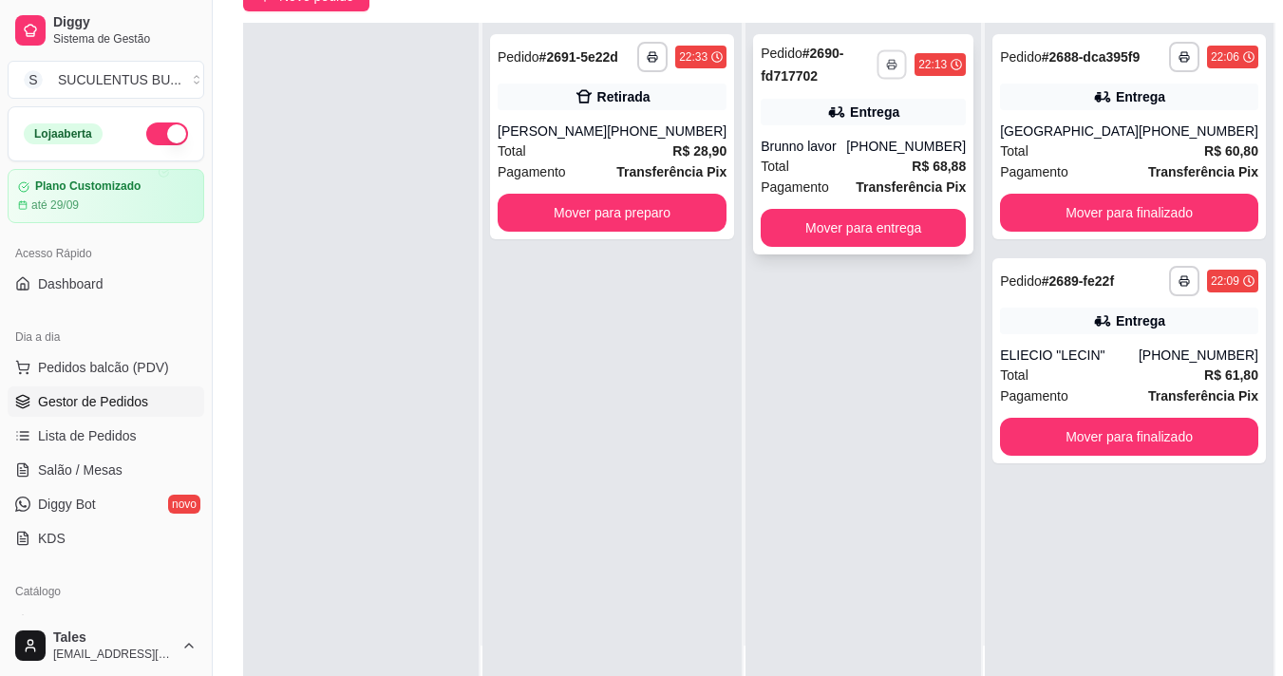
click at [892, 73] on button "button" at bounding box center [891, 63] width 29 height 29
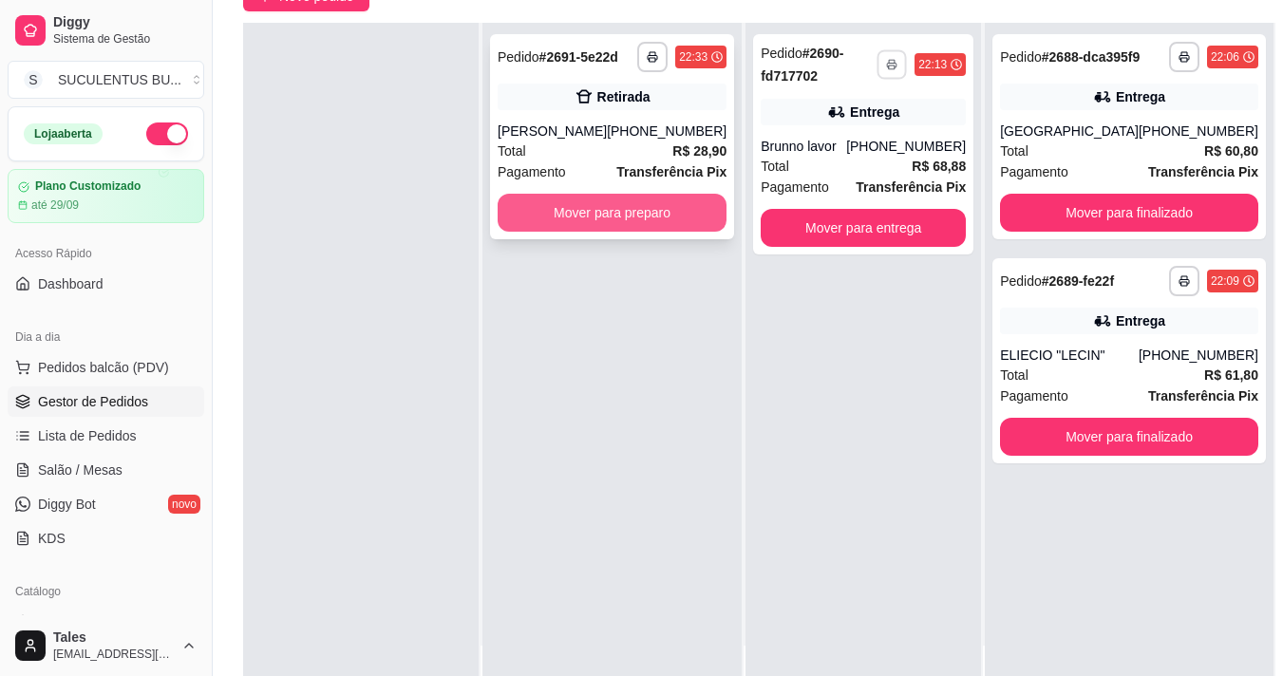
click at [675, 208] on button "Mover para preparo" at bounding box center [611, 213] width 229 height 38
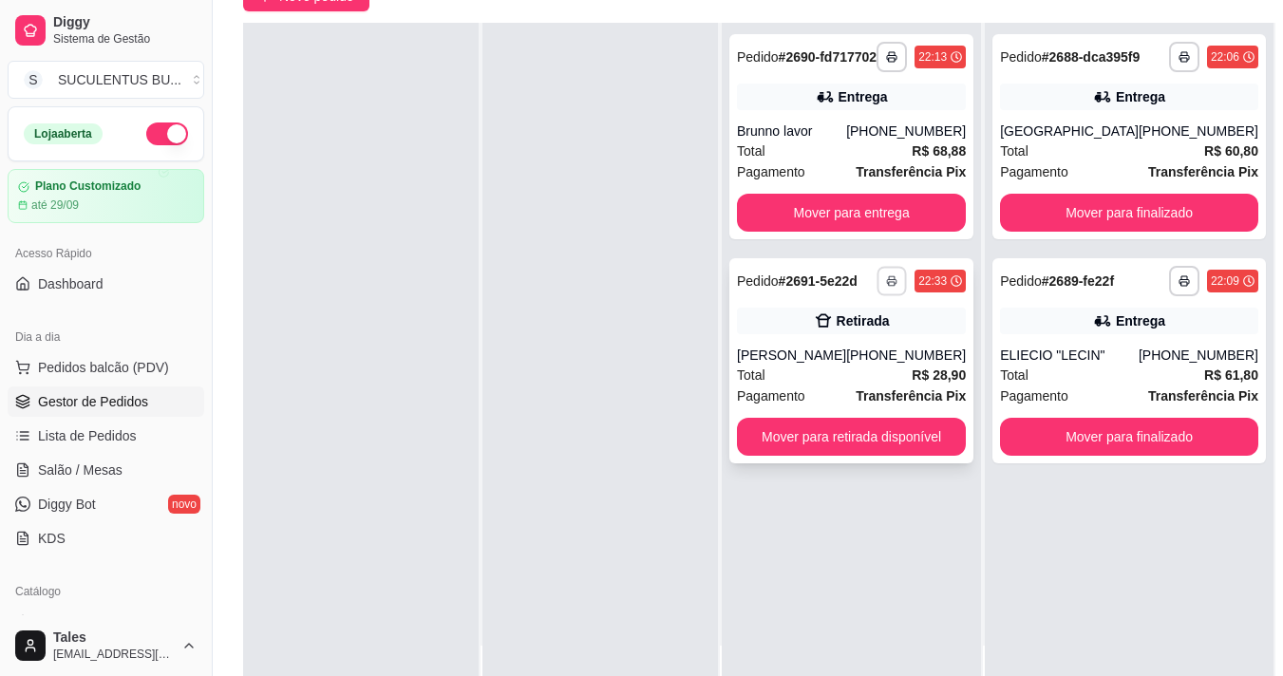
click at [894, 286] on rect "button" at bounding box center [892, 284] width 6 height 4
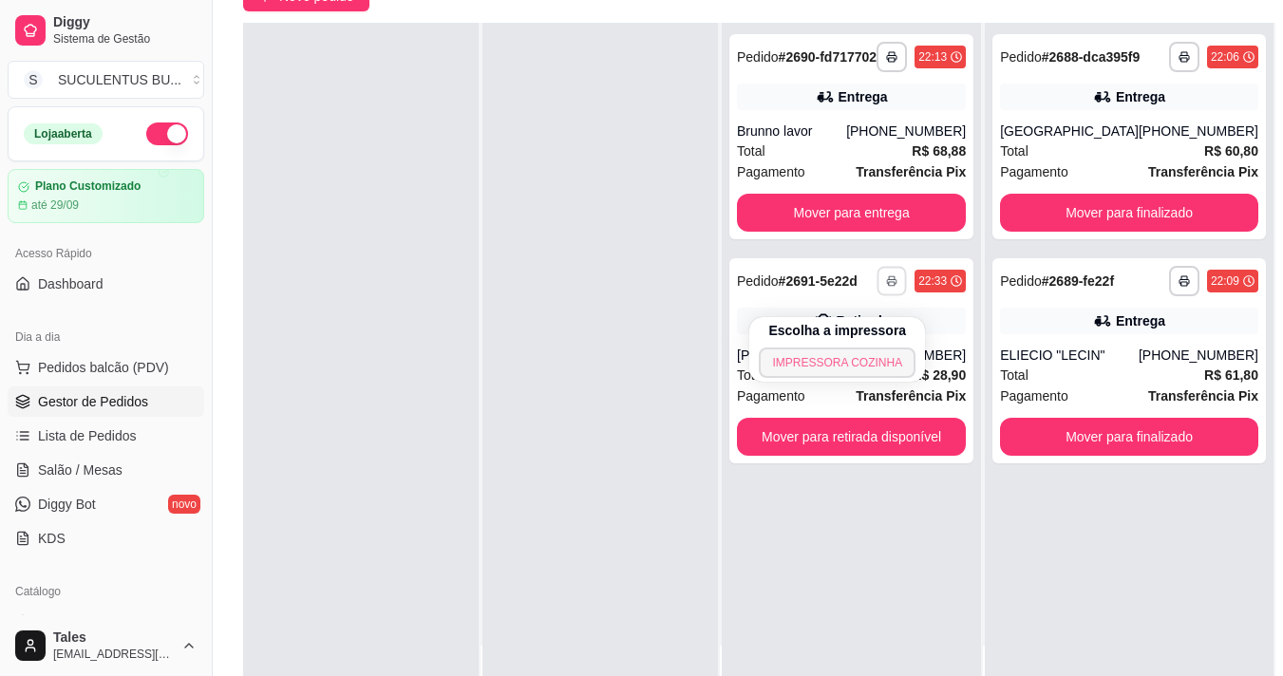
click at [871, 356] on button "IMPRESSORA COZINHA" at bounding box center [837, 362] width 157 height 30
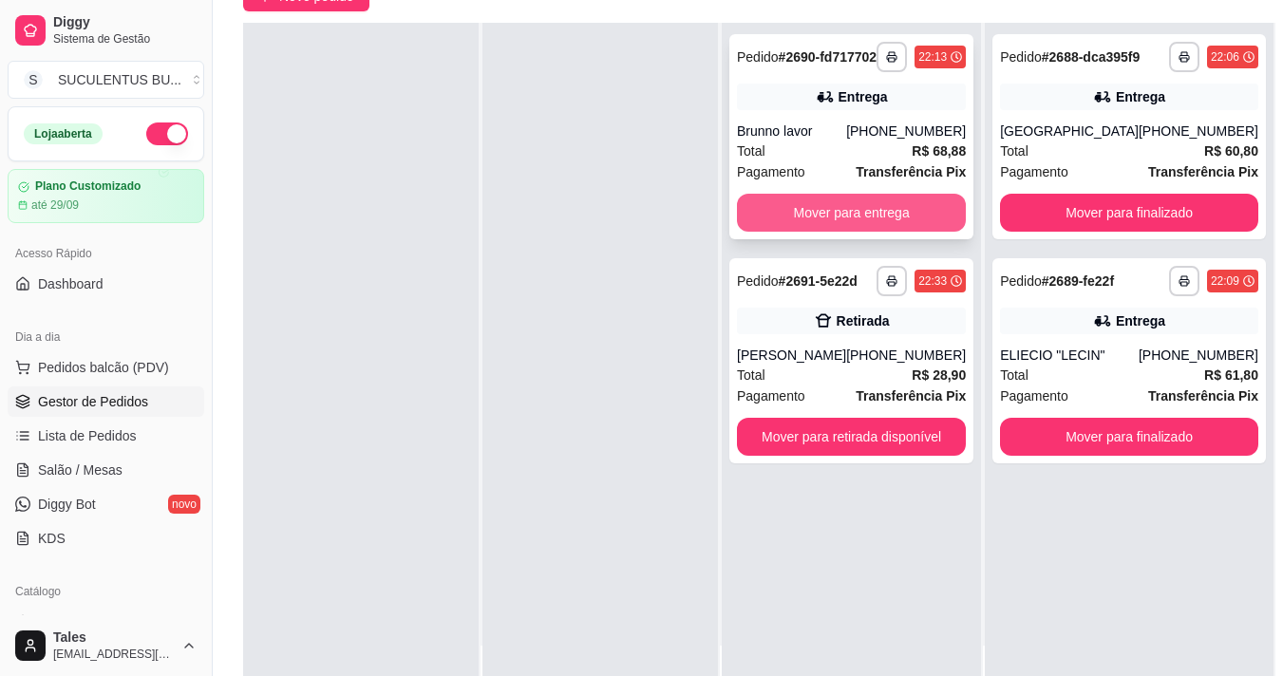
click at [883, 223] on button "Mover para entrega" at bounding box center [851, 213] width 229 height 38
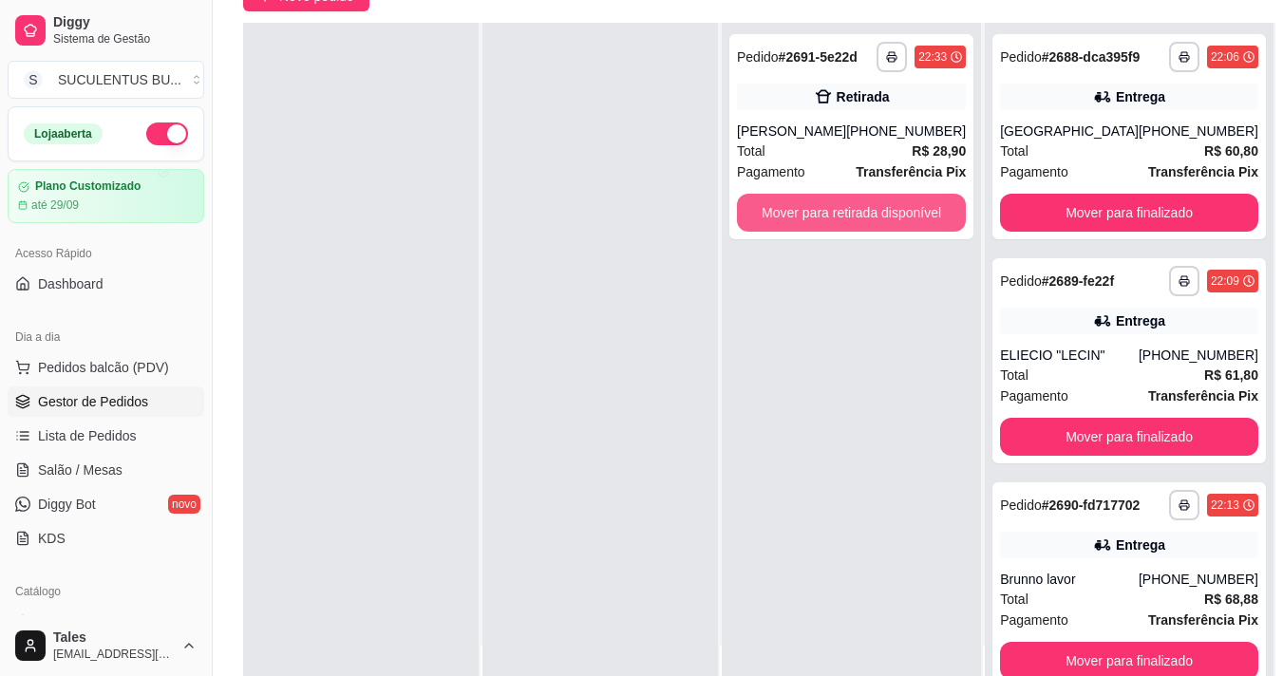
click at [883, 223] on button "Mover para retirada disponível" at bounding box center [851, 213] width 229 height 38
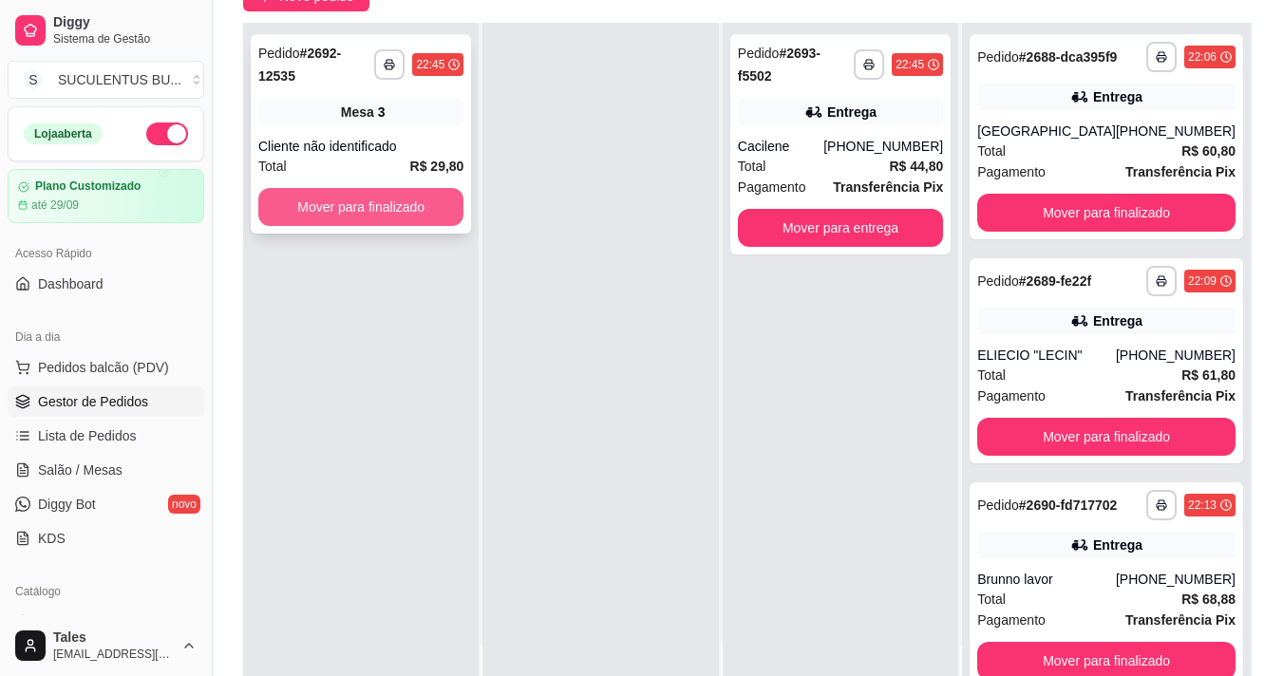
click at [420, 189] on button "Mover para finalizado" at bounding box center [360, 207] width 205 height 38
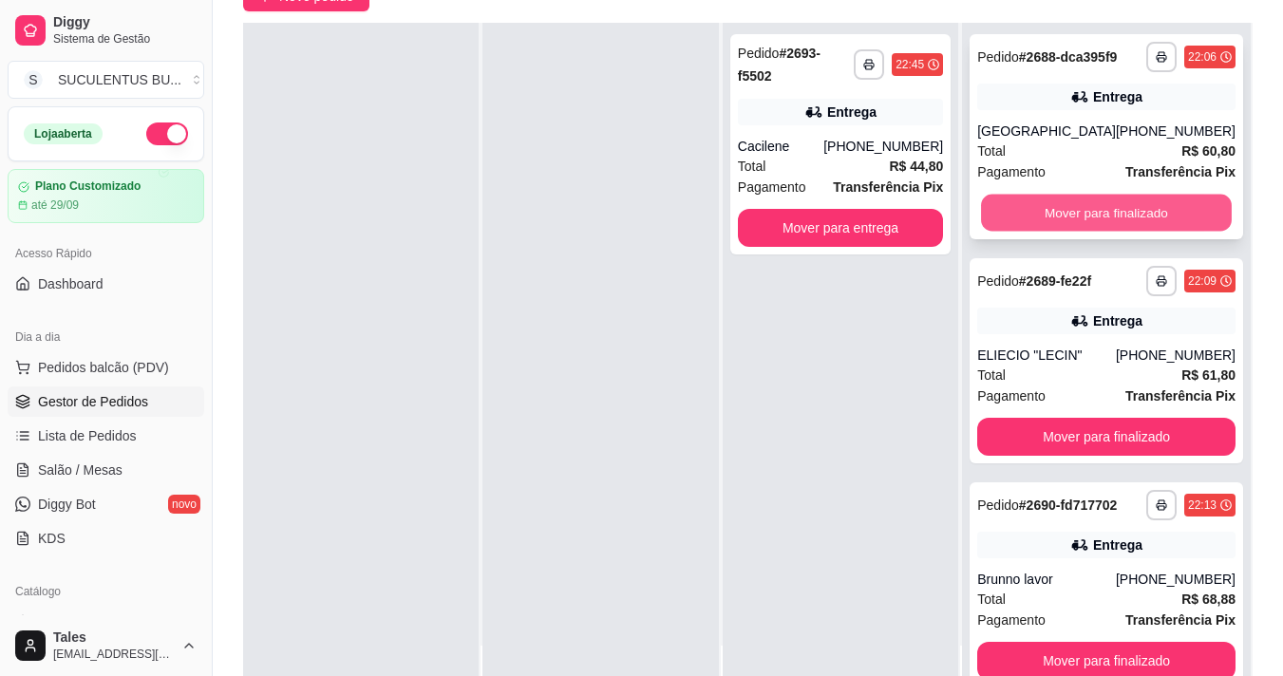
click at [1050, 232] on button "Mover para finalizado" at bounding box center [1106, 213] width 251 height 37
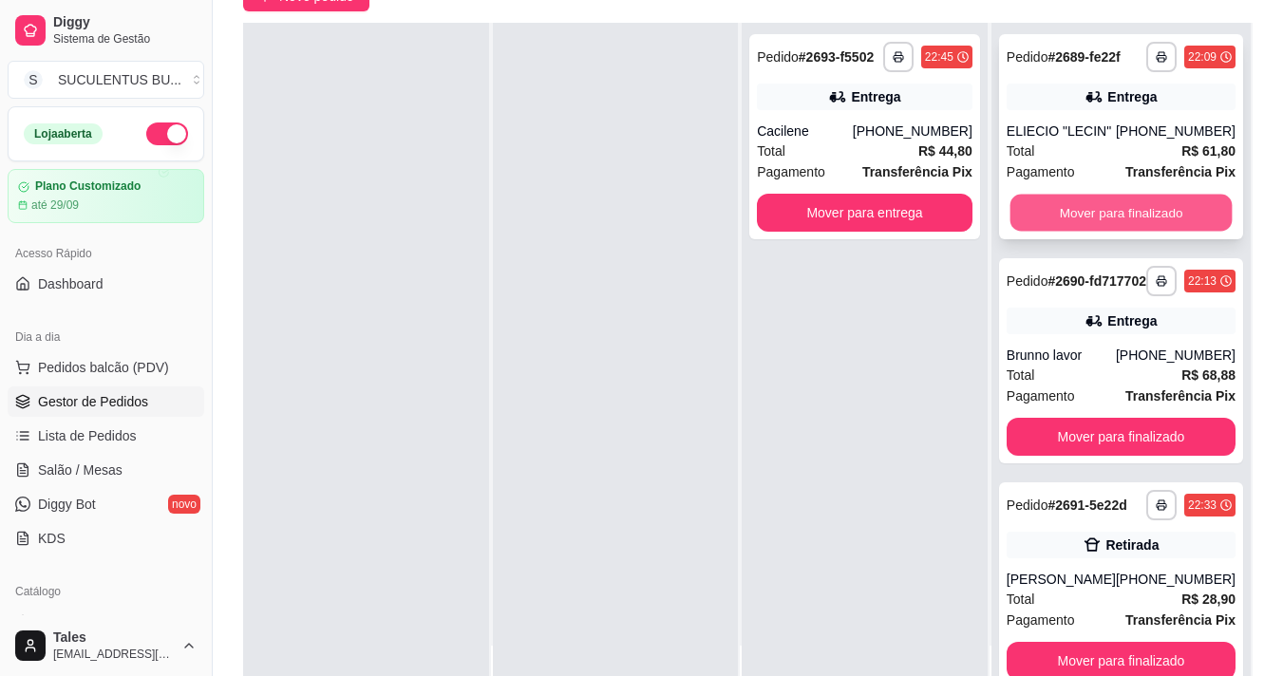
click at [1052, 232] on button "Mover para finalizado" at bounding box center [1120, 213] width 222 height 37
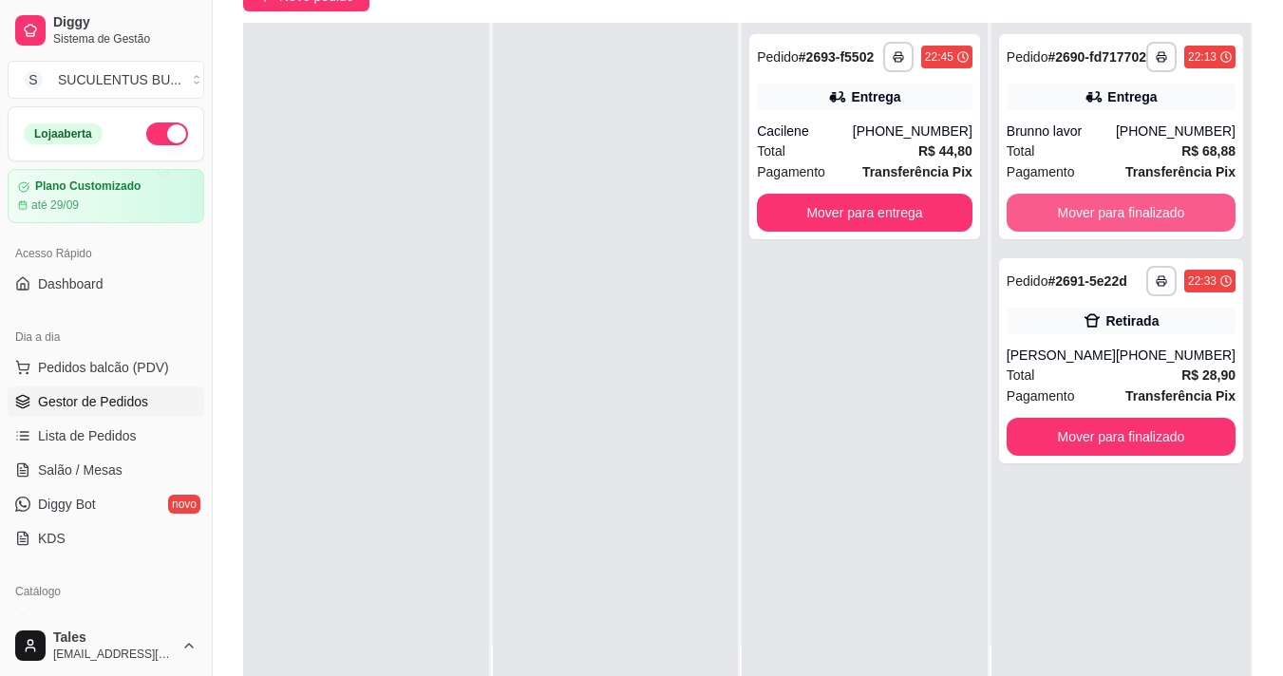
click at [1052, 232] on button "Mover para finalizado" at bounding box center [1120, 213] width 229 height 38
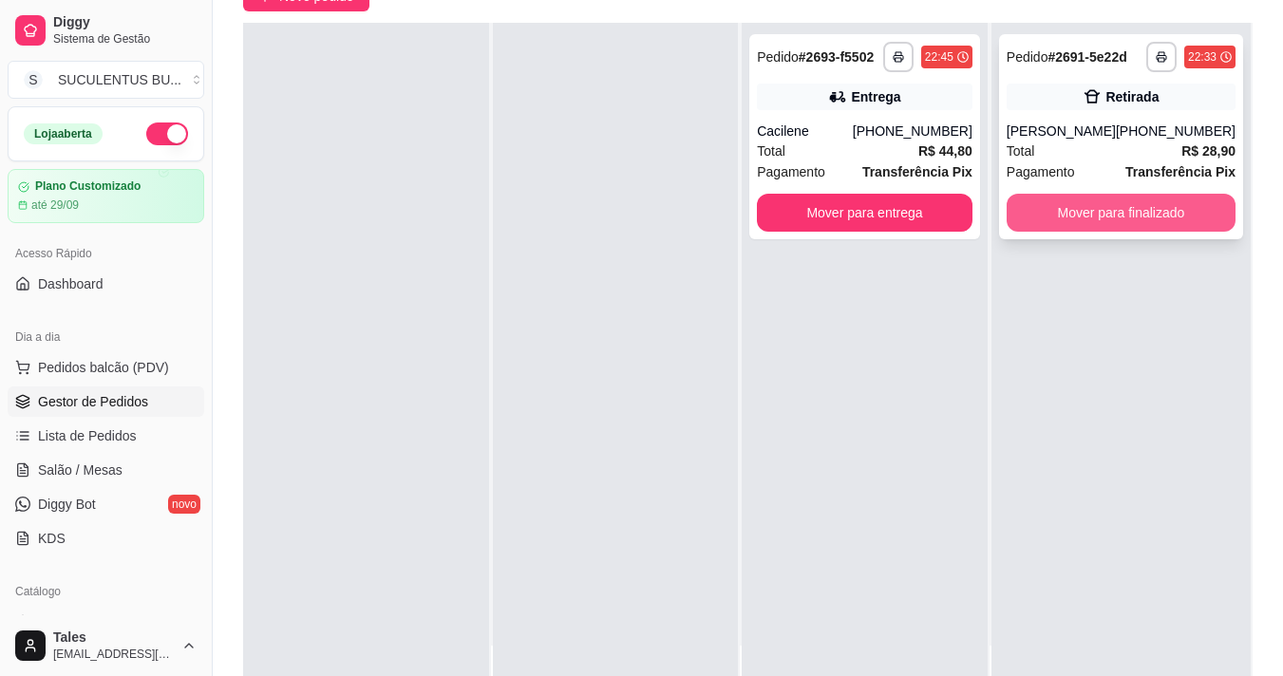
click at [1064, 207] on button "Mover para finalizado" at bounding box center [1120, 213] width 229 height 38
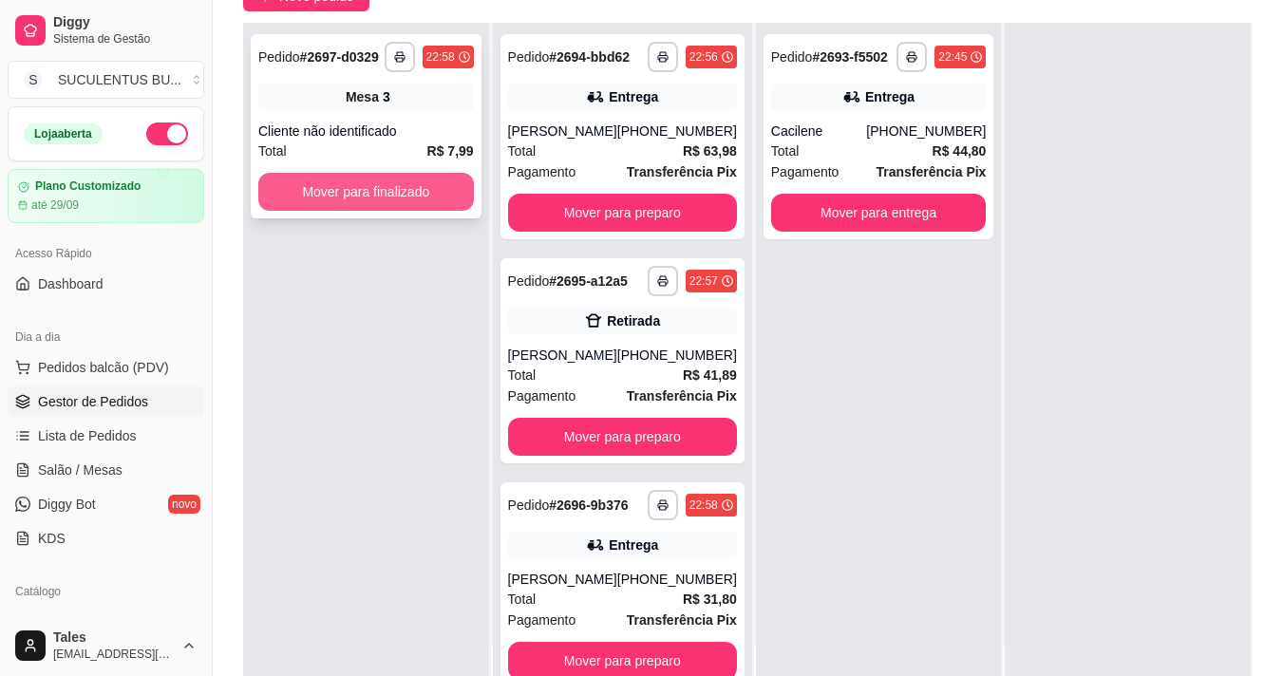
click at [381, 196] on button "Mover para finalizado" at bounding box center [366, 192] width 216 height 38
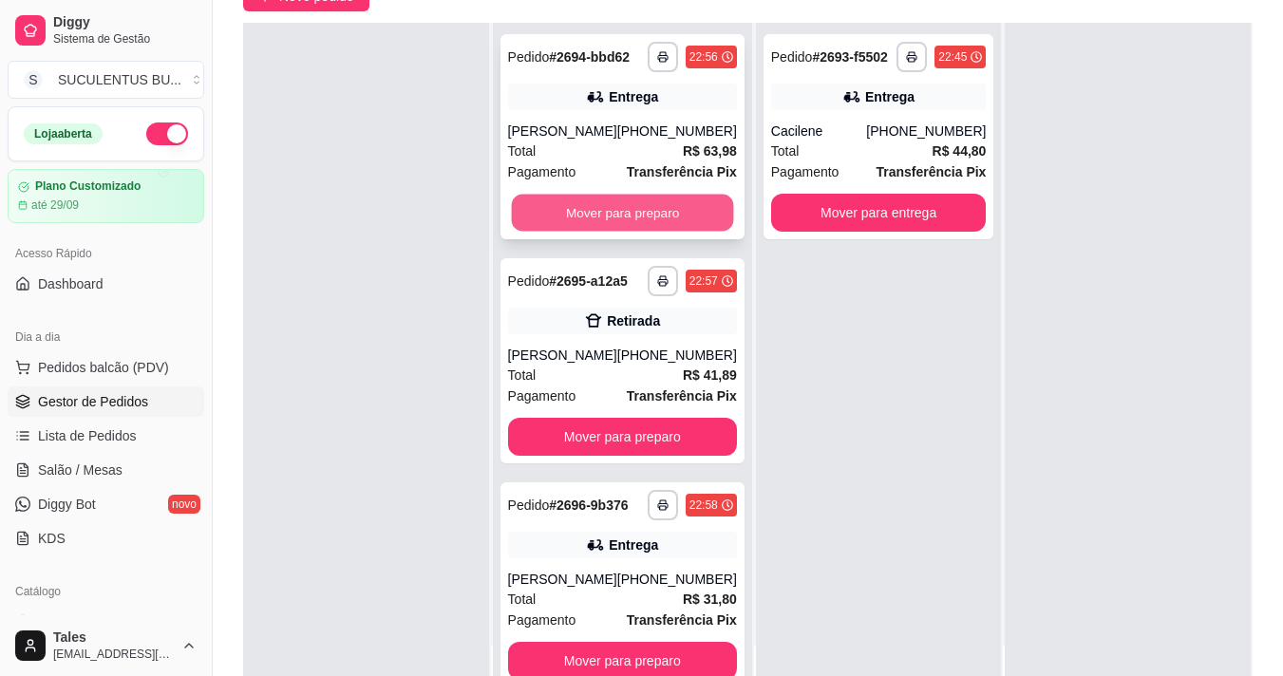
click at [636, 232] on button "Mover para preparo" at bounding box center [622, 213] width 222 height 37
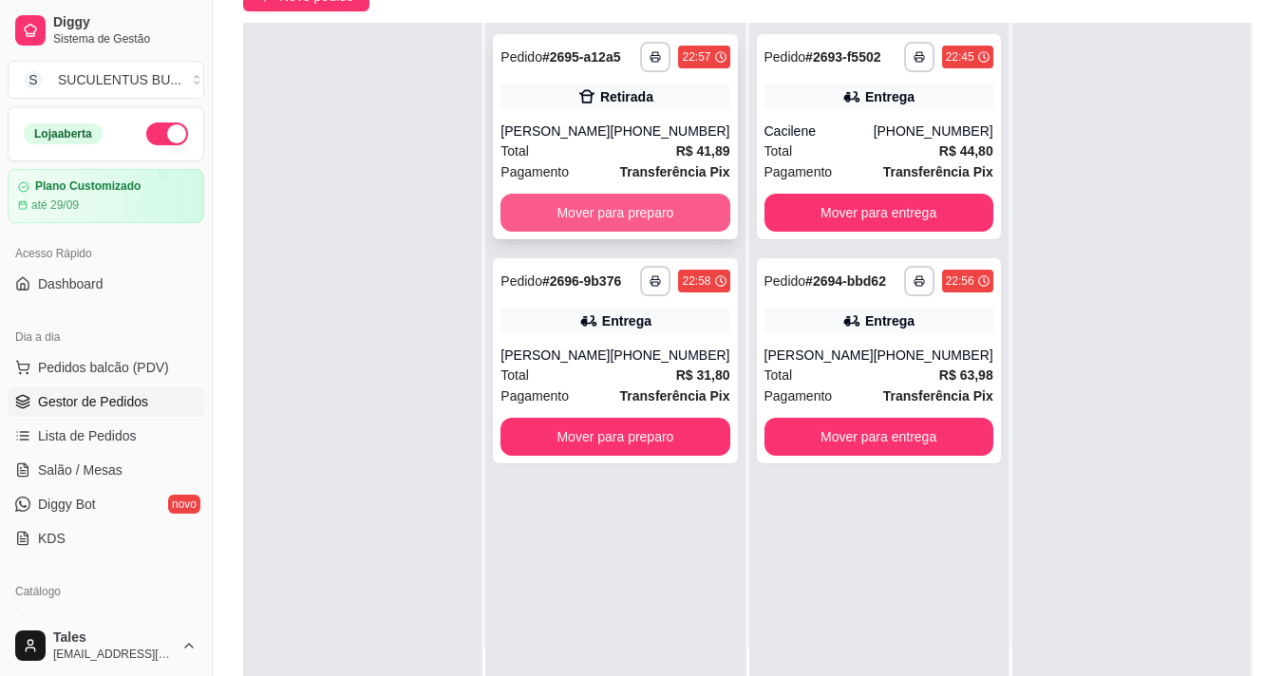
click at [637, 217] on button "Mover para preparo" at bounding box center [614, 213] width 229 height 38
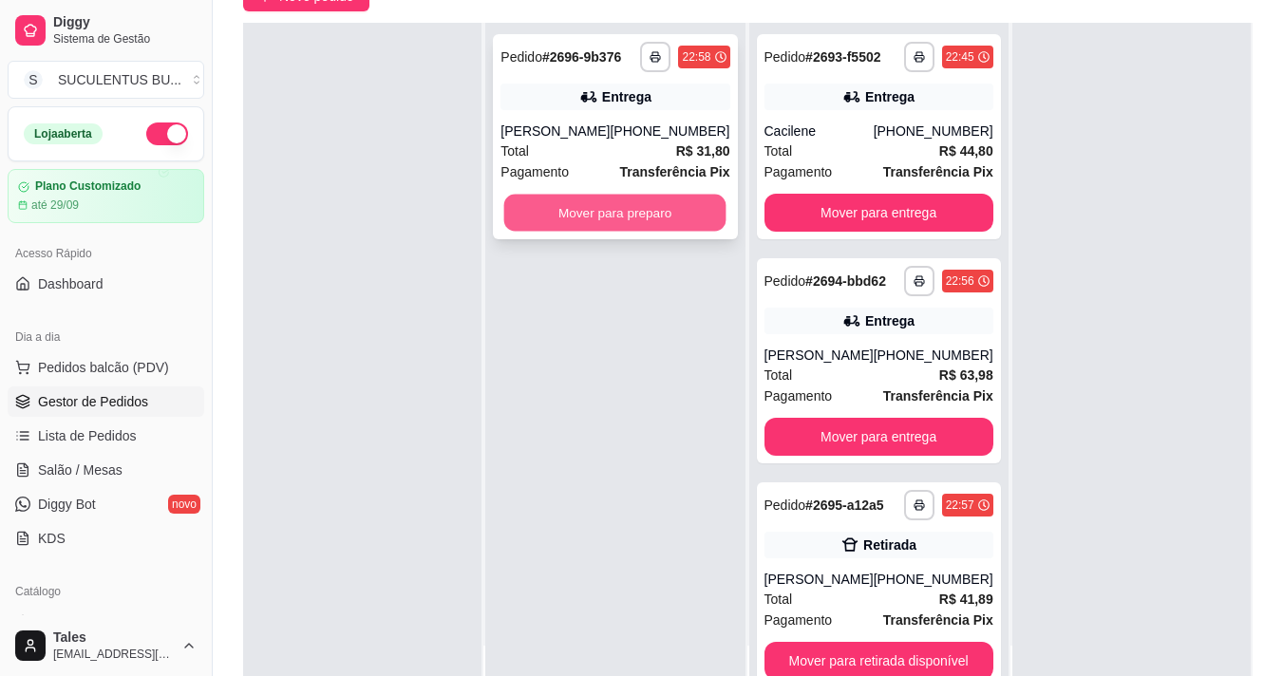
click at [653, 232] on button "Mover para preparo" at bounding box center [615, 213] width 222 height 37
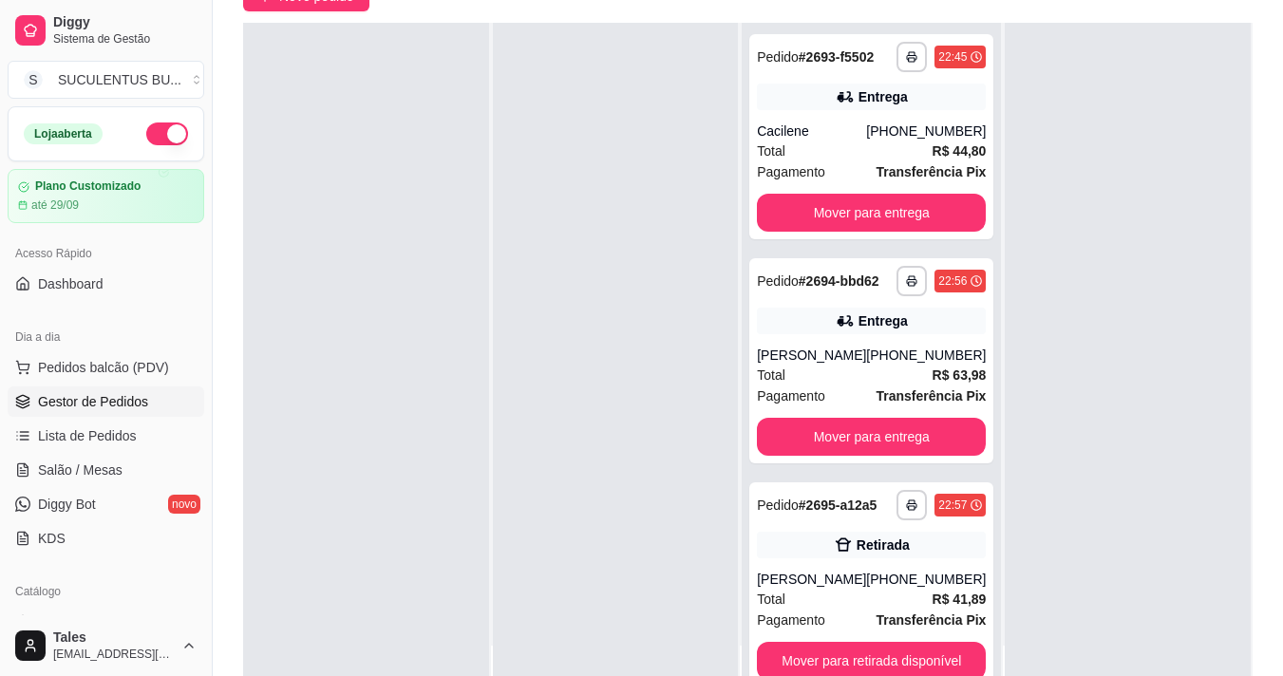
click at [472, 669] on div at bounding box center [366, 361] width 246 height 676
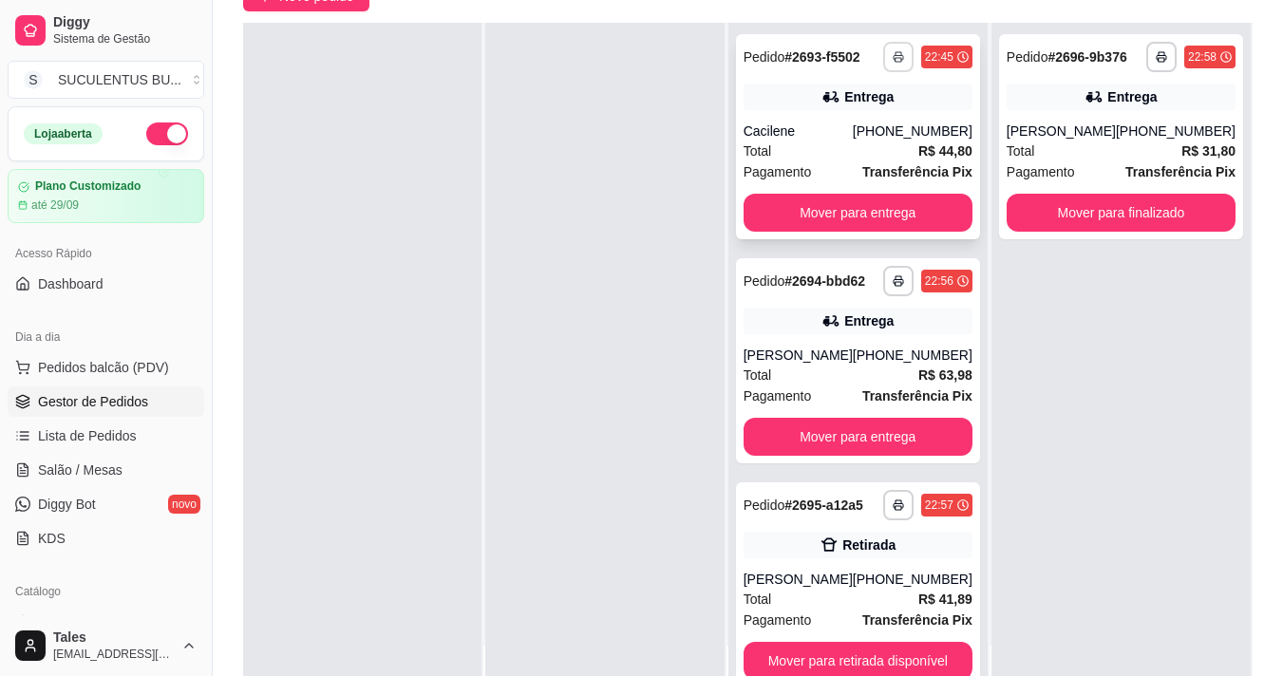
click at [895, 52] on polyline "button" at bounding box center [898, 54] width 6 height 4
click at [854, 130] on button "IMPRESSORA COZINHA" at bounding box center [826, 123] width 157 height 30
click at [892, 286] on icon "button" at bounding box center [897, 280] width 11 height 11
click at [867, 349] on button "IMPRESSORA COZINHA" at bounding box center [826, 354] width 152 height 29
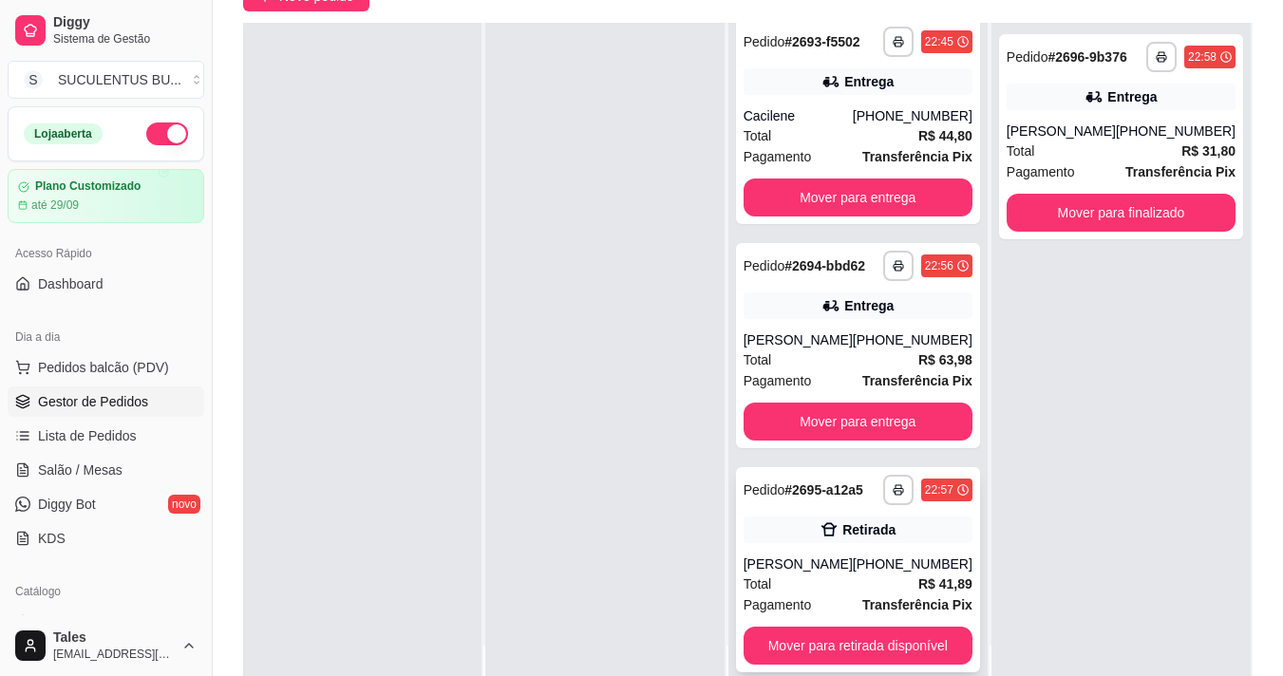
scroll to position [290, 0]
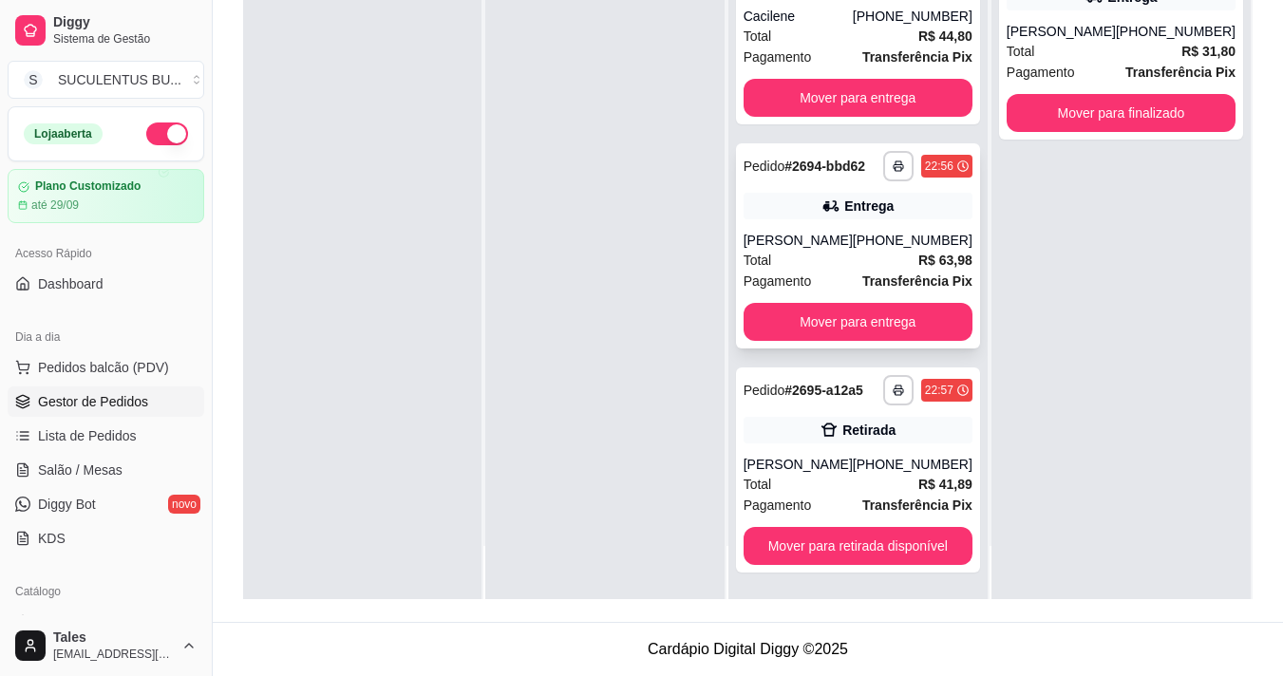
click at [890, 249] on div "[PHONE_NUMBER]" at bounding box center [913, 240] width 120 height 19
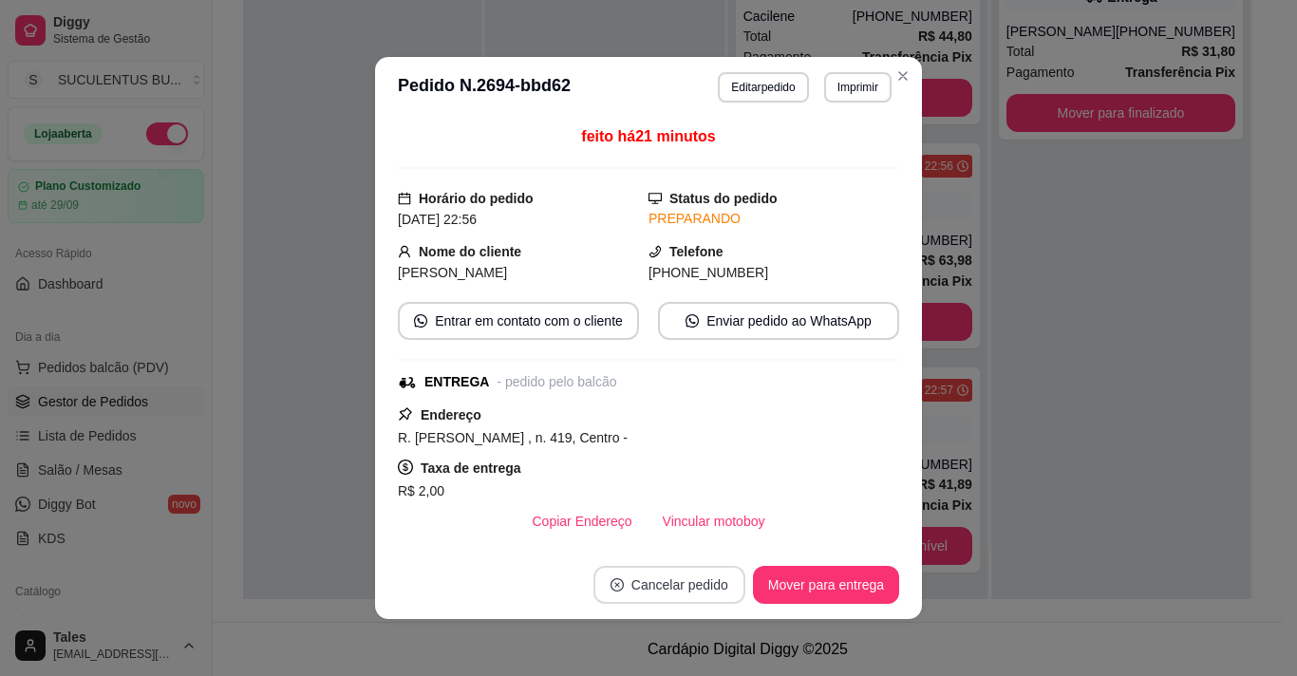
click at [650, 580] on button "Cancelar pedido" at bounding box center [669, 585] width 152 height 38
click at [895, 79] on icon "Close" at bounding box center [902, 75] width 15 height 15
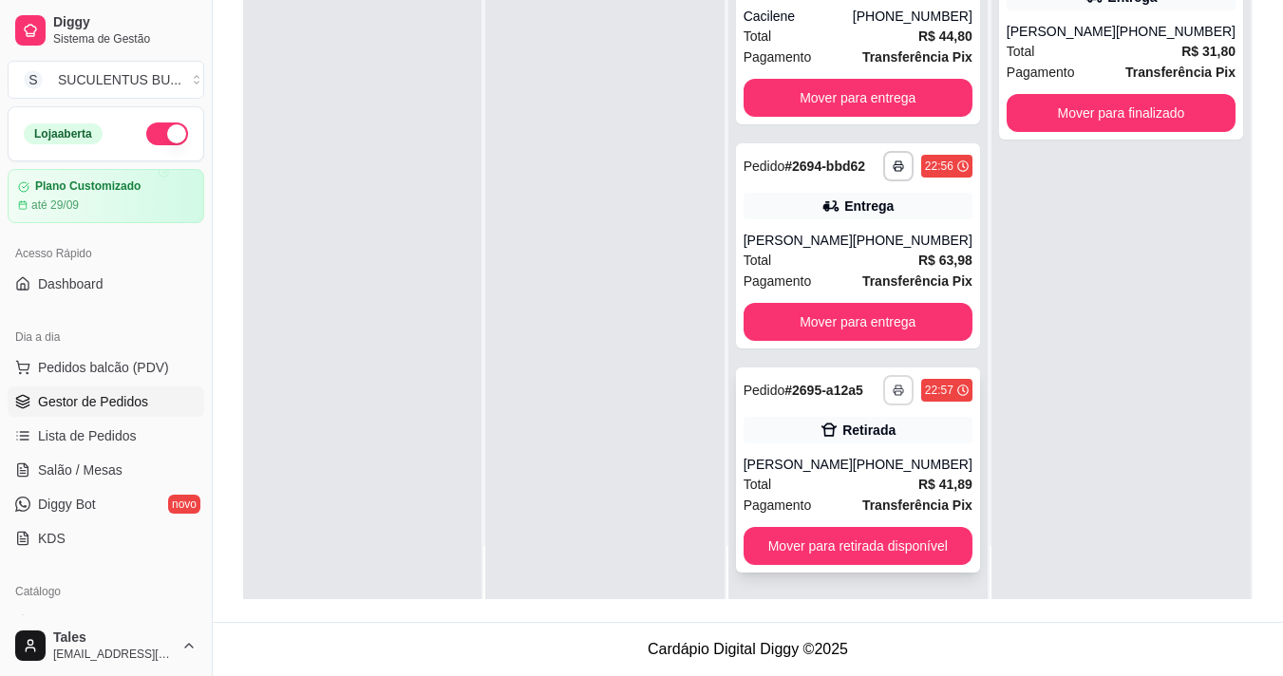
click at [893, 394] on button "button" at bounding box center [898, 390] width 30 height 30
click at [839, 461] on button "IMPRESSORA COZINHA" at bounding box center [826, 456] width 157 height 30
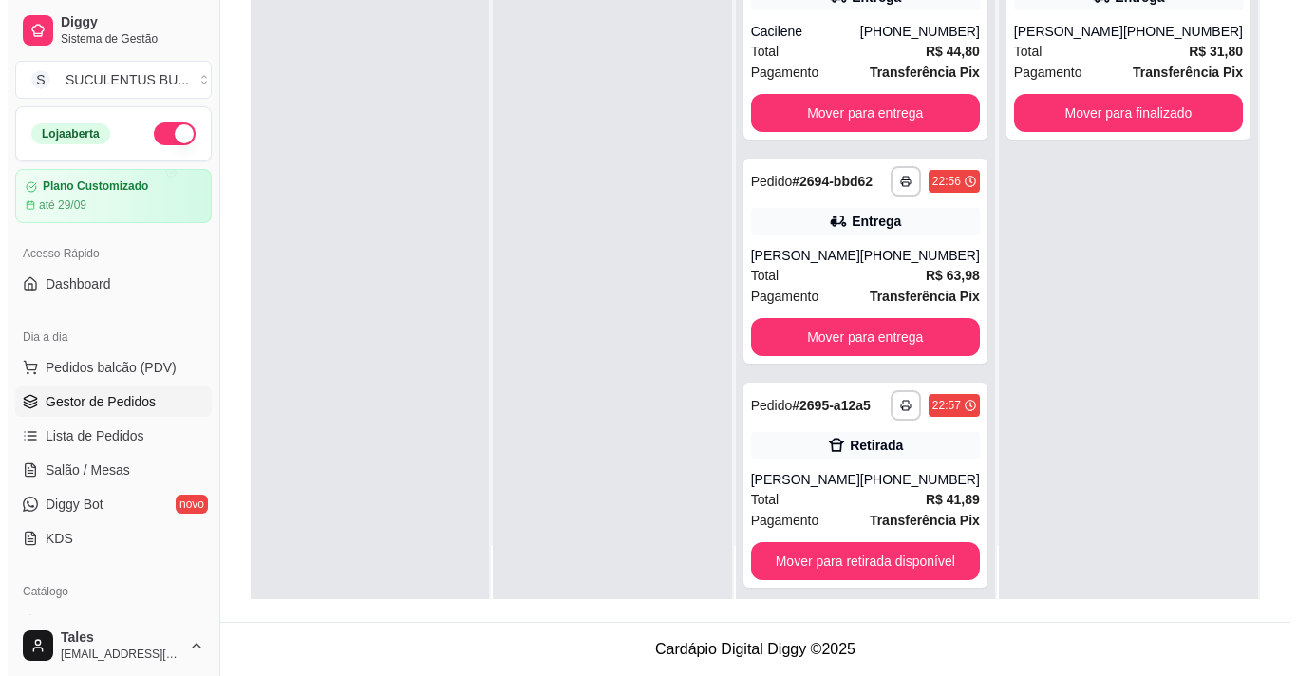
scroll to position [100, 0]
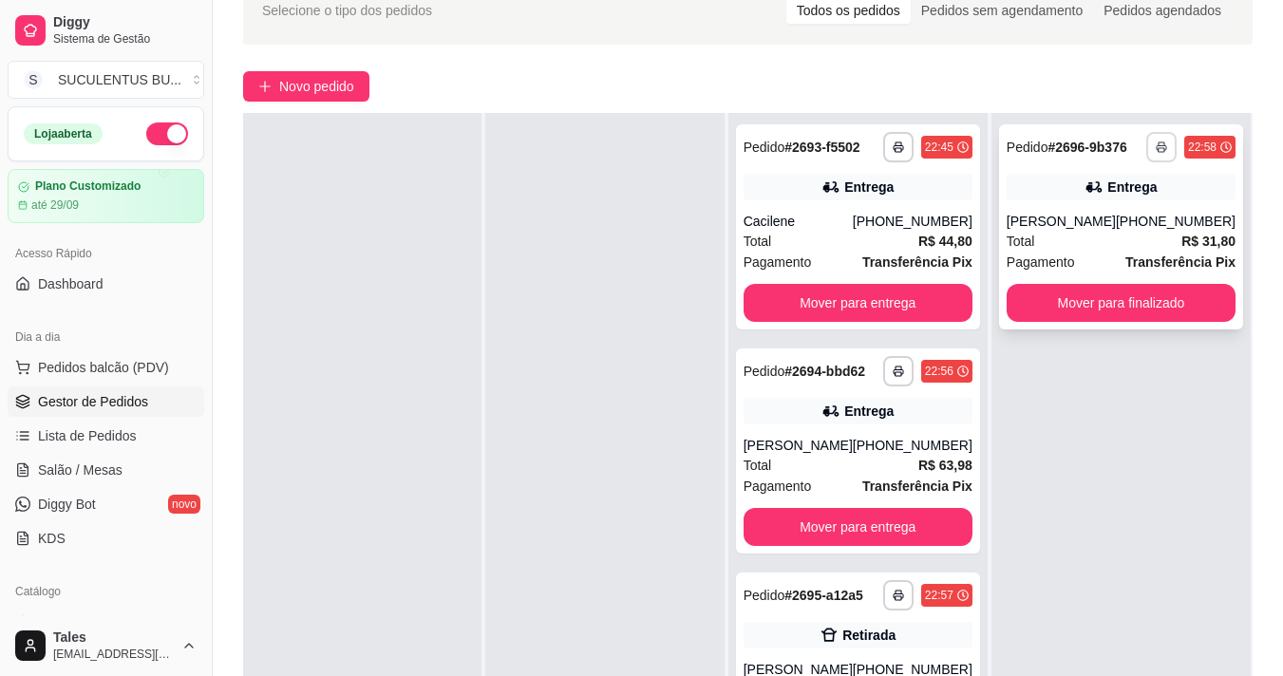
click at [1155, 153] on icon "button" at bounding box center [1160, 146] width 11 height 11
click at [1122, 223] on button "IMPRESSORA COZINHA" at bounding box center [1086, 221] width 157 height 30
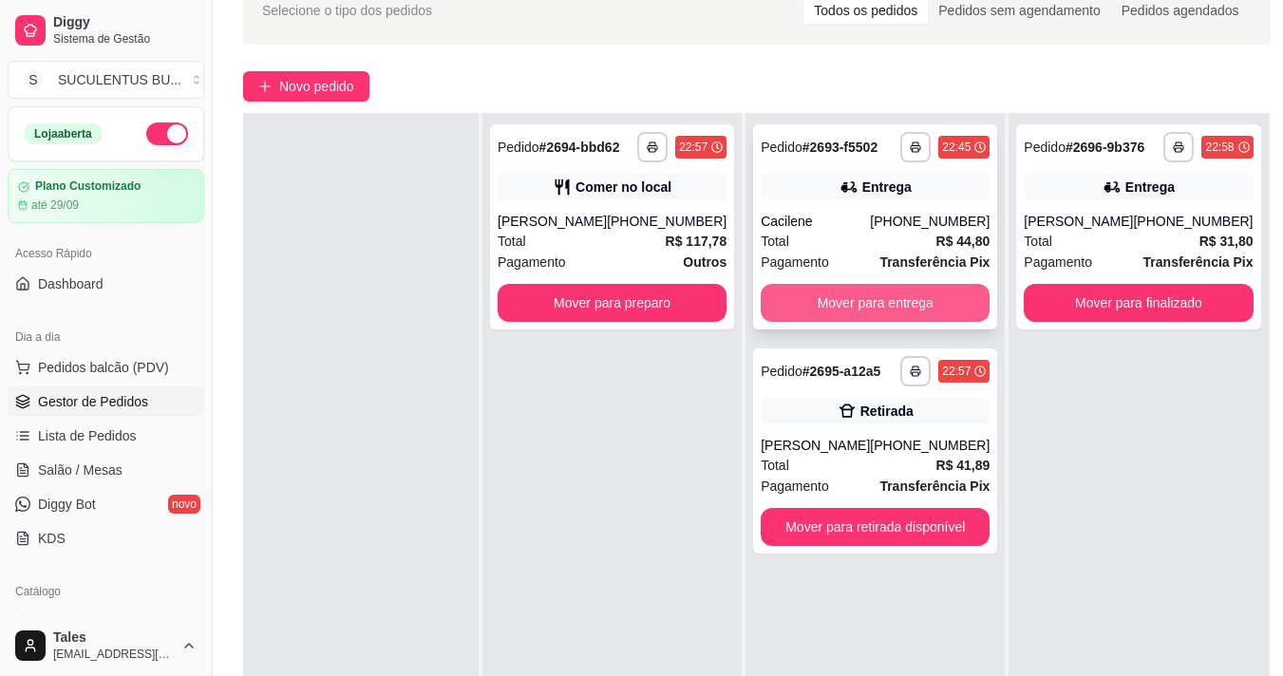
click at [851, 299] on button "Mover para entrega" at bounding box center [874, 303] width 229 height 38
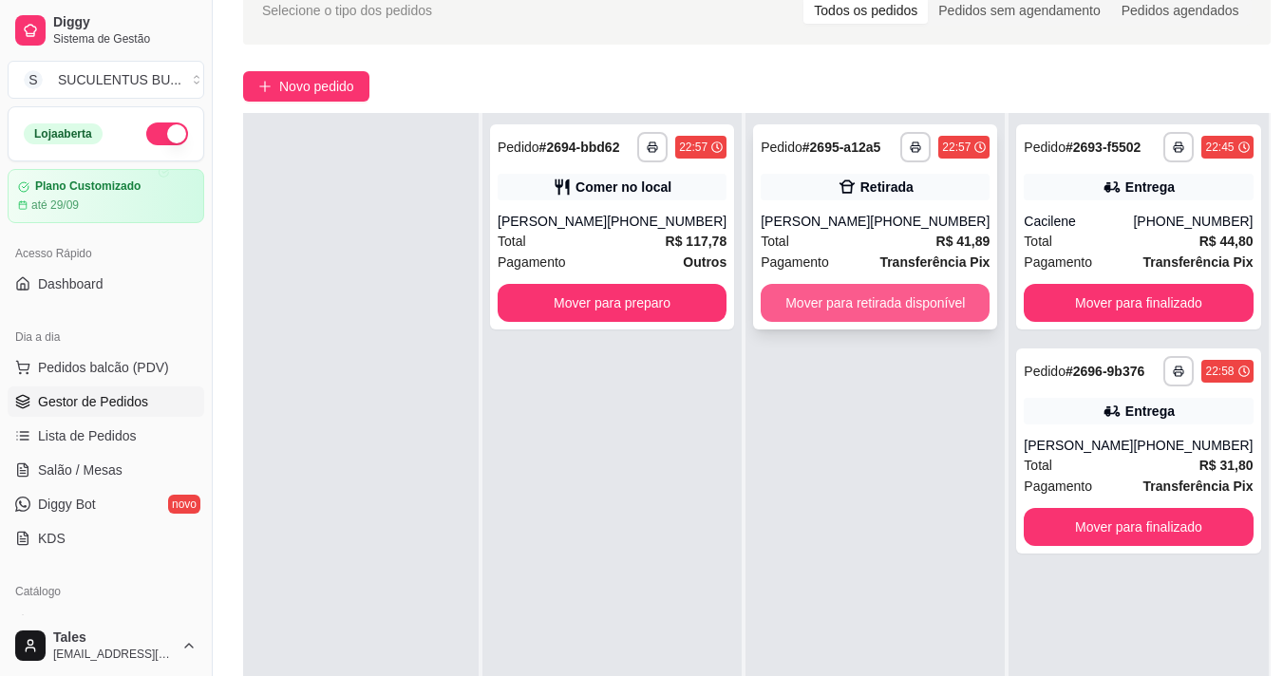
click at [844, 303] on button "Mover para retirada disponível" at bounding box center [874, 303] width 229 height 38
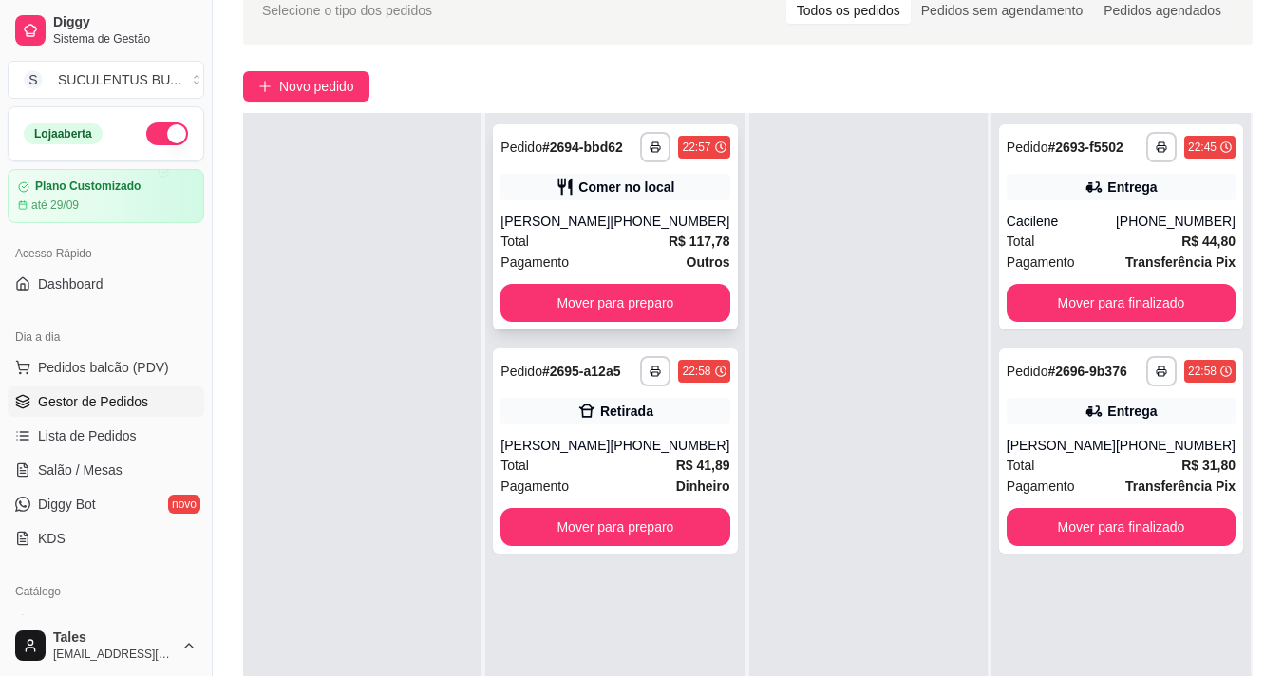
click at [593, 258] on div "Pagamento Outros" at bounding box center [614, 262] width 229 height 21
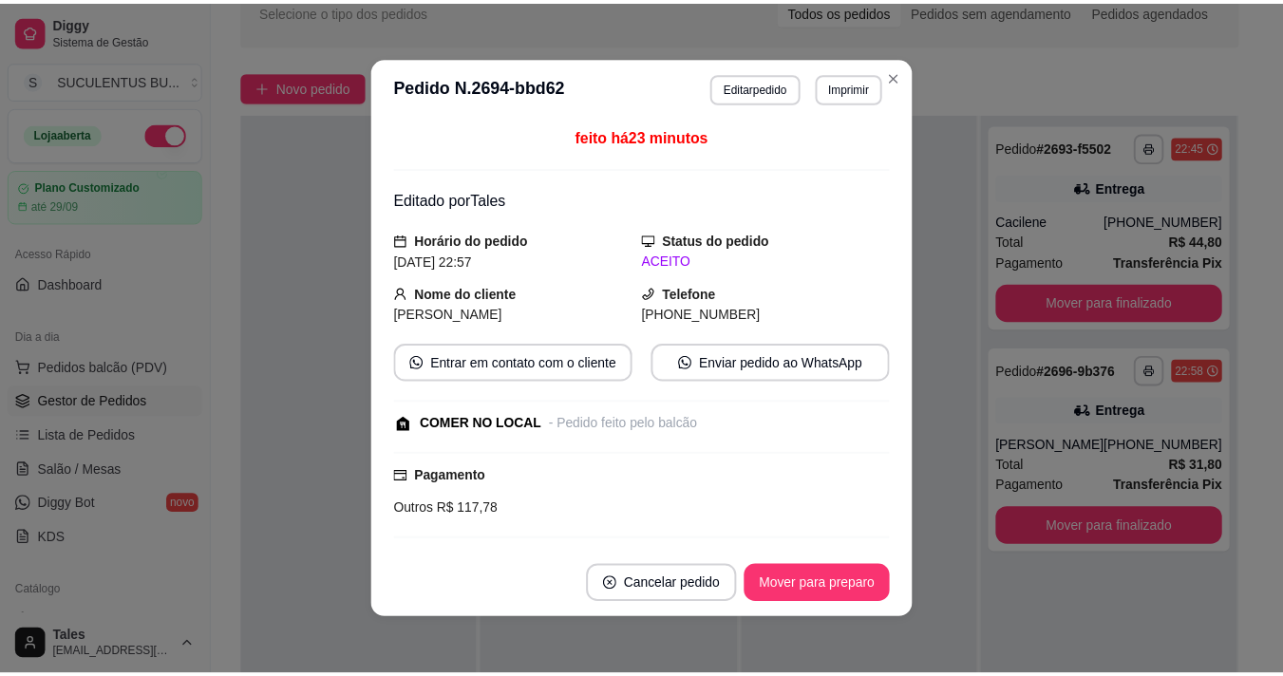
scroll to position [274, 0]
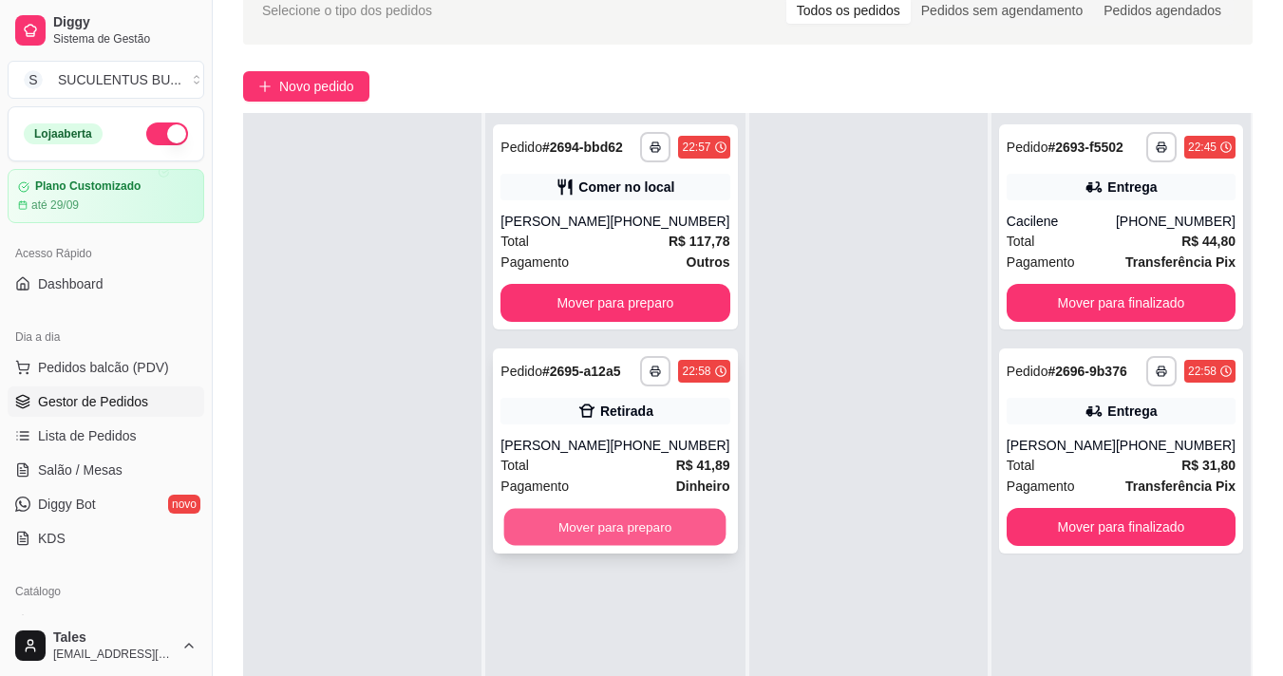
click at [627, 536] on button "Mover para preparo" at bounding box center [615, 527] width 222 height 37
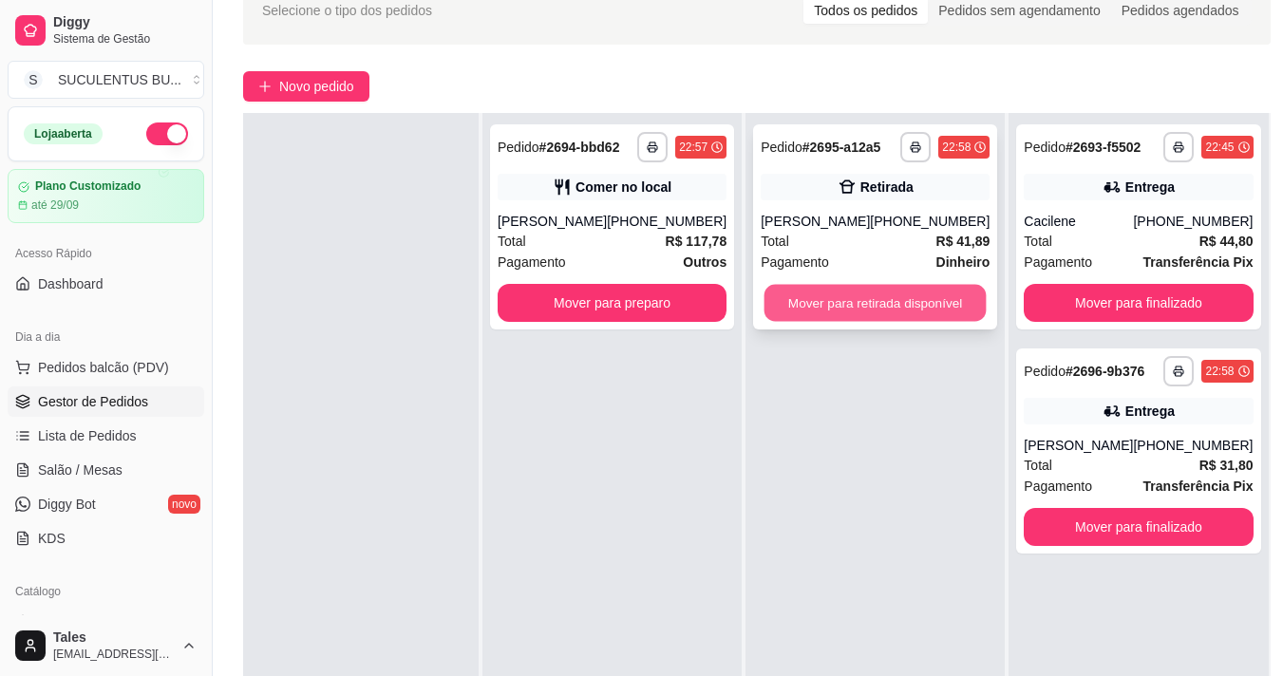
click at [847, 307] on button "Mover para retirada disponível" at bounding box center [875, 303] width 222 height 37
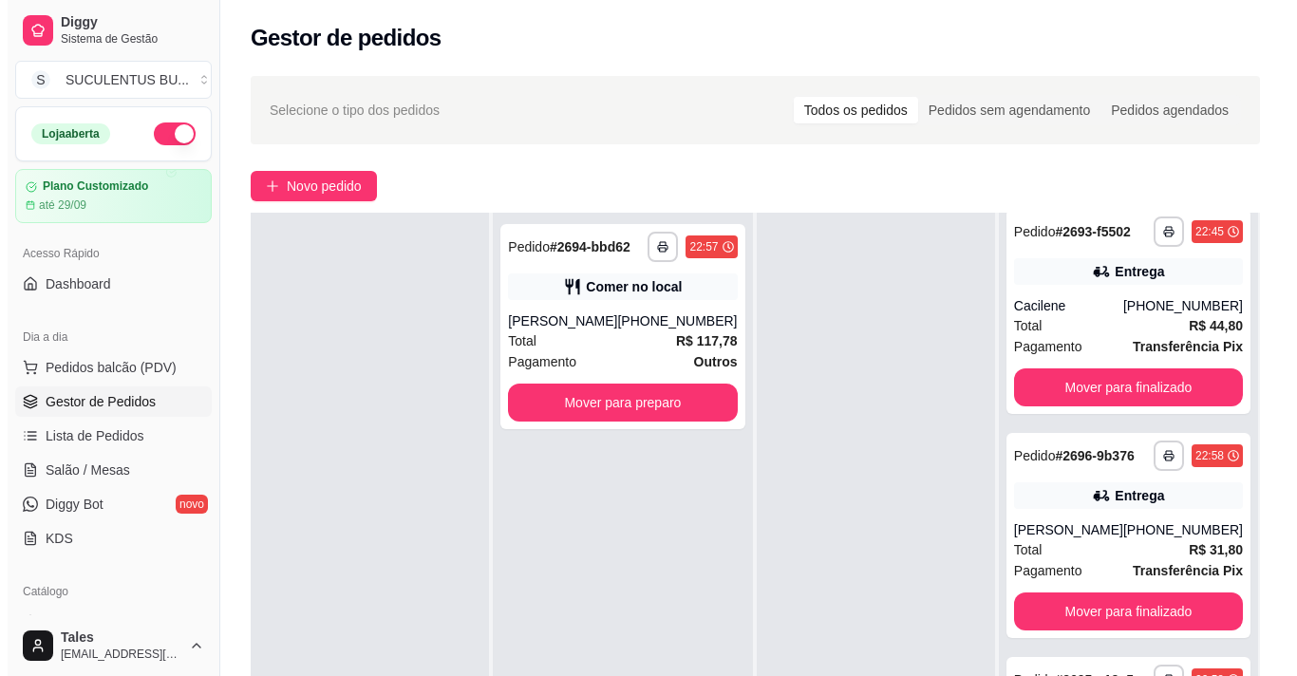
scroll to position [190, 0]
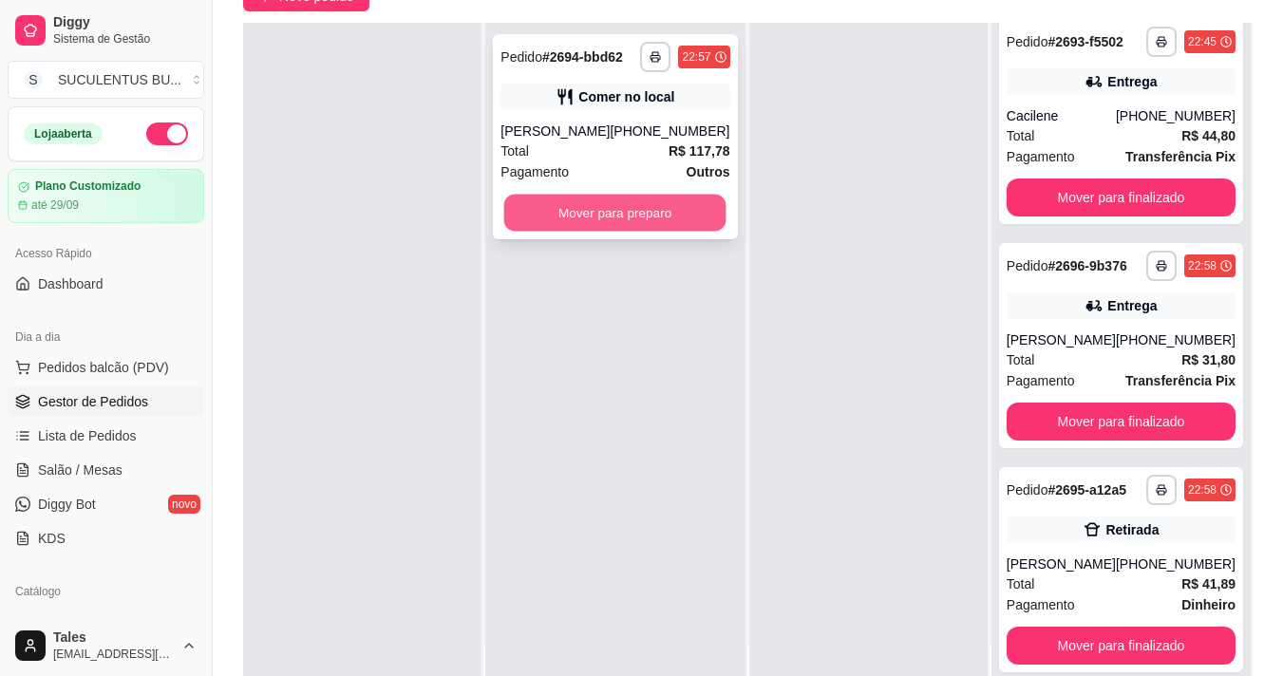
click at [680, 218] on button "Mover para preparo" at bounding box center [615, 213] width 222 height 37
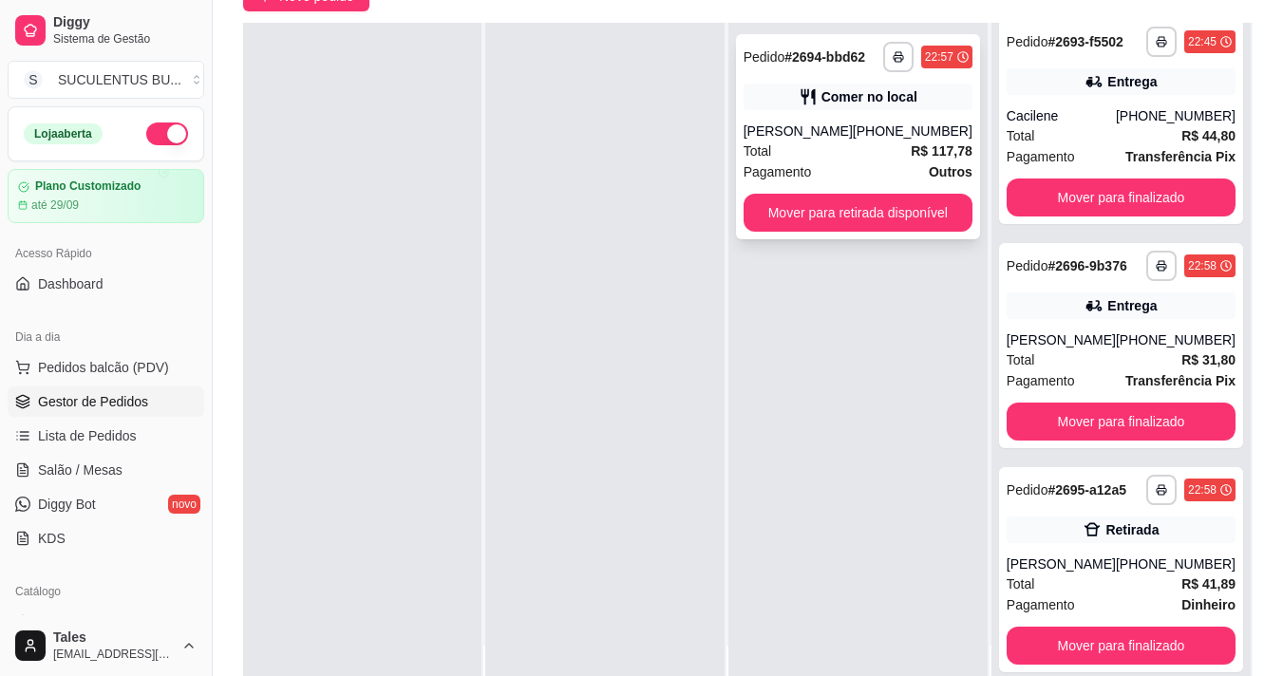
click at [933, 159] on strong "R$ 117,78" at bounding box center [941, 150] width 62 height 15
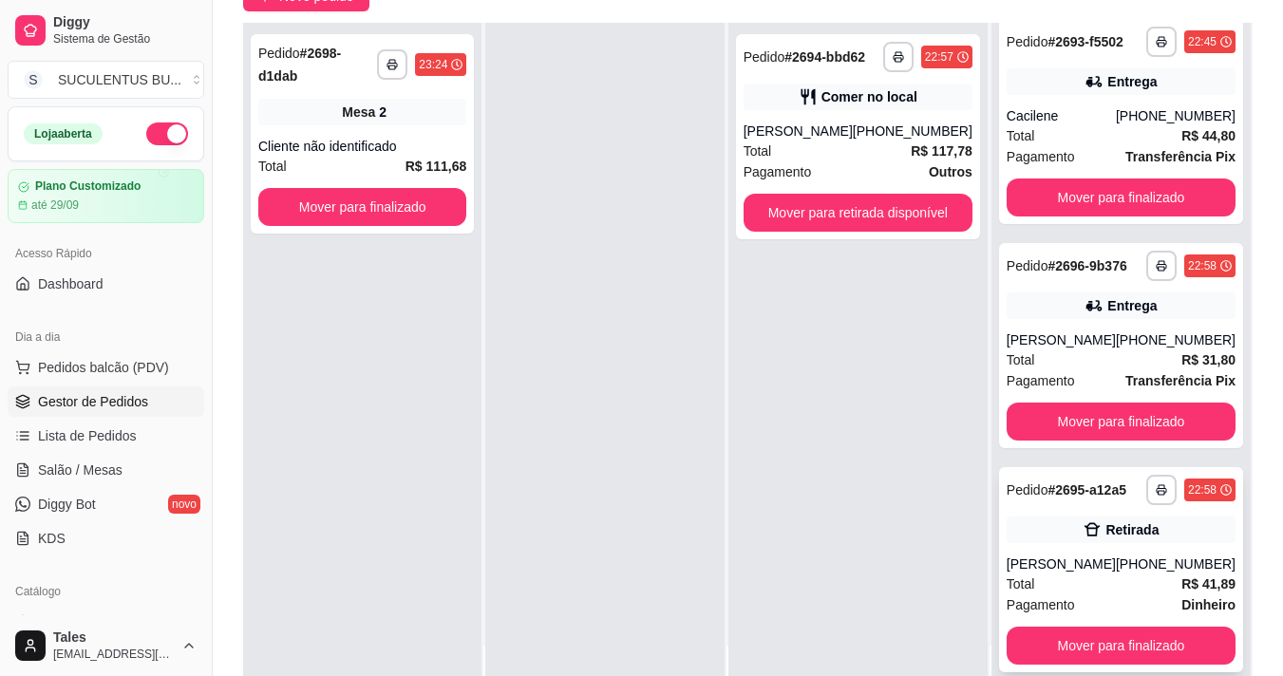
scroll to position [285, 0]
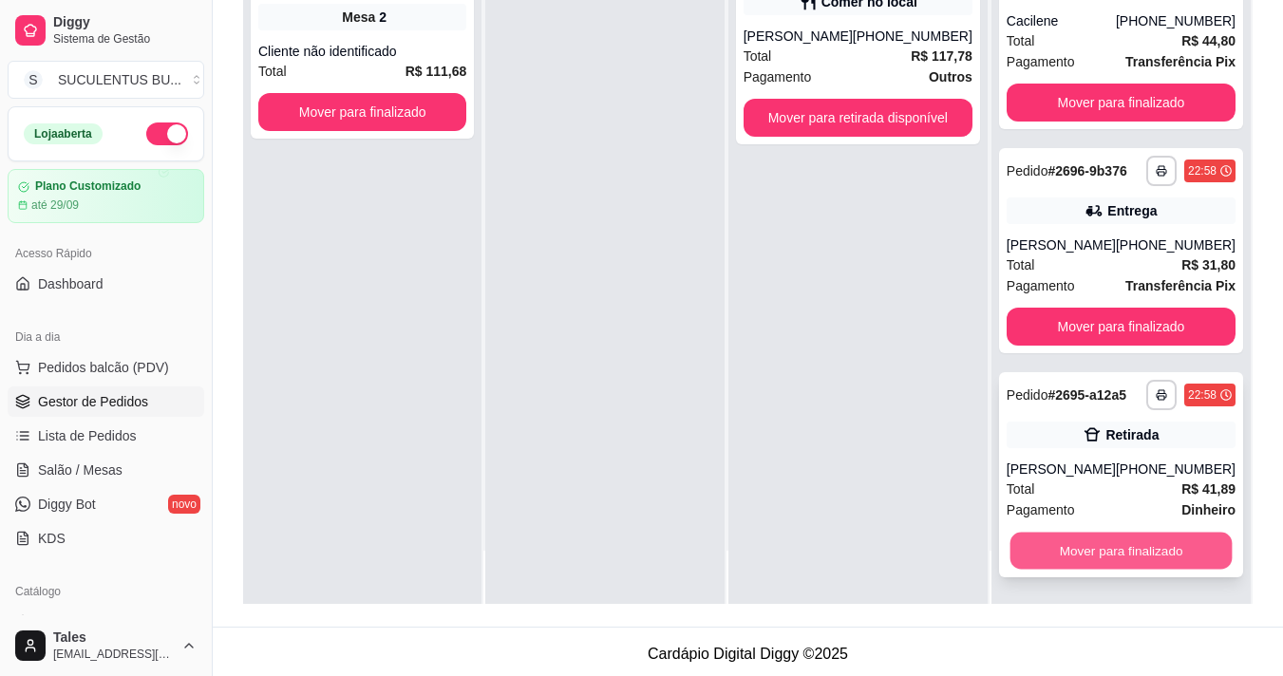
click at [1140, 560] on button "Mover para finalizado" at bounding box center [1120, 551] width 222 height 37
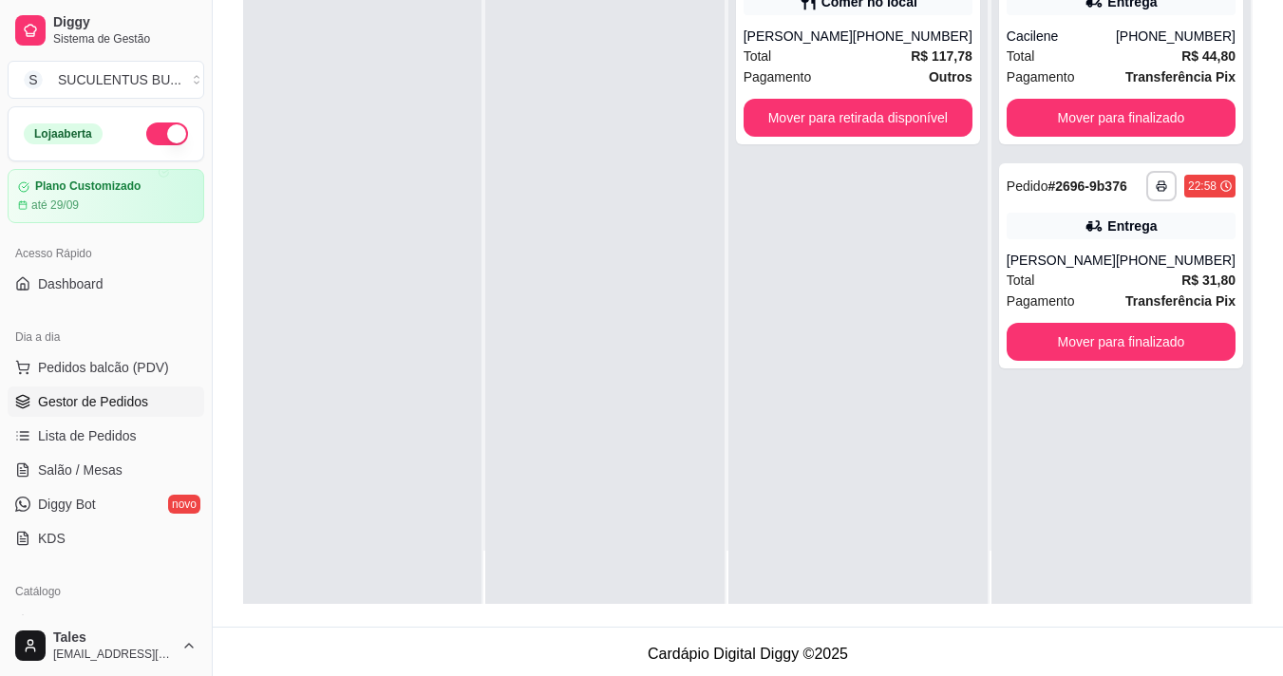
scroll to position [190, 0]
